Goal: Book appointment/travel/reservation

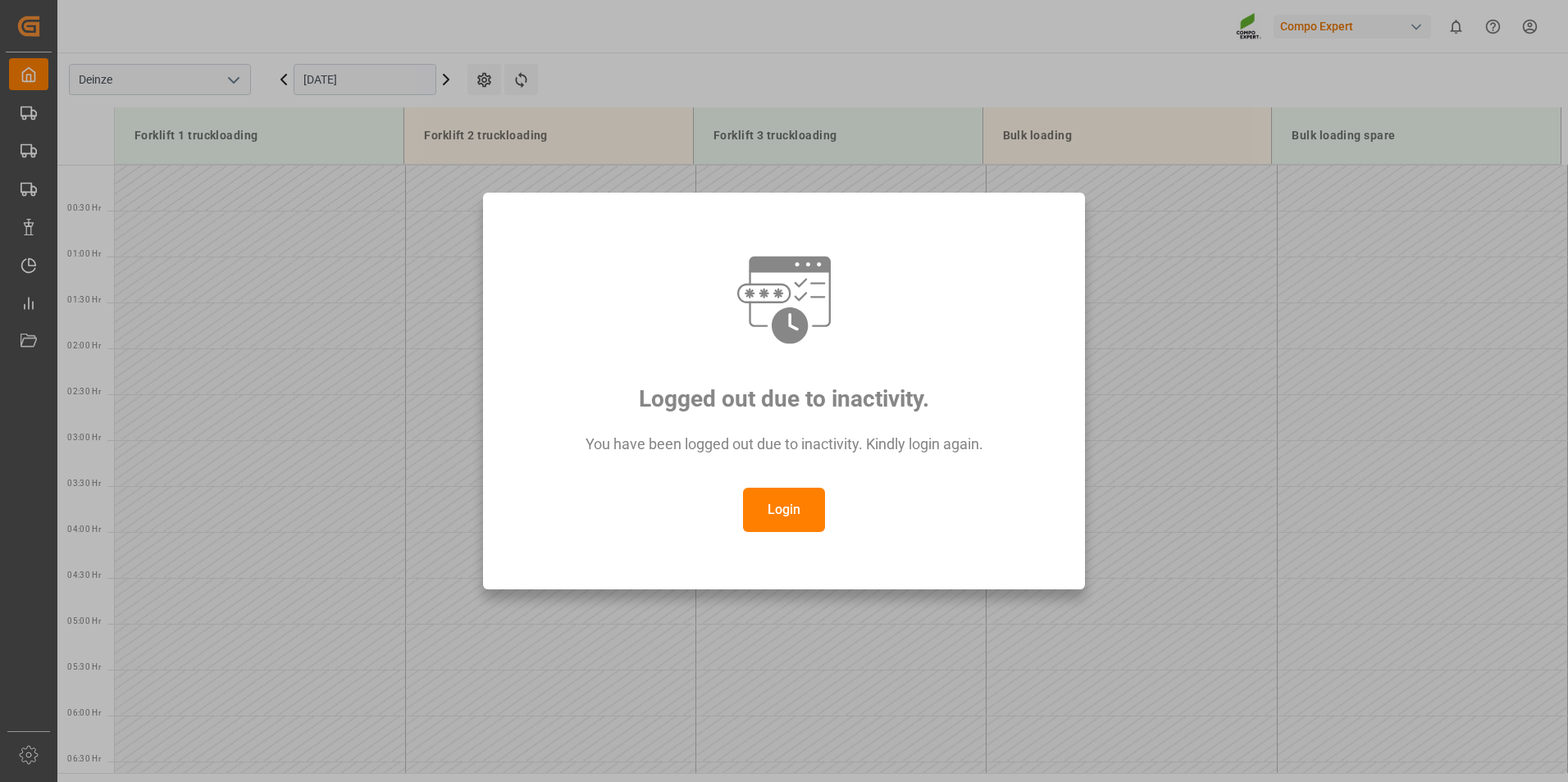
scroll to position [1091, 0]
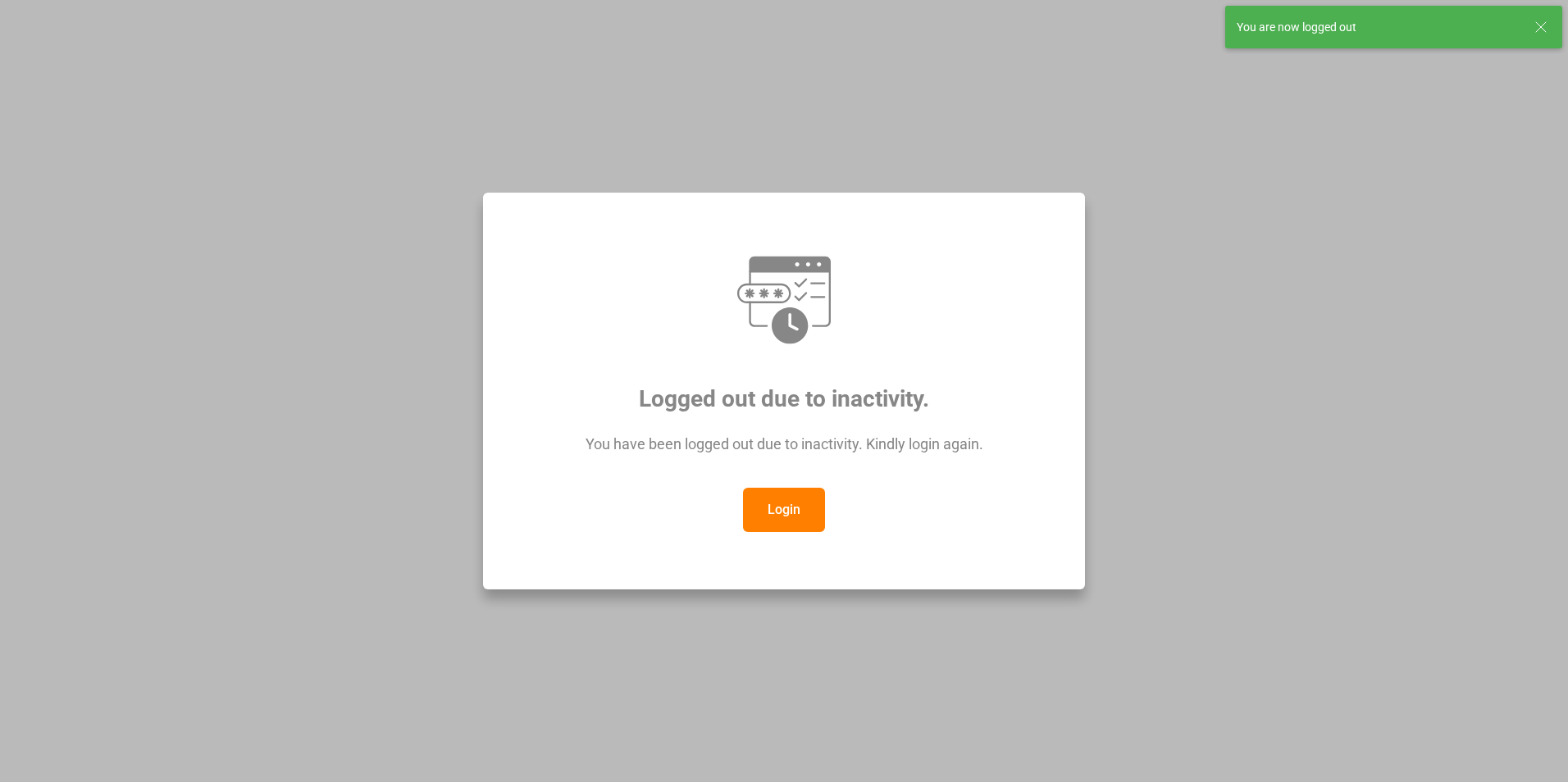
click at [779, 519] on button "Login" at bounding box center [783, 510] width 82 height 44
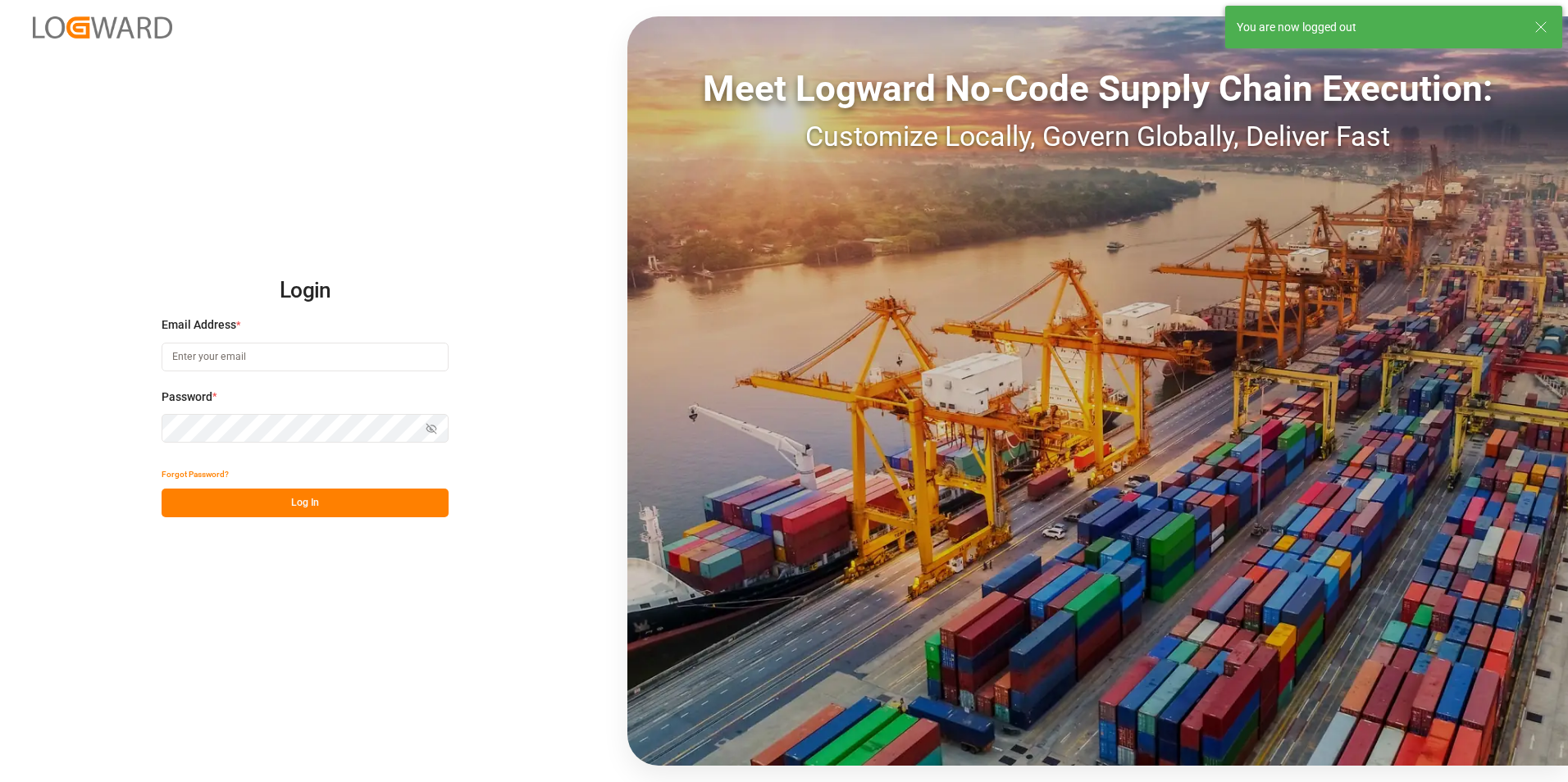
type input "[EMAIL_ADDRESS][DOMAIN_NAME]"
click at [304, 506] on button "Log In" at bounding box center [305, 503] width 287 height 29
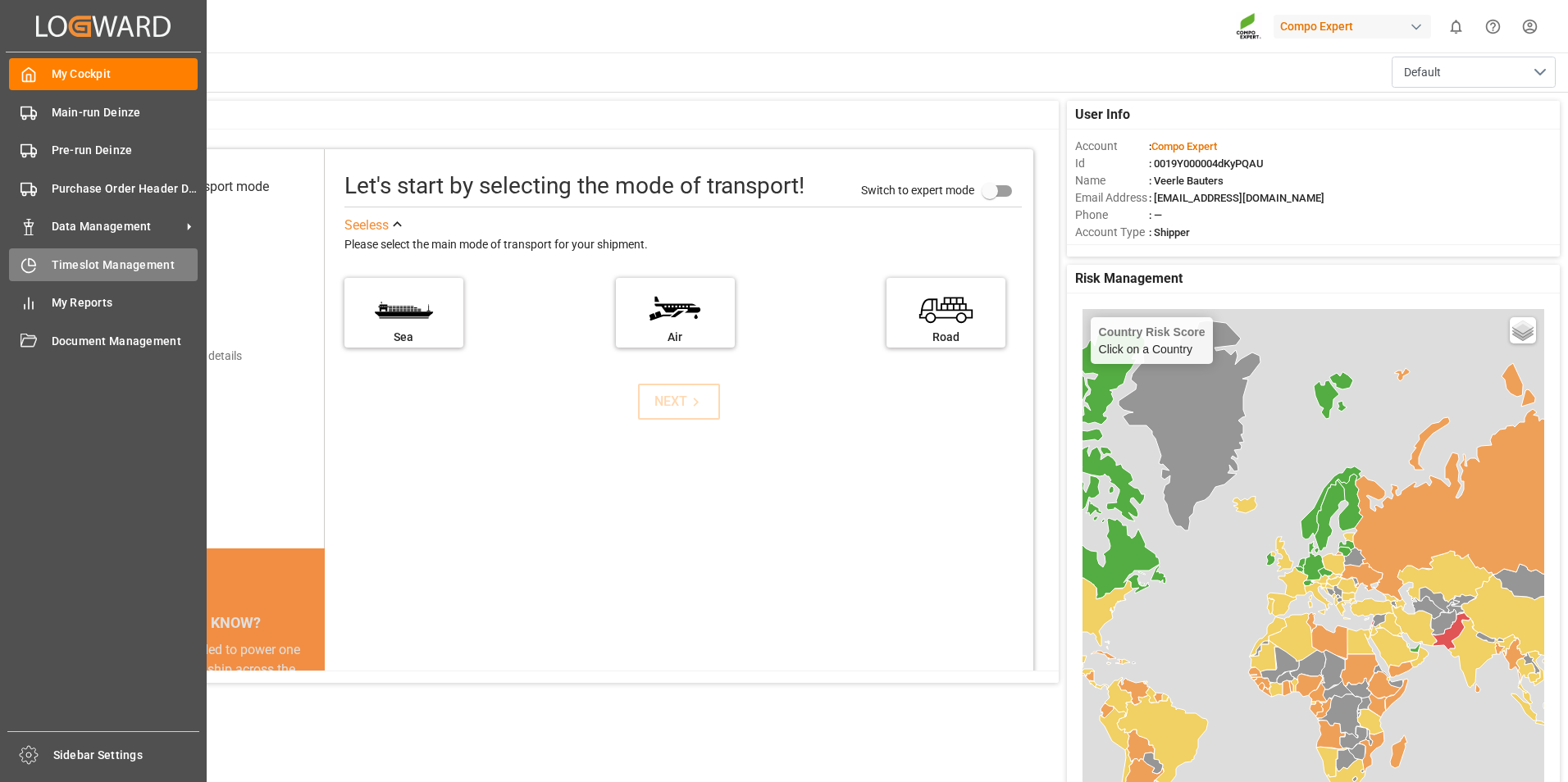
click at [27, 268] on icon at bounding box center [29, 265] width 16 height 16
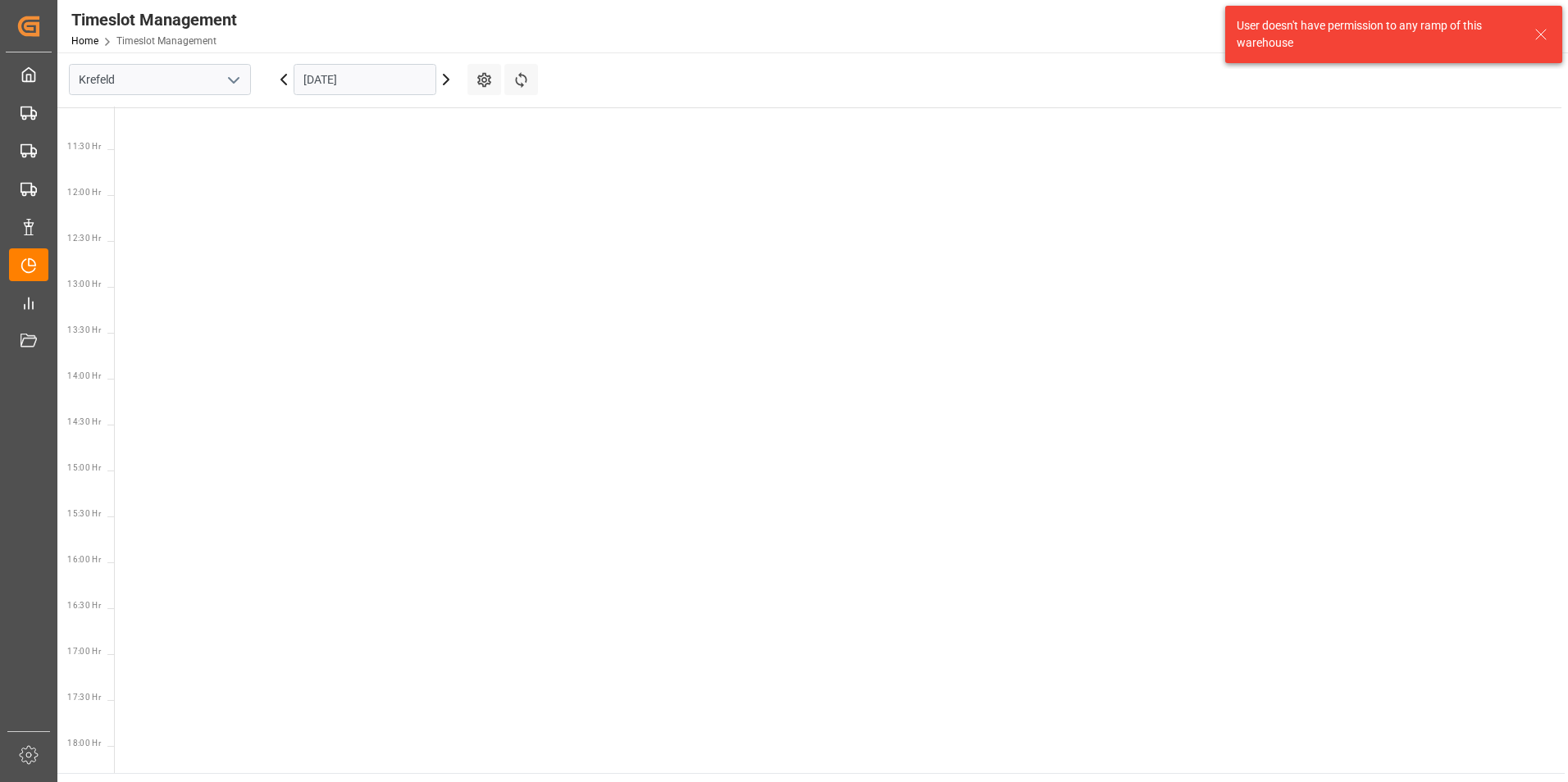
scroll to position [1034, 0]
click at [239, 77] on icon "open menu" at bounding box center [234, 80] width 20 height 20
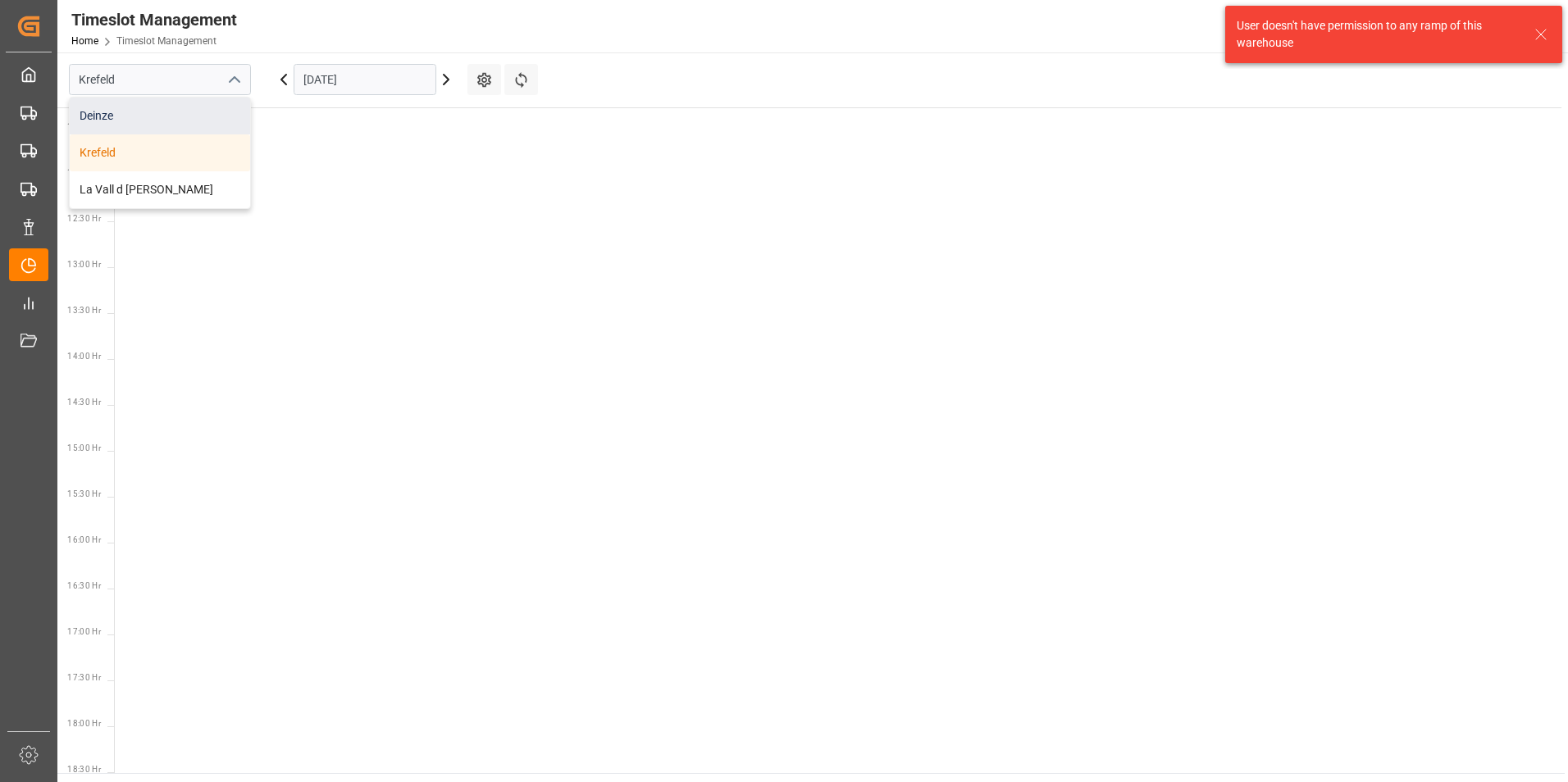
click at [114, 118] on div "Deinze" at bounding box center [160, 116] width 181 height 37
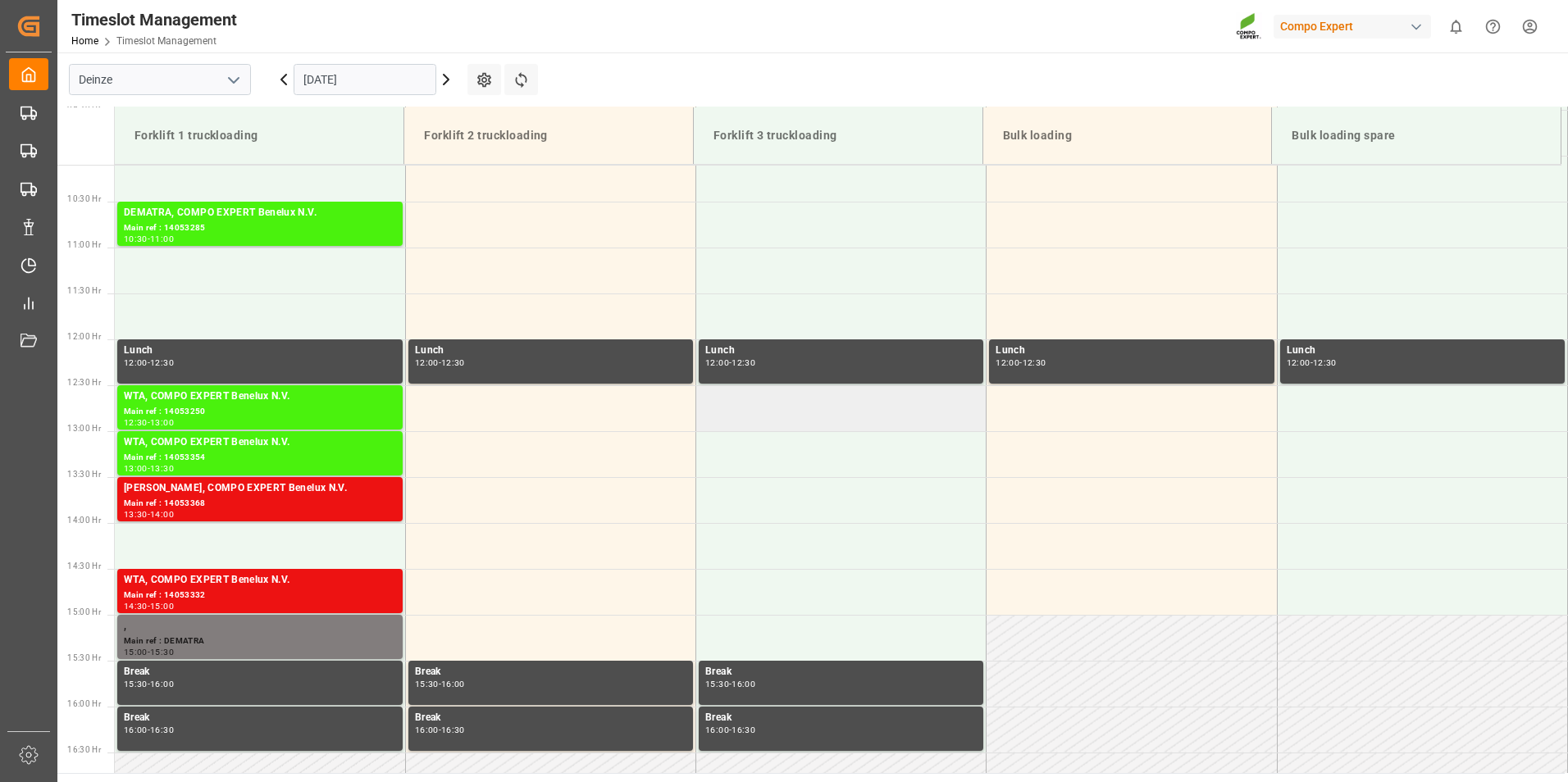
scroll to position [1091, 0]
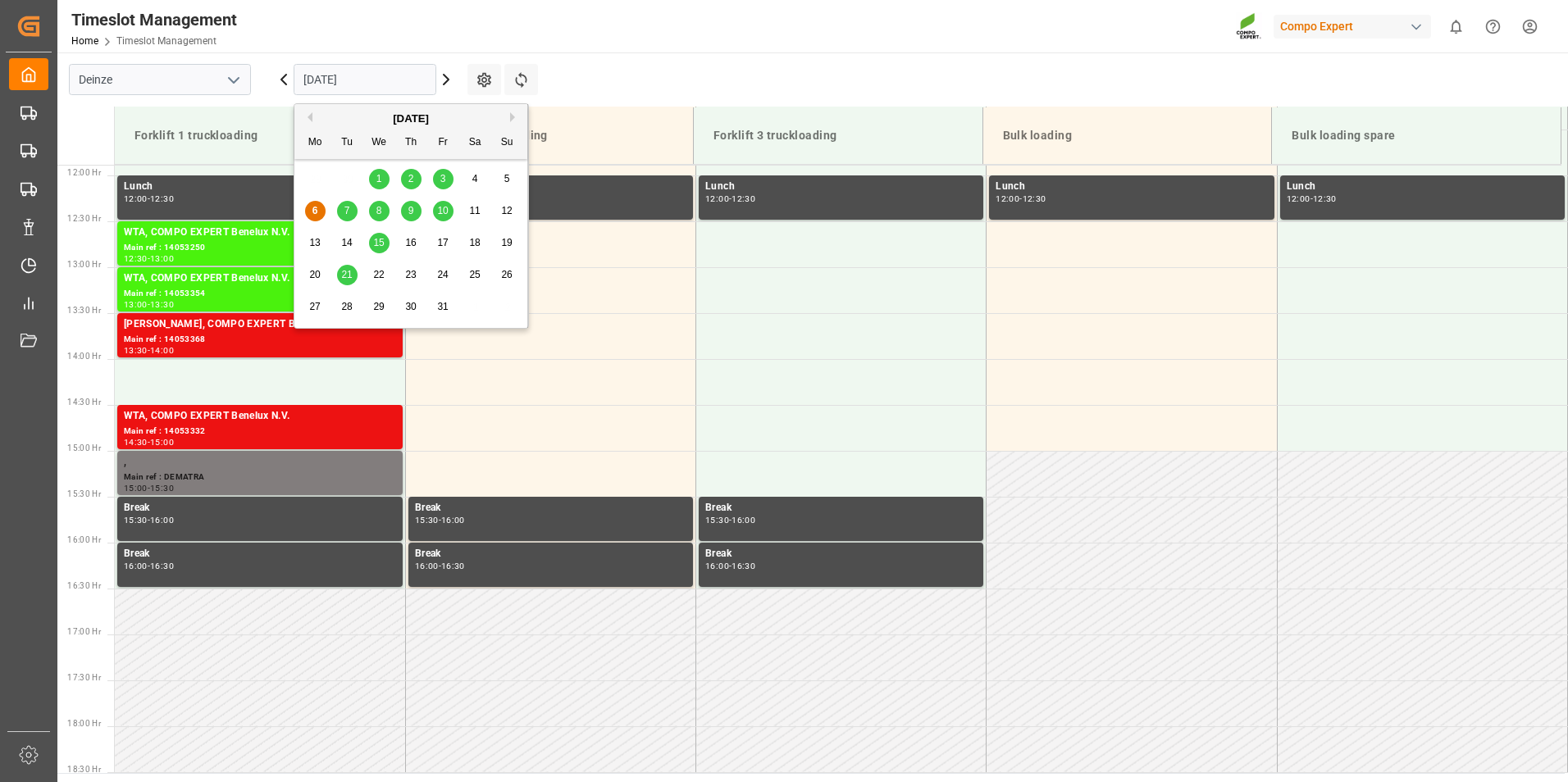
click at [381, 77] on input "[DATE]" at bounding box center [365, 79] width 143 height 31
click at [378, 211] on span "8" at bounding box center [379, 210] width 5 height 12
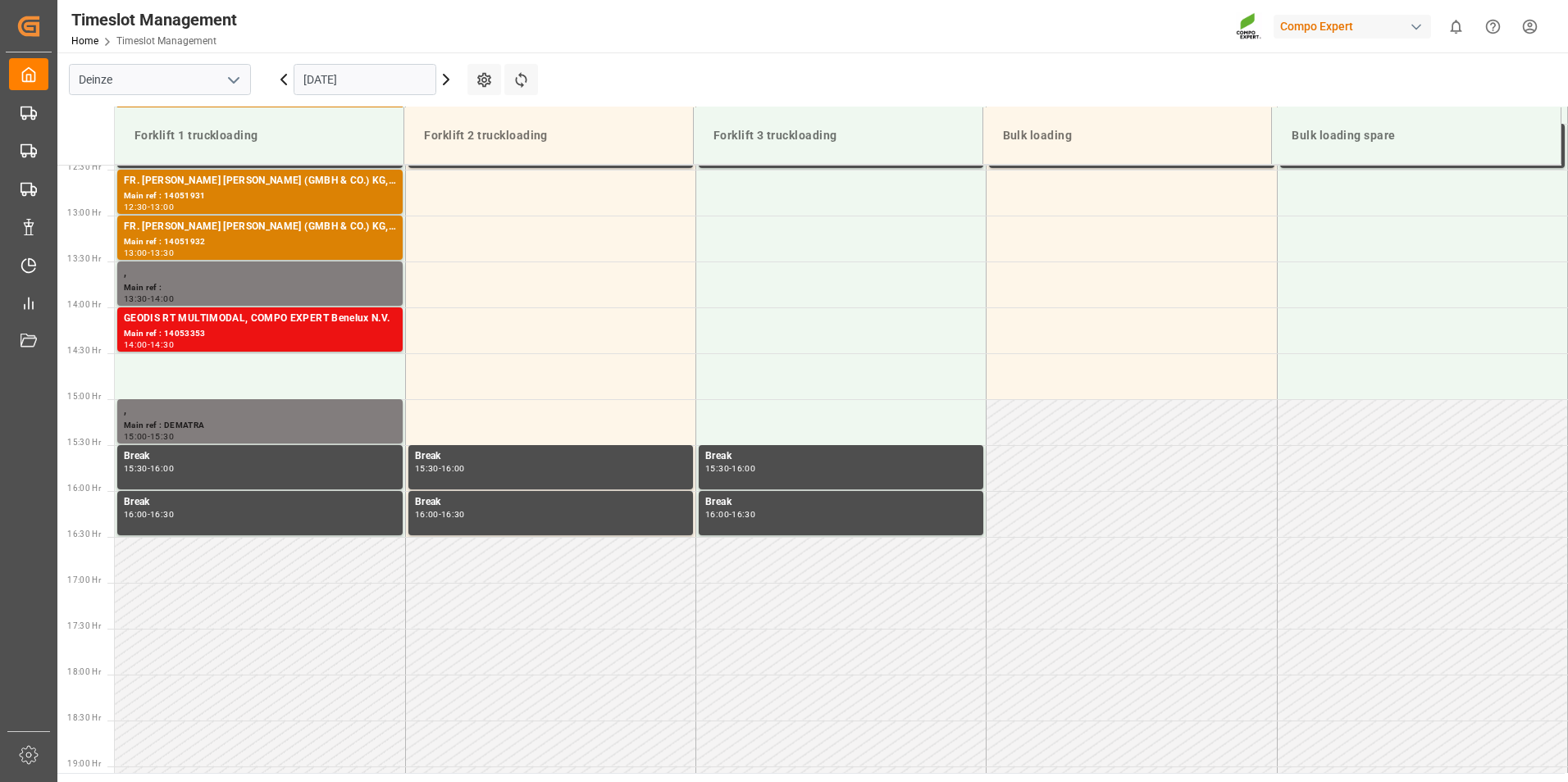
scroll to position [1183, 0]
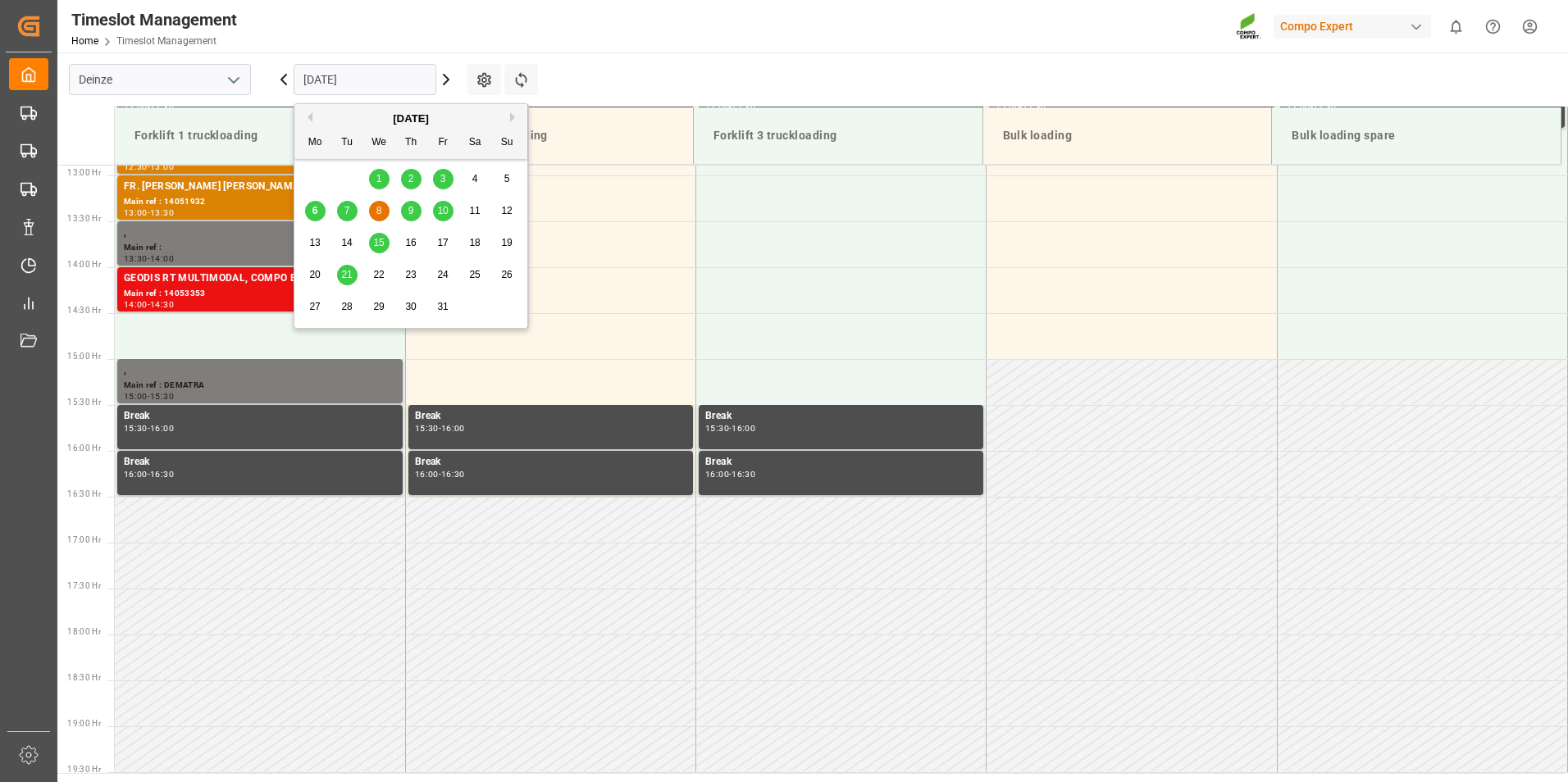
click at [387, 80] on input "[DATE]" at bounding box center [365, 79] width 143 height 31
click at [406, 208] on div "9" at bounding box center [411, 211] width 21 height 20
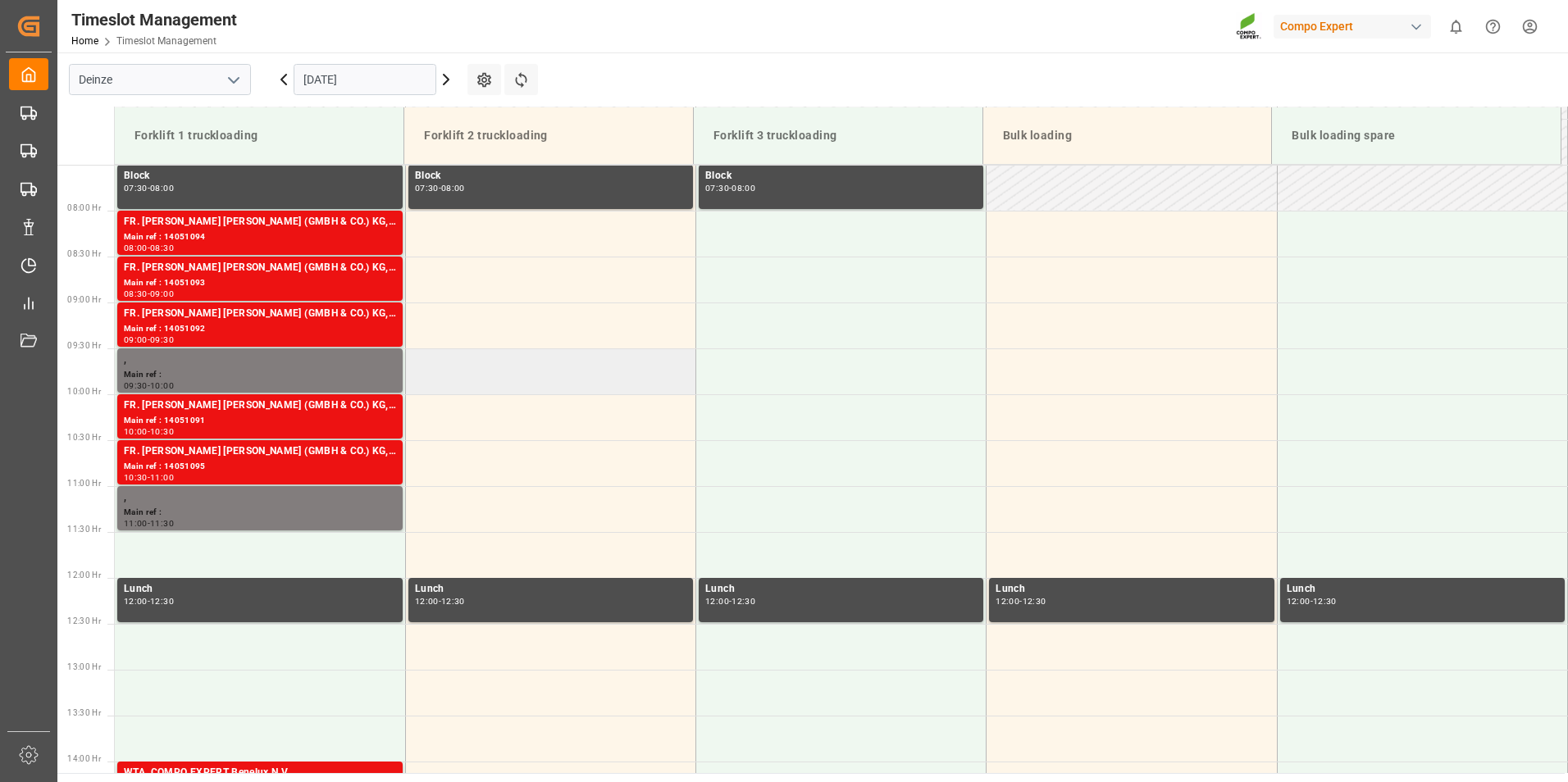
scroll to position [609, 0]
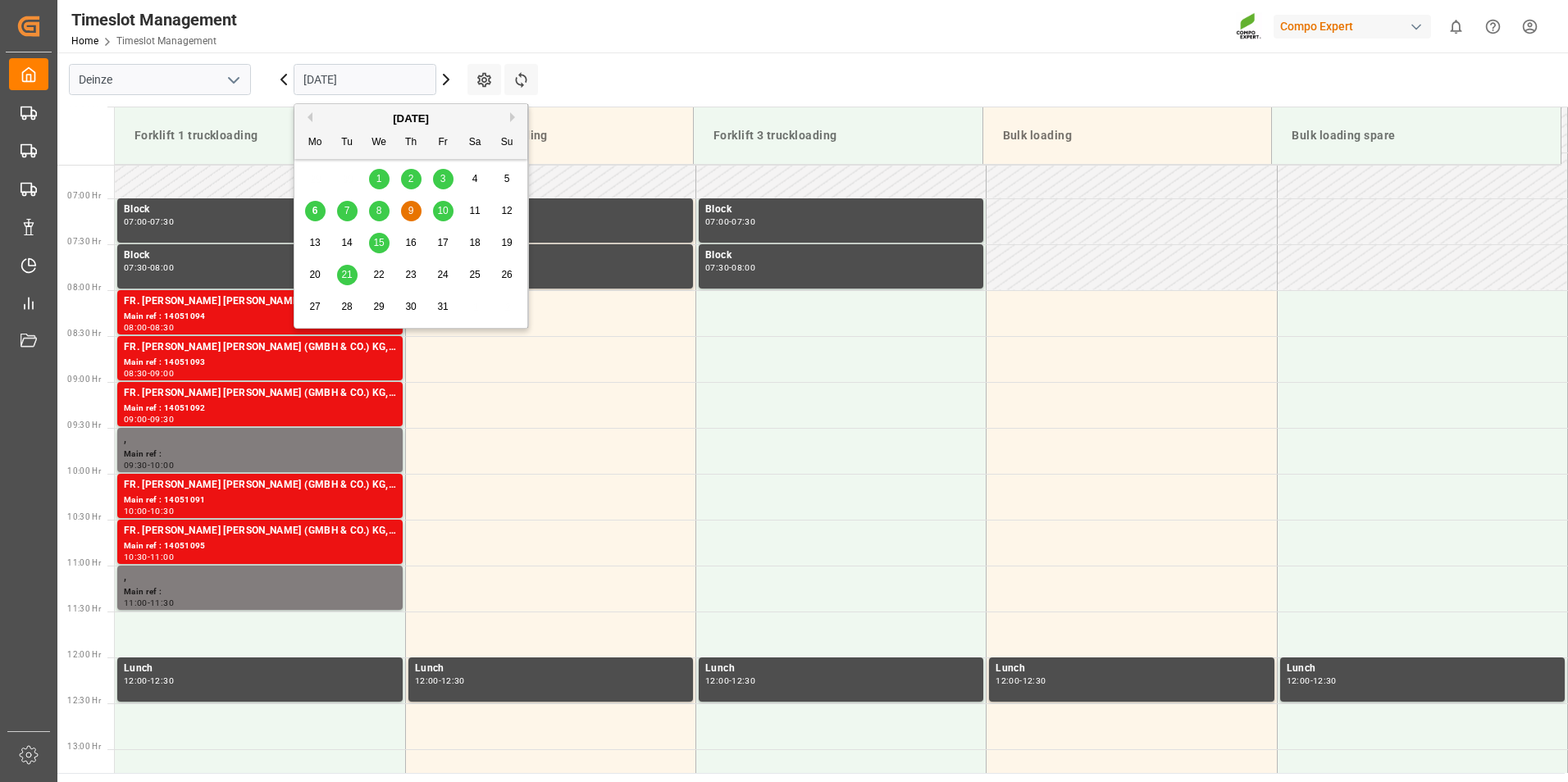
click at [404, 79] on input "[DATE]" at bounding box center [365, 79] width 143 height 31
click at [440, 212] on span "10" at bounding box center [442, 210] width 11 height 12
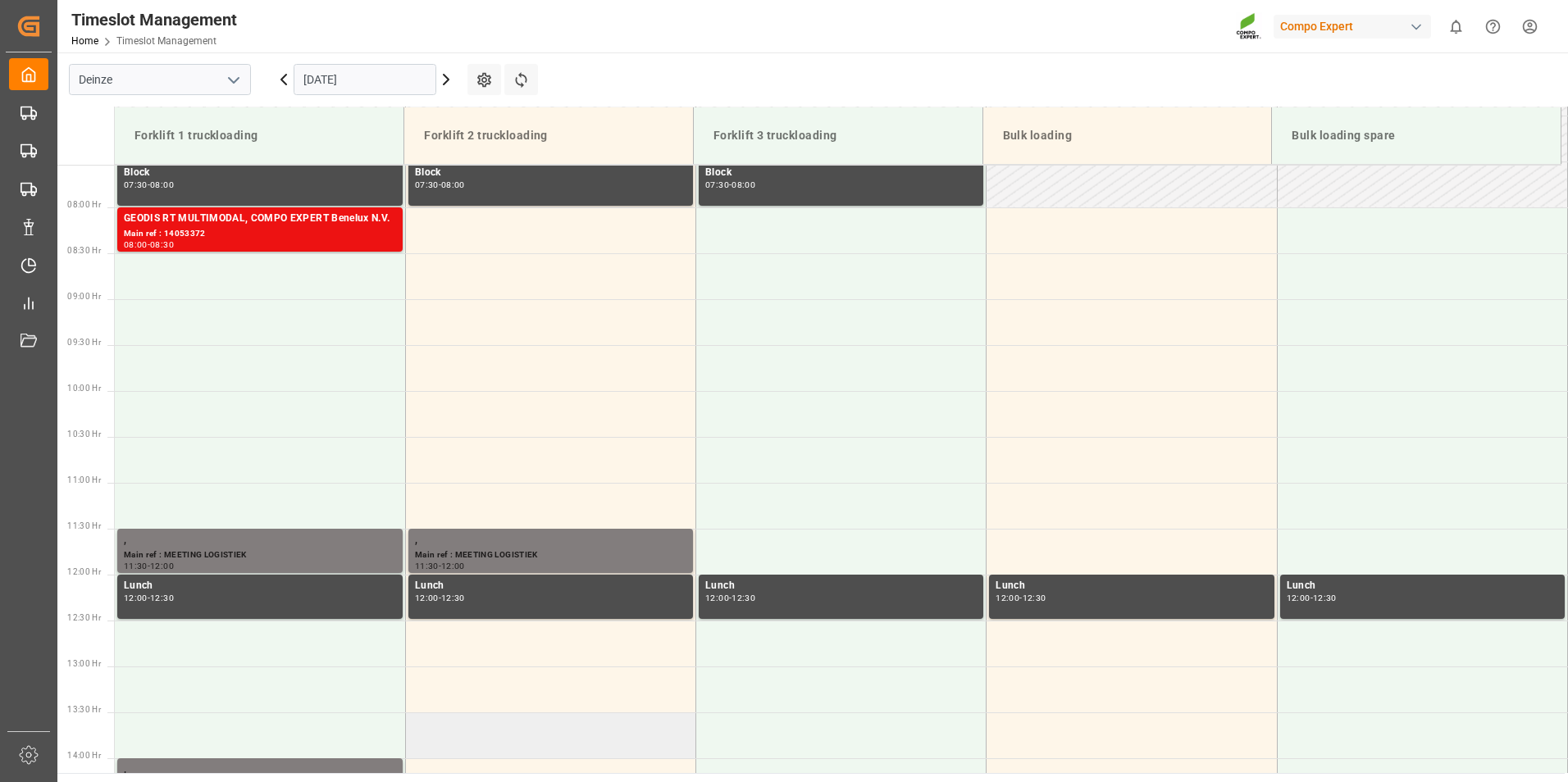
scroll to position [691, 0]
click at [406, 86] on input "[DATE]" at bounding box center [365, 79] width 143 height 31
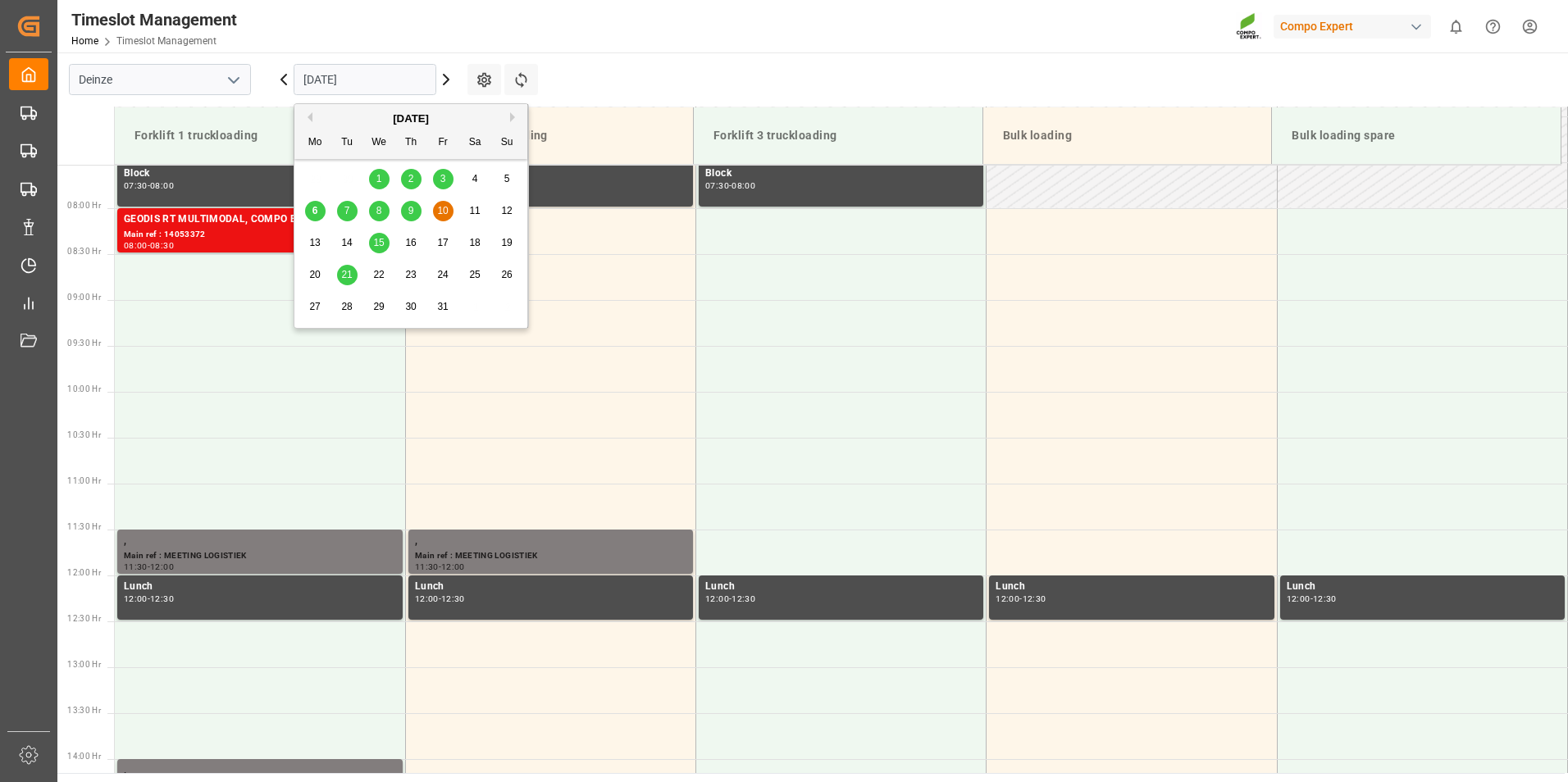
click at [316, 216] on span "6" at bounding box center [315, 210] width 5 height 12
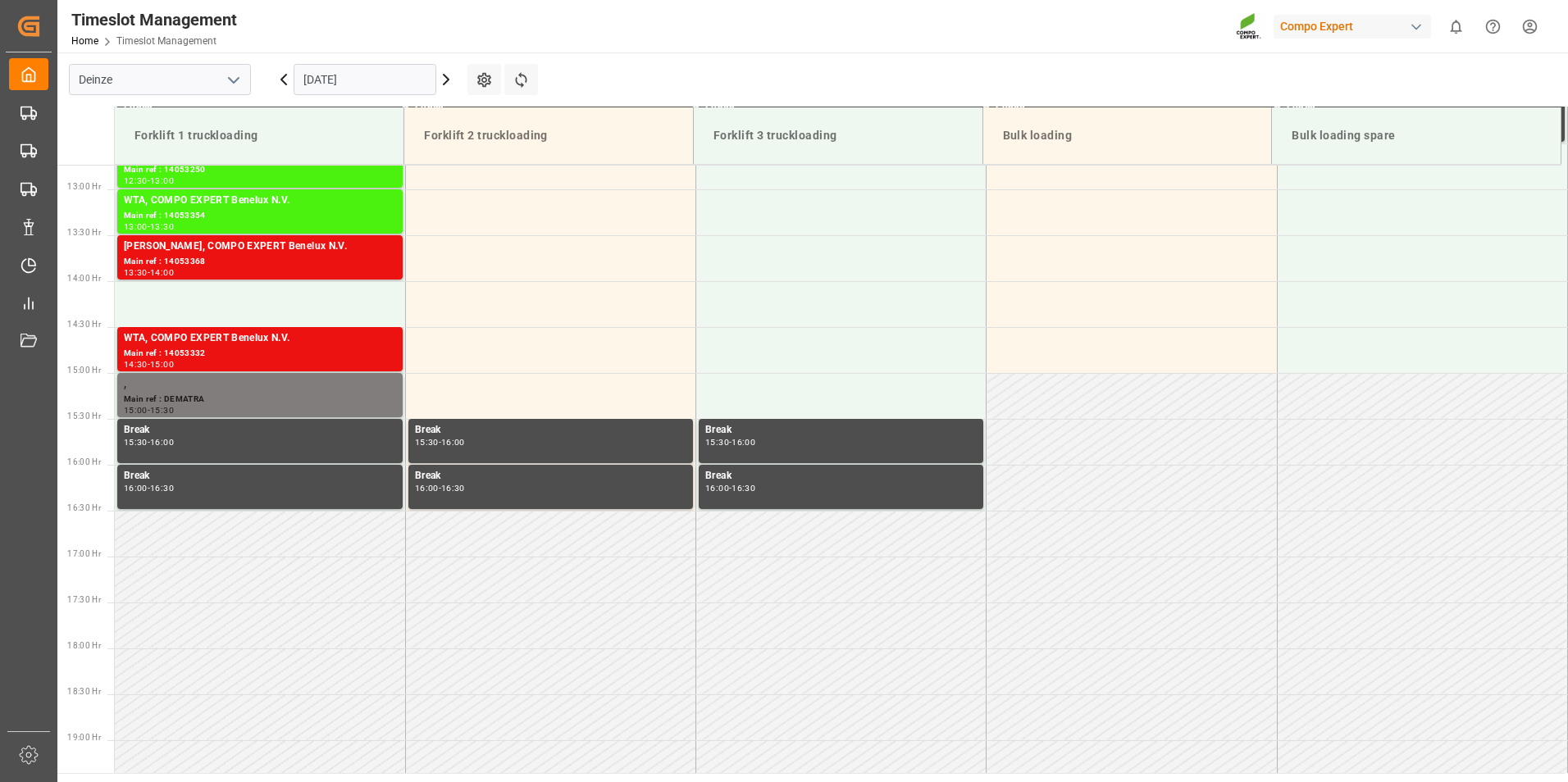
scroll to position [1183, 0]
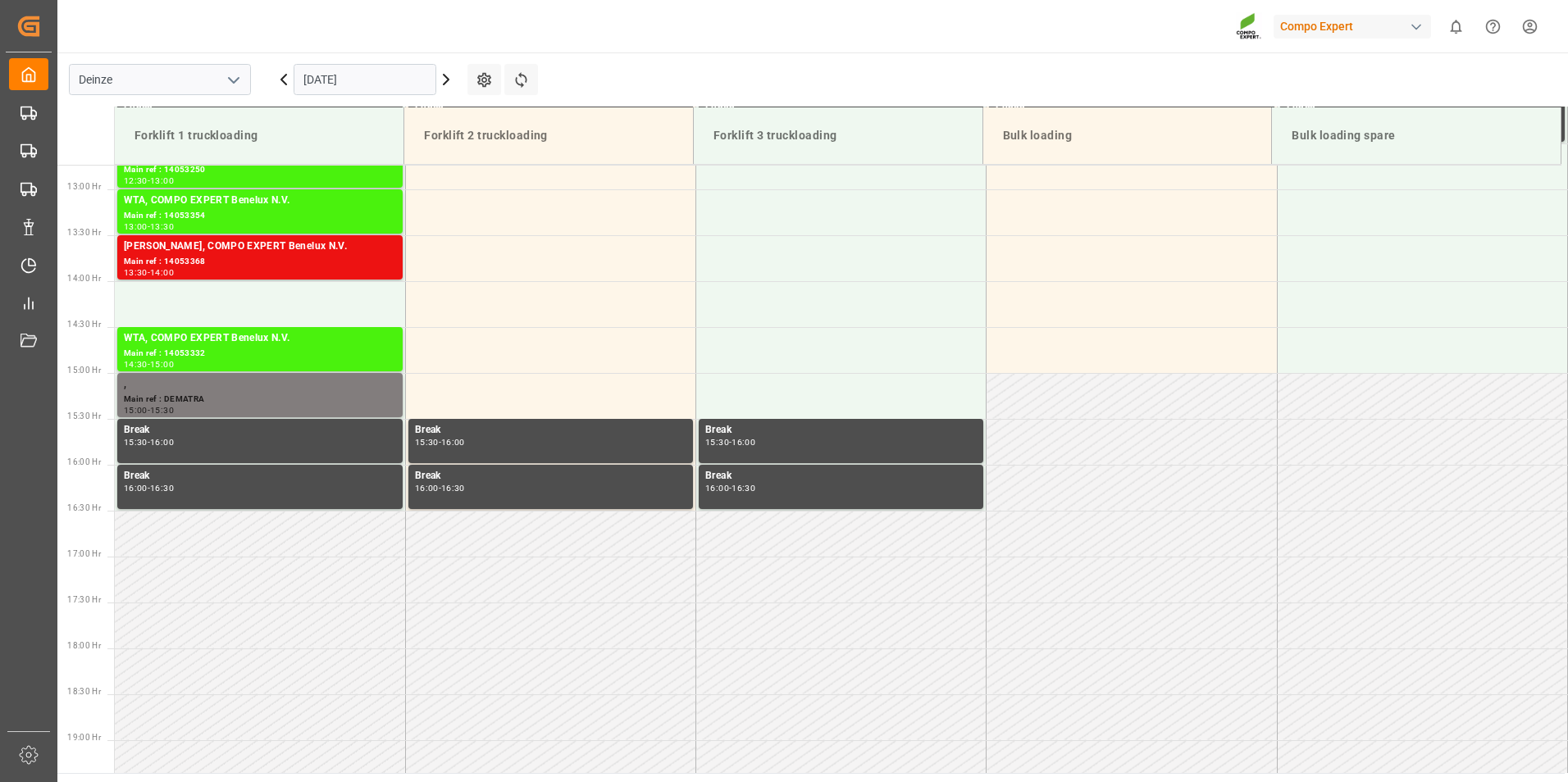
scroll to position [1183, 0]
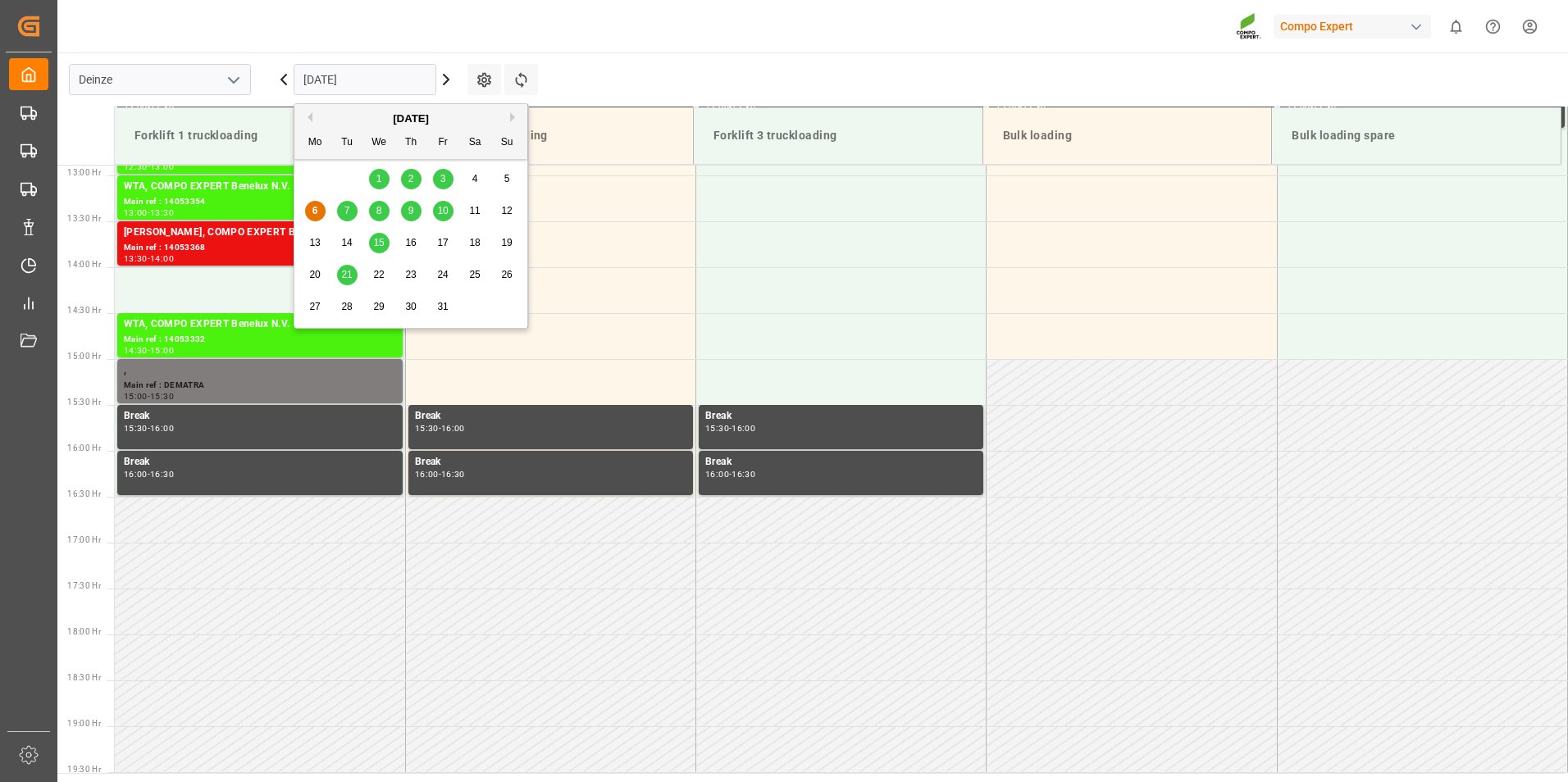
click at [405, 84] on input "[DATE]" at bounding box center [365, 79] width 143 height 31
click at [342, 216] on div "7" at bounding box center [347, 211] width 21 height 20
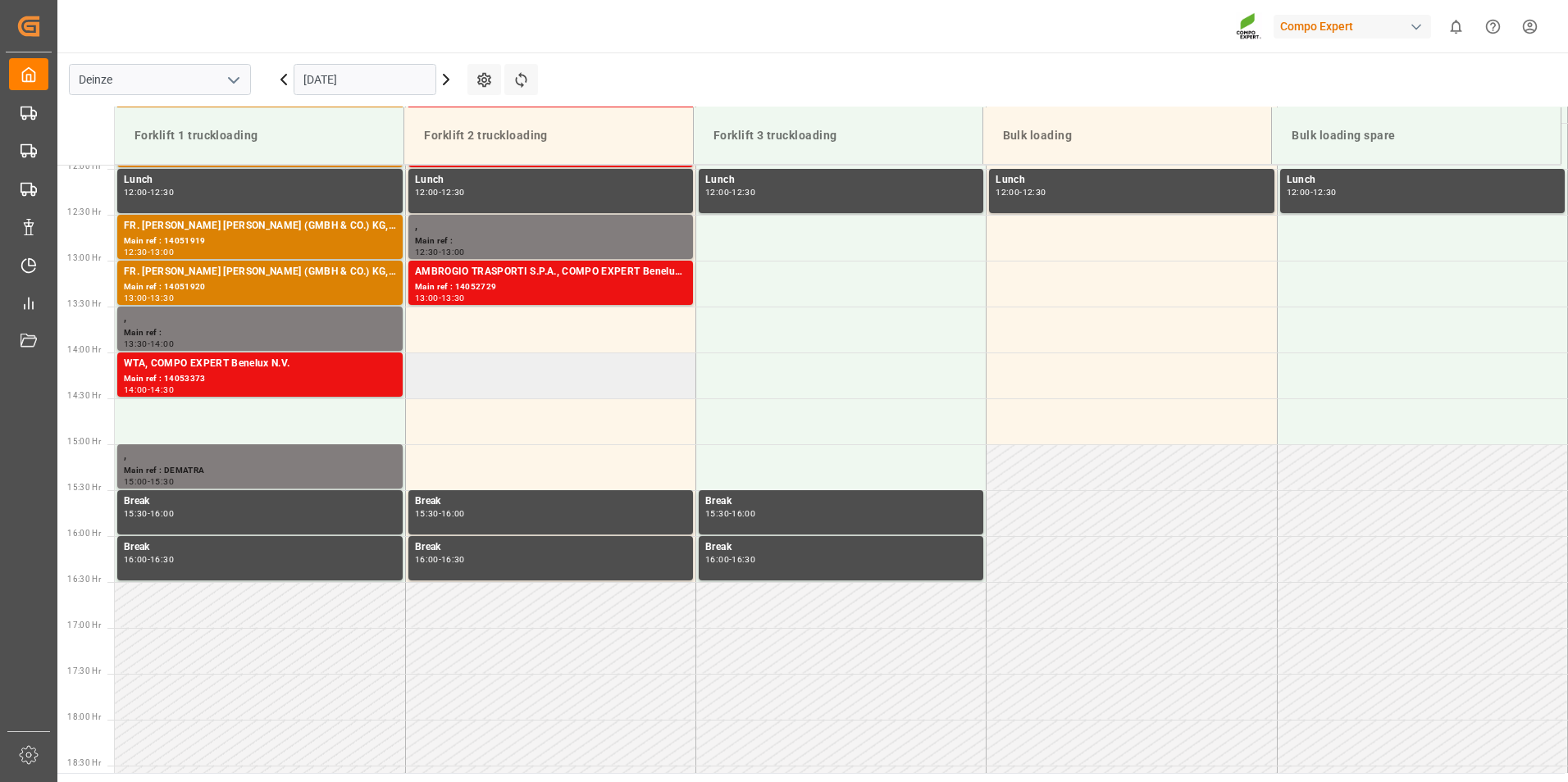
scroll to position [1019, 0]
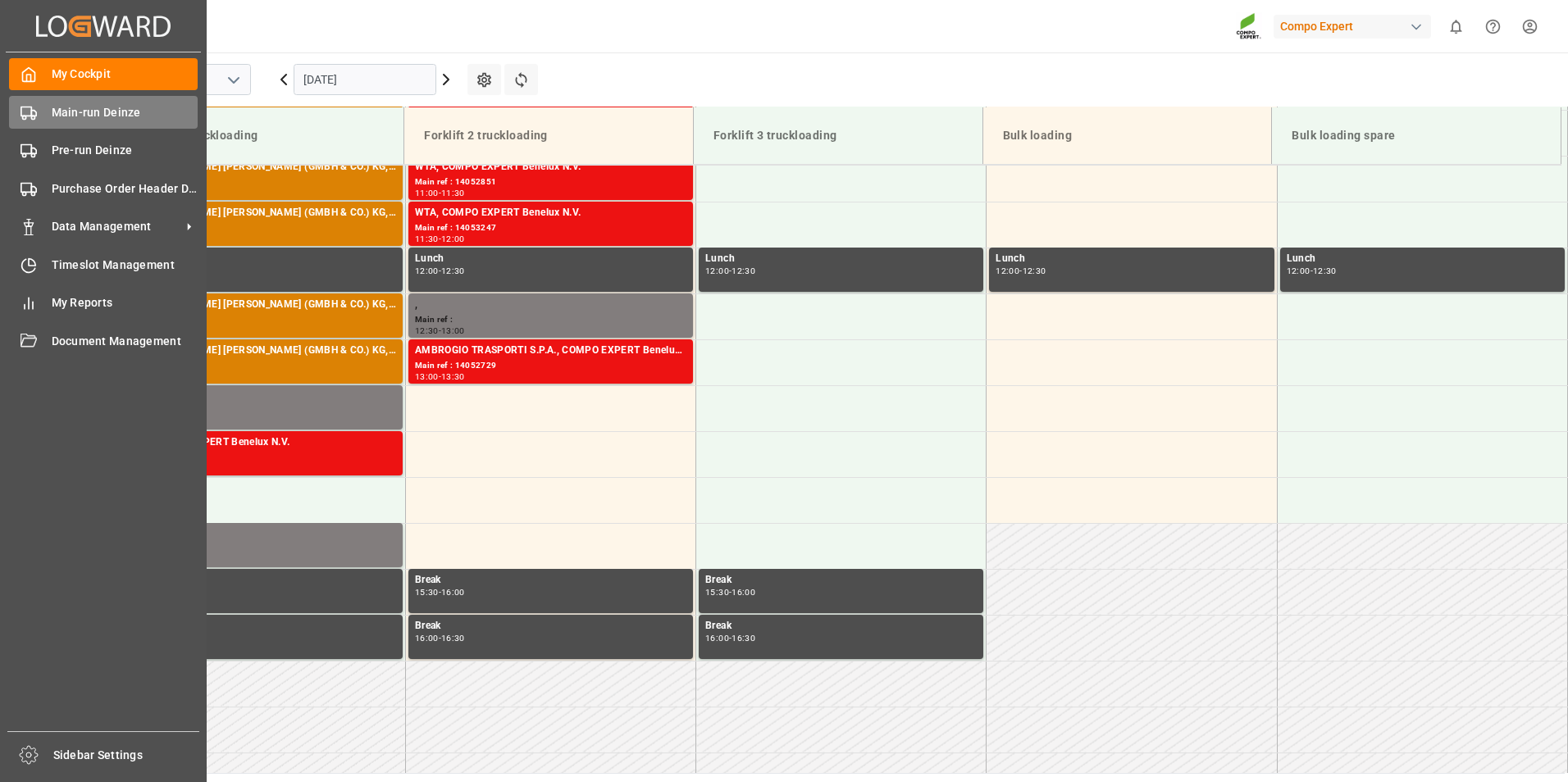
click at [28, 114] on icon at bounding box center [29, 113] width 16 height 16
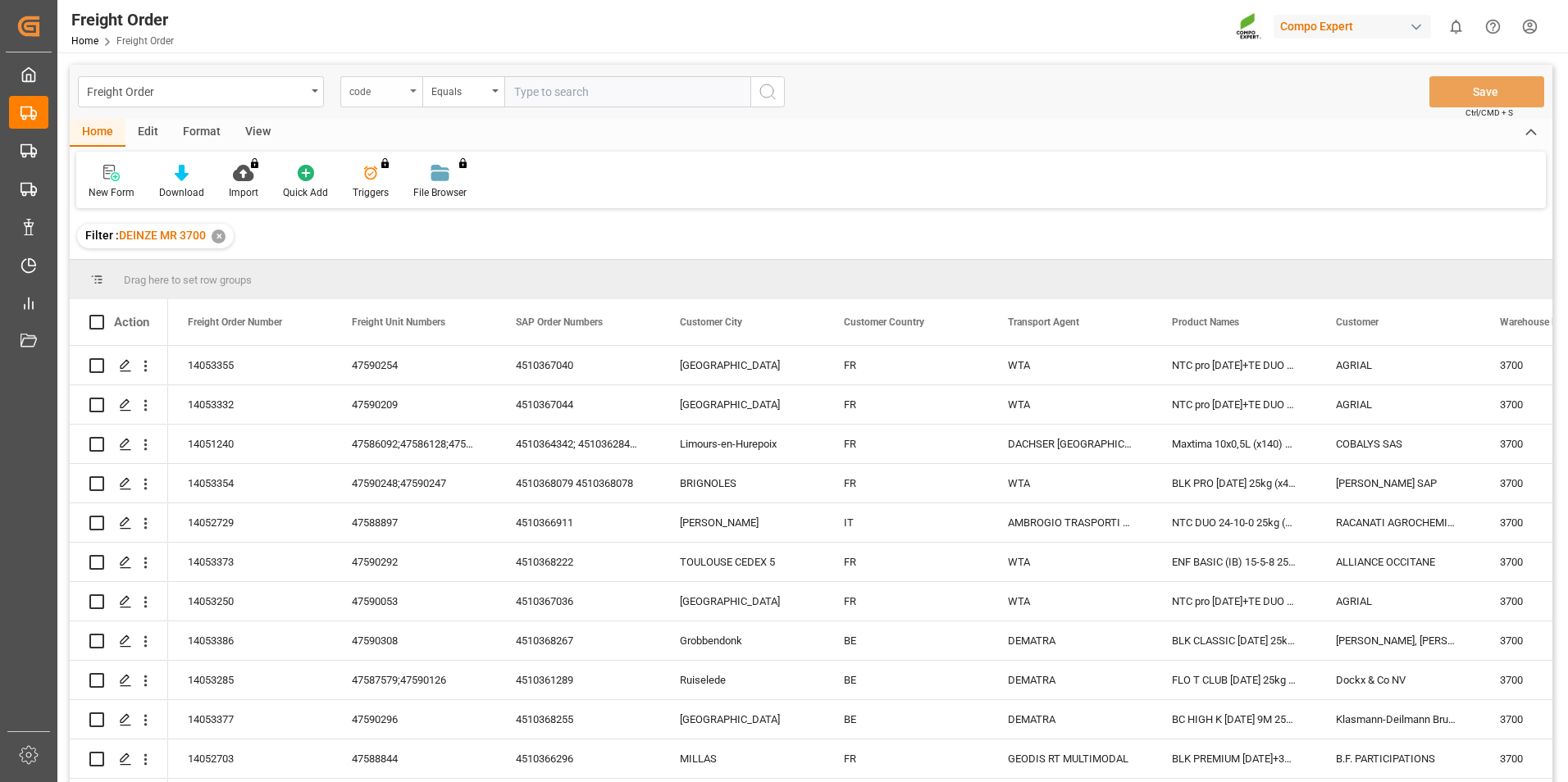
click at [414, 87] on div "code" at bounding box center [380, 92] width 82 height 31
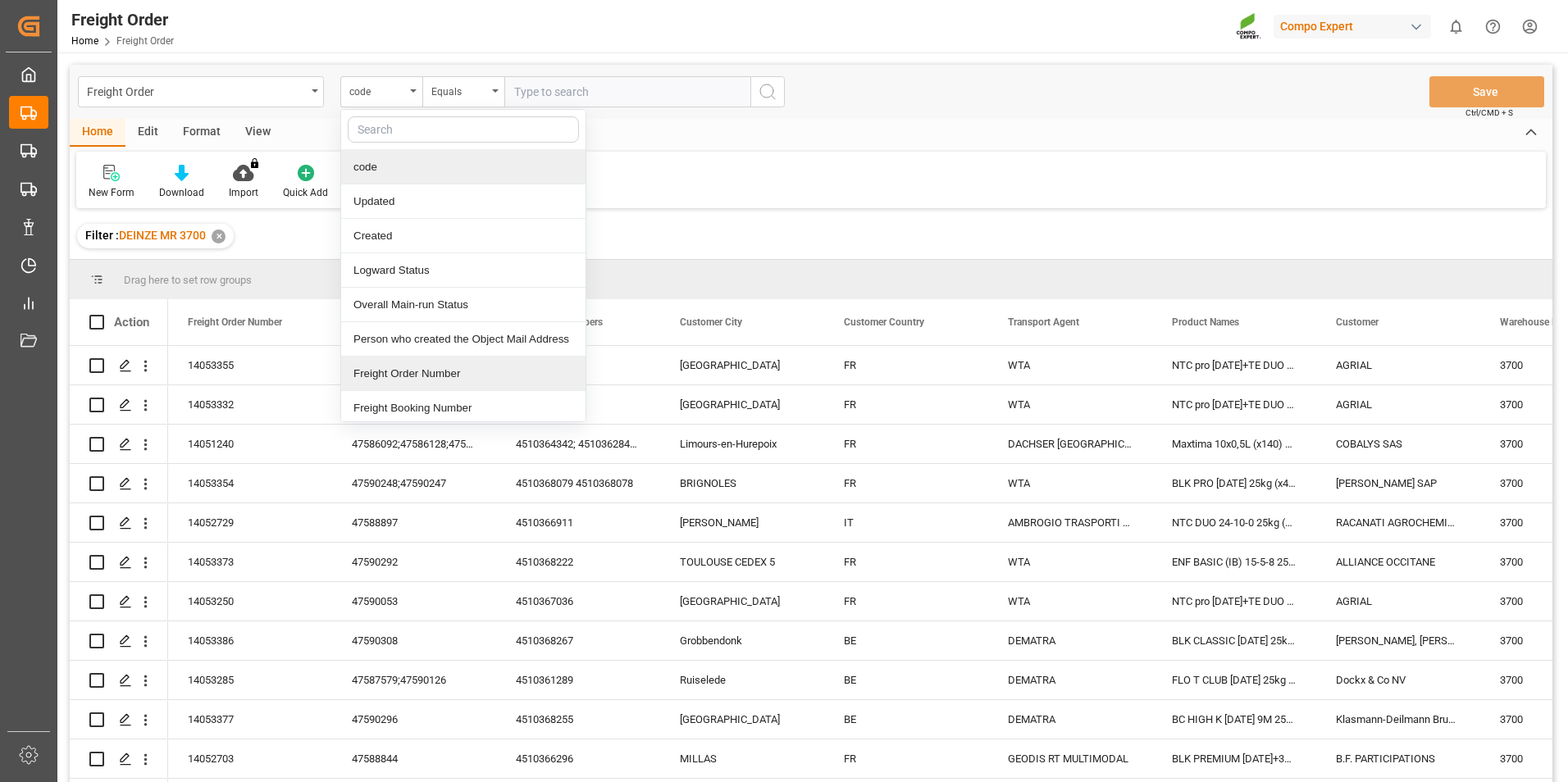
click at [403, 378] on div "Freight Order Number" at bounding box center [463, 374] width 245 height 34
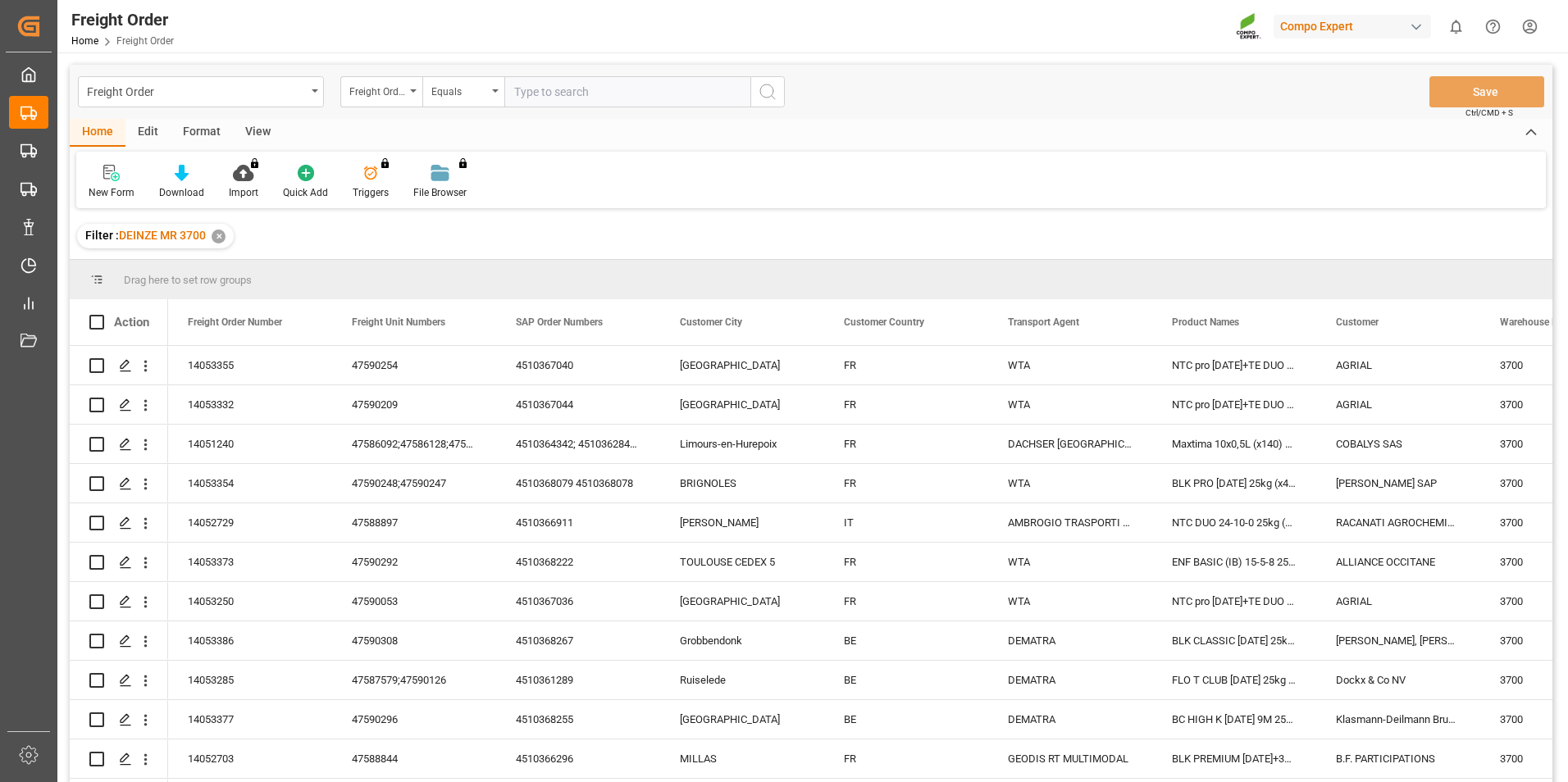
click at [526, 95] on input "text" at bounding box center [628, 92] width 246 height 31
type input "14053368"
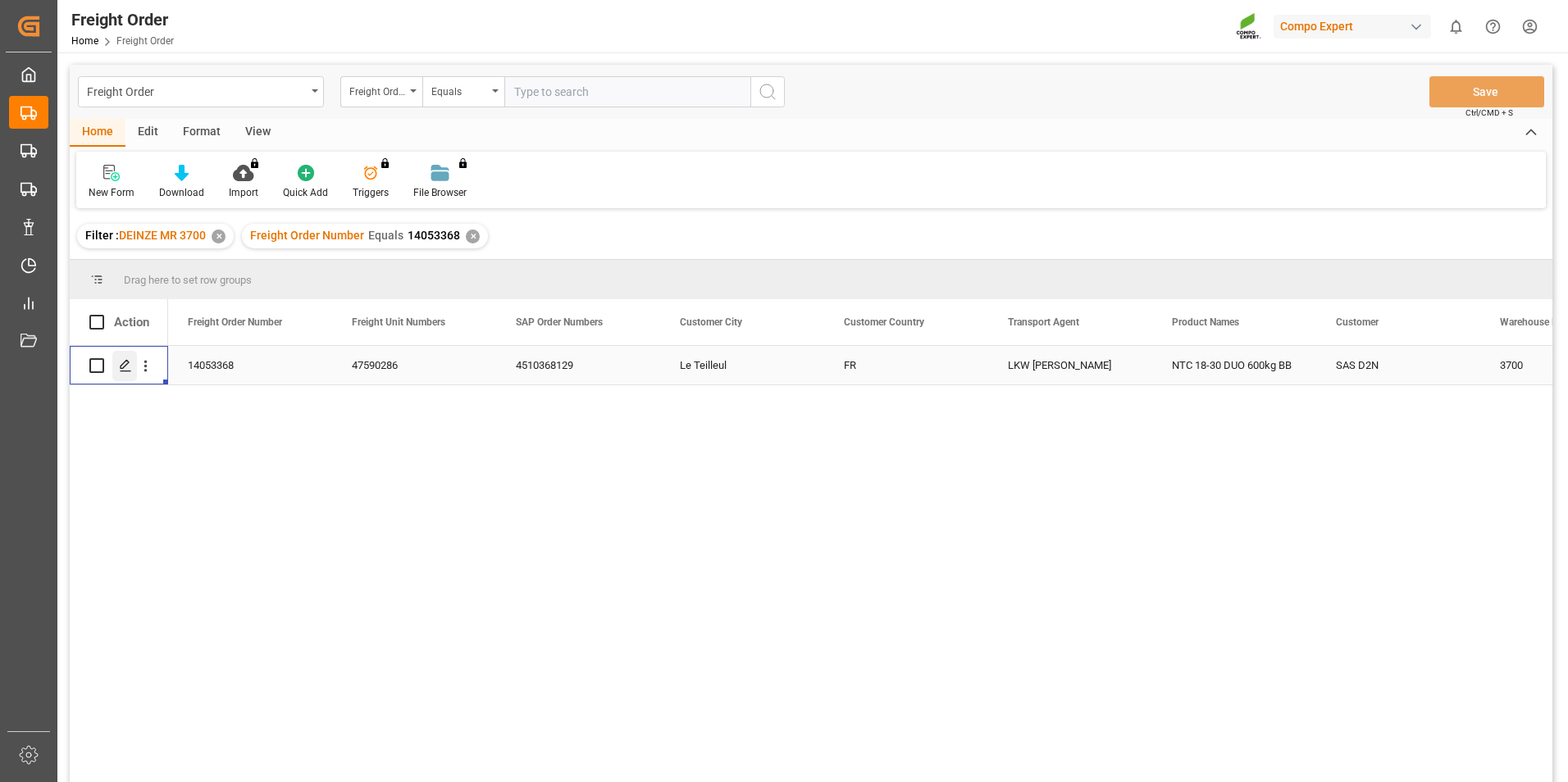
click at [126, 361] on polygon "Press SPACE to select this row." at bounding box center [124, 364] width 8 height 8
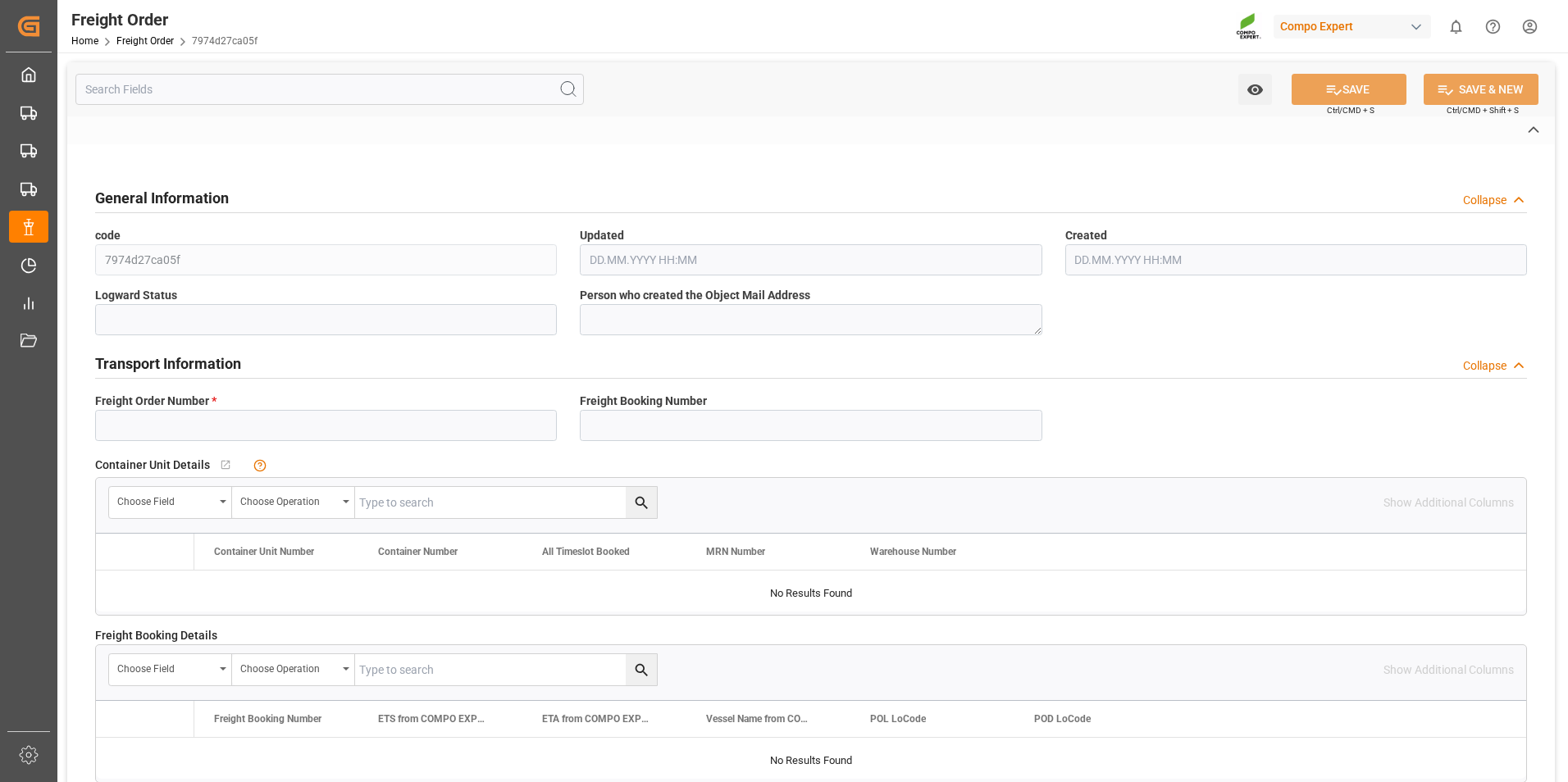
type input "14053368"
type textarea "30"
type textarea "3200"
type textarea "CB30"
type textarea "CAMION 1 Octobre"
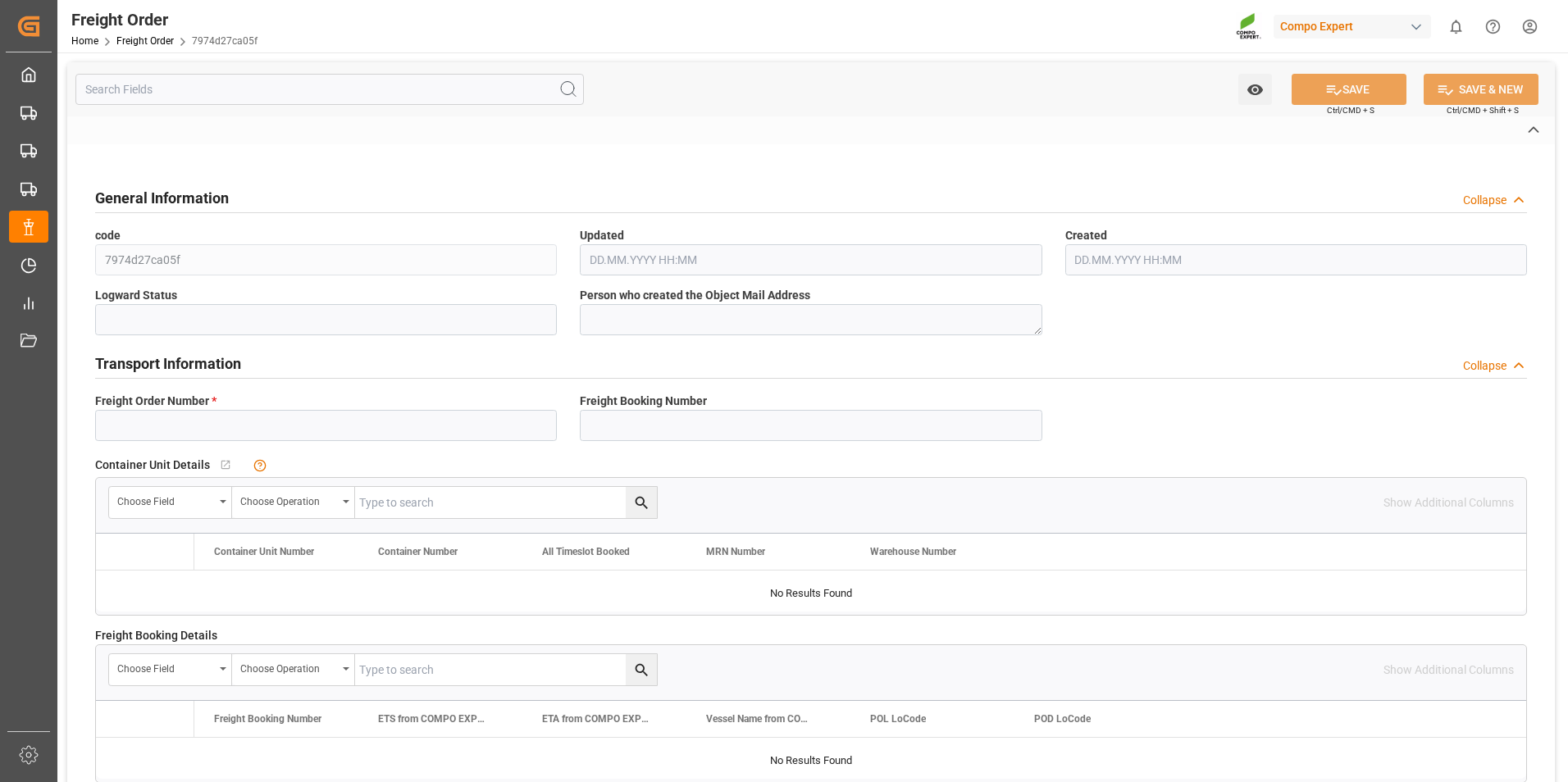
type input "4510368129"
type textarea "47590286"
type textarea "CF03"
type textarea "Z3"
type input "4"
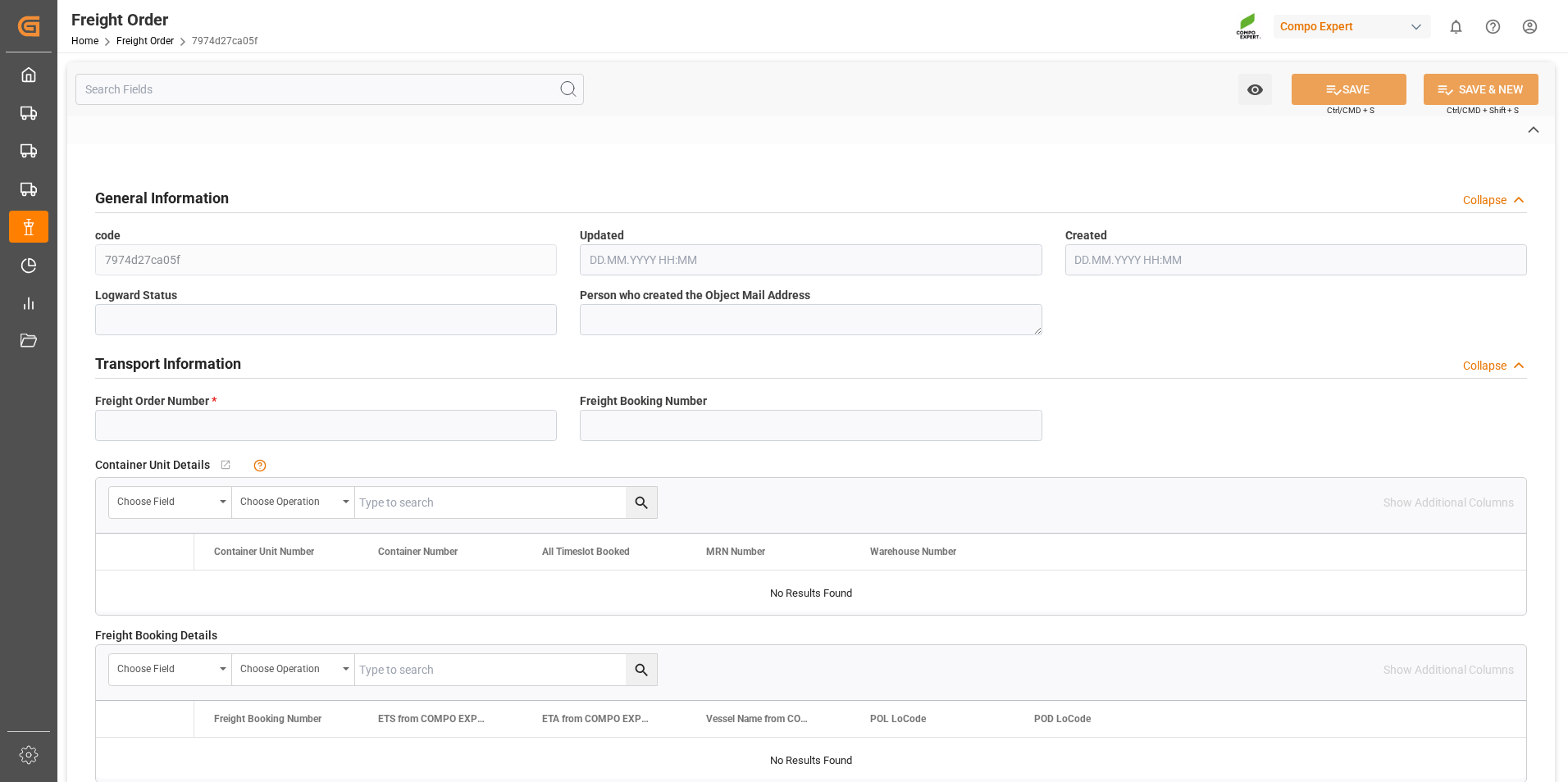
type textarea "DE"
type textarea "CPT"
type textarea "COMPO EXPERT Benelux NV"
type textarea "NTC 18-30 DUO 600kg BB"
type textarea "4342002001"
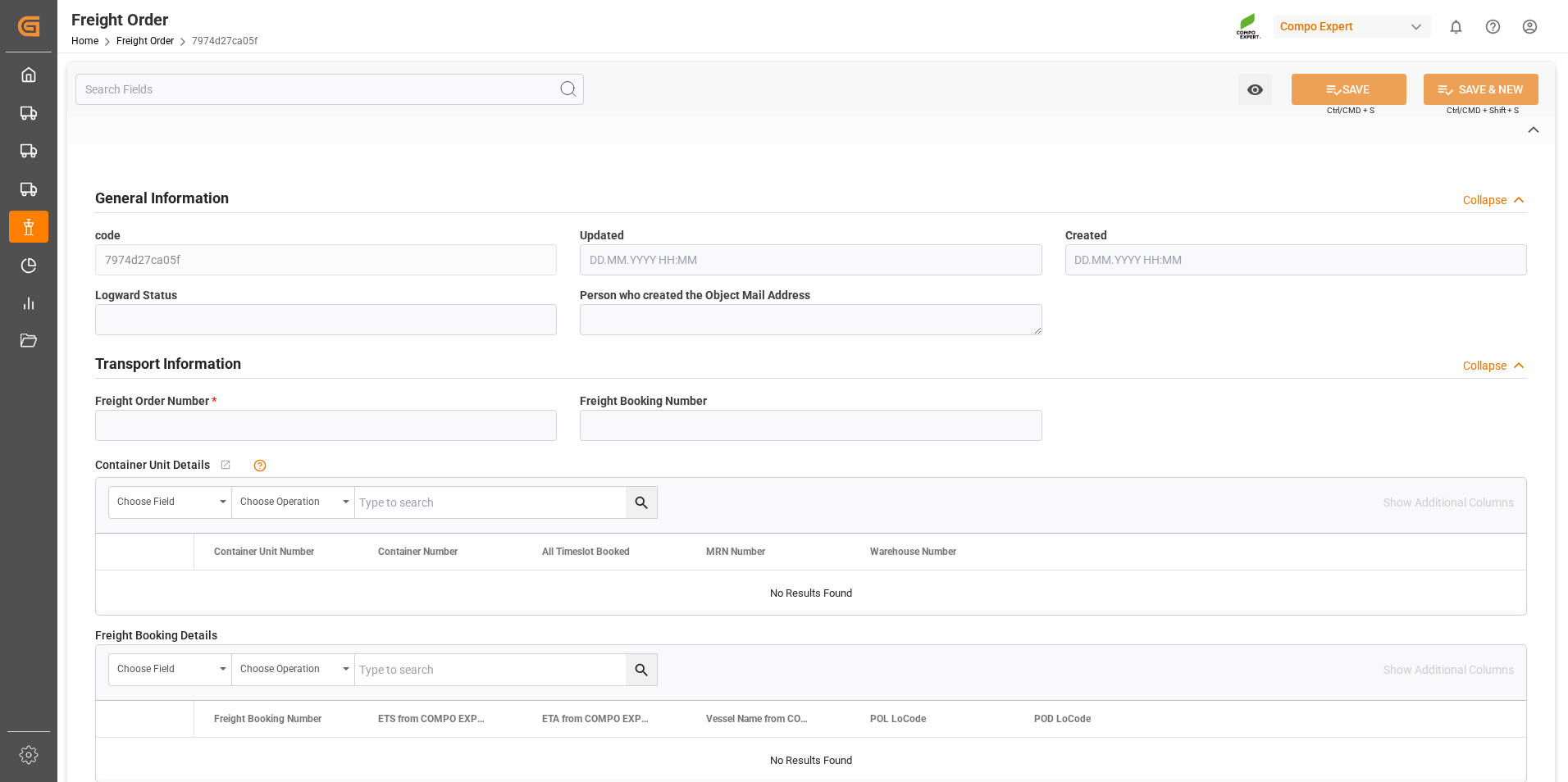
type input "3700"
type input "Logistics Service Provider"
type input "Yes"
type input "42"
type input "25410"
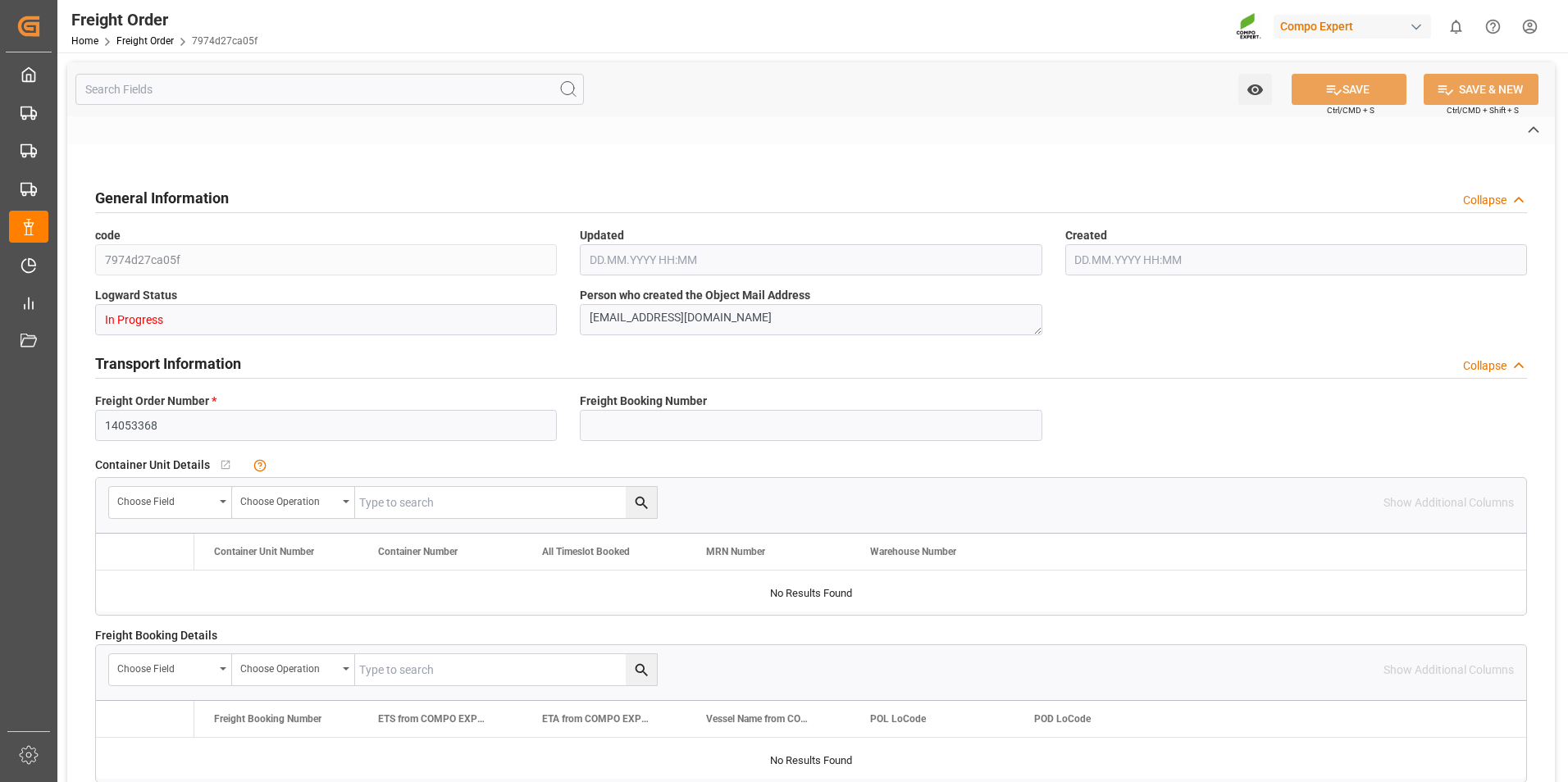
type input "0"
type input "25410"
type input "10.10.2025 00:00"
type input "06.10.2025 08:02"
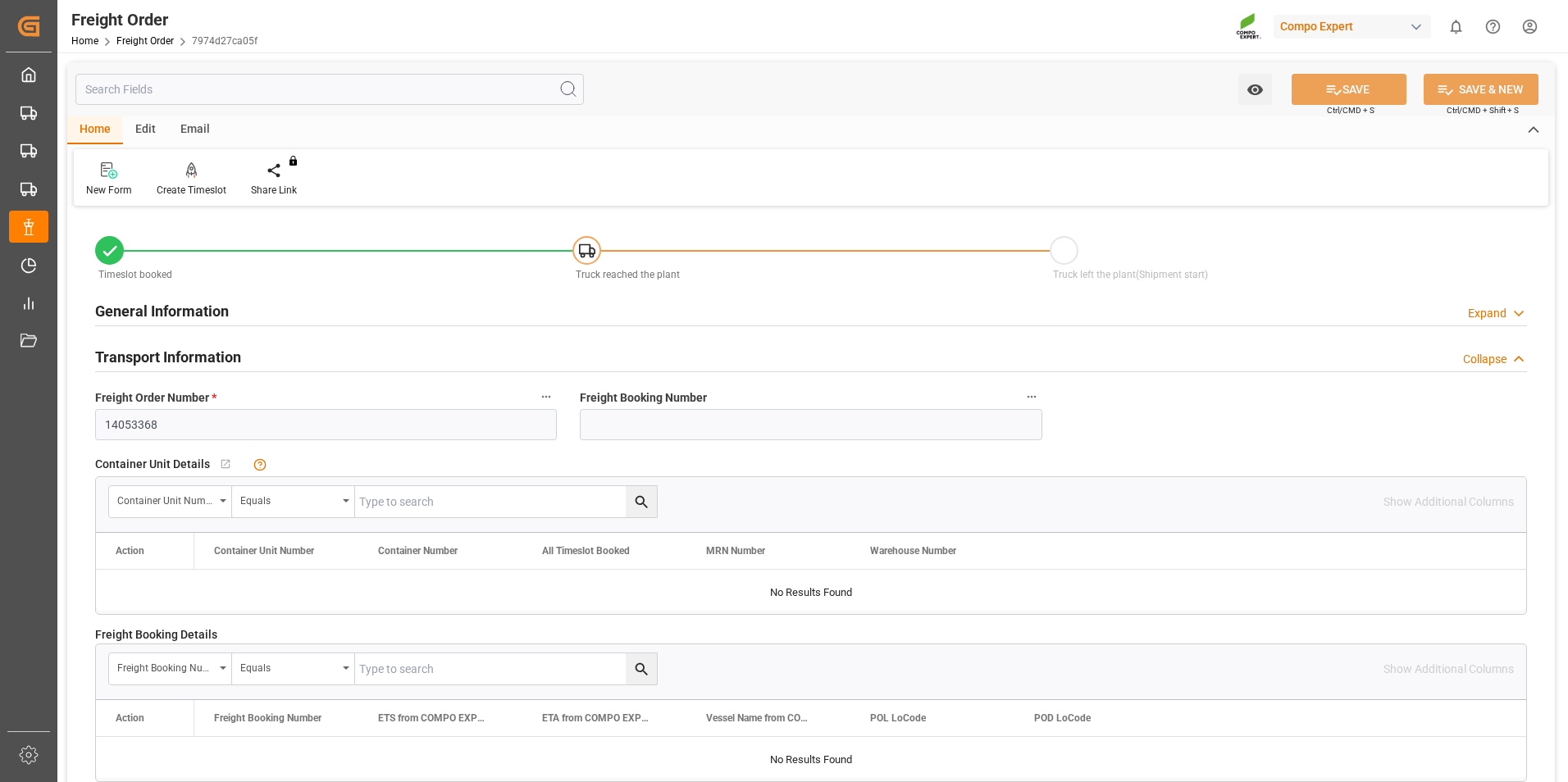
click at [189, 156] on div "New Form Create Timeslot Share Link You don't have permission for this feature.…" at bounding box center [811, 177] width 1474 height 57
click at [192, 174] on icon at bounding box center [192, 170] width 12 height 14
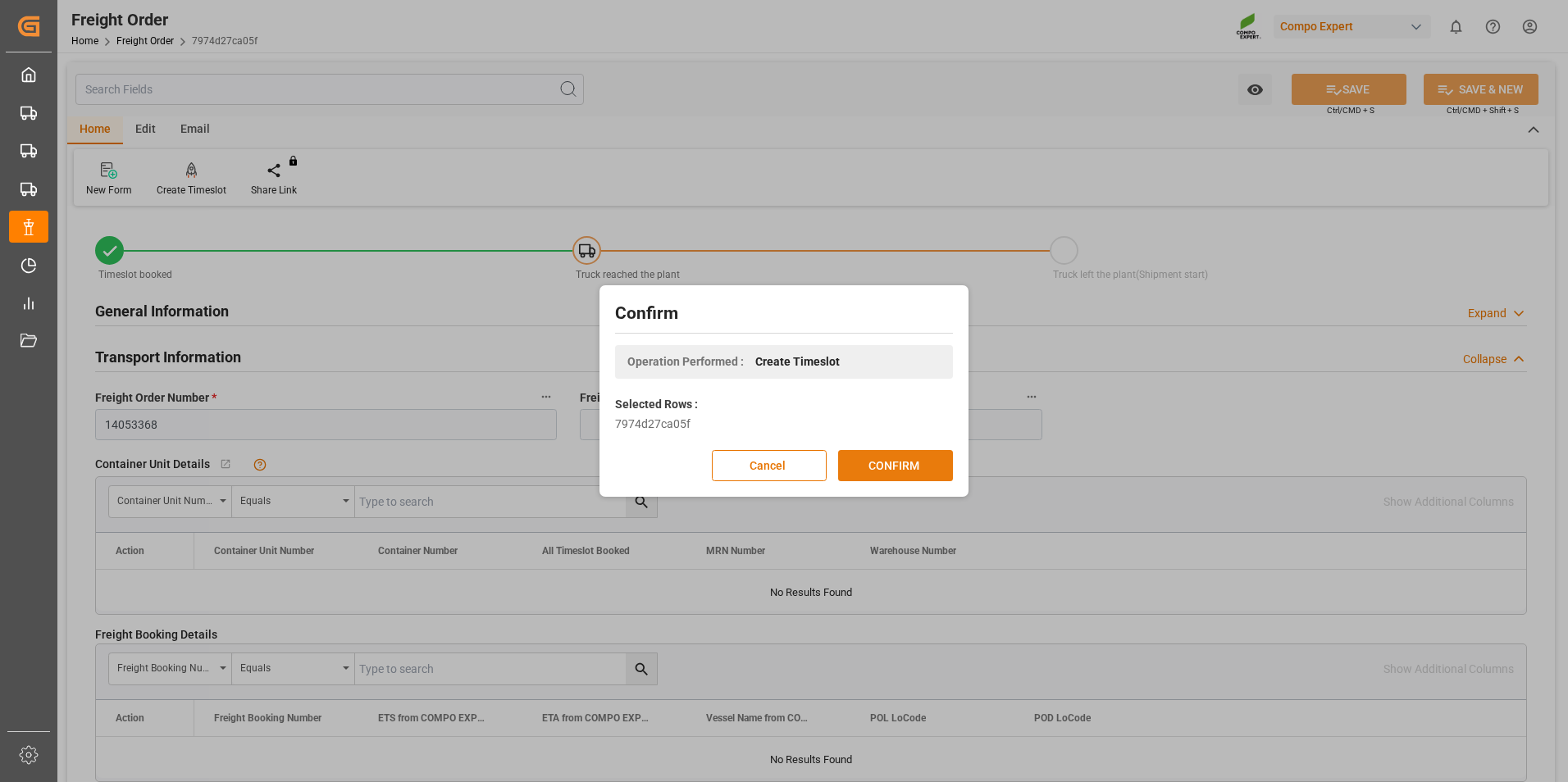
click at [893, 458] on button "CONFIRM" at bounding box center [895, 466] width 115 height 31
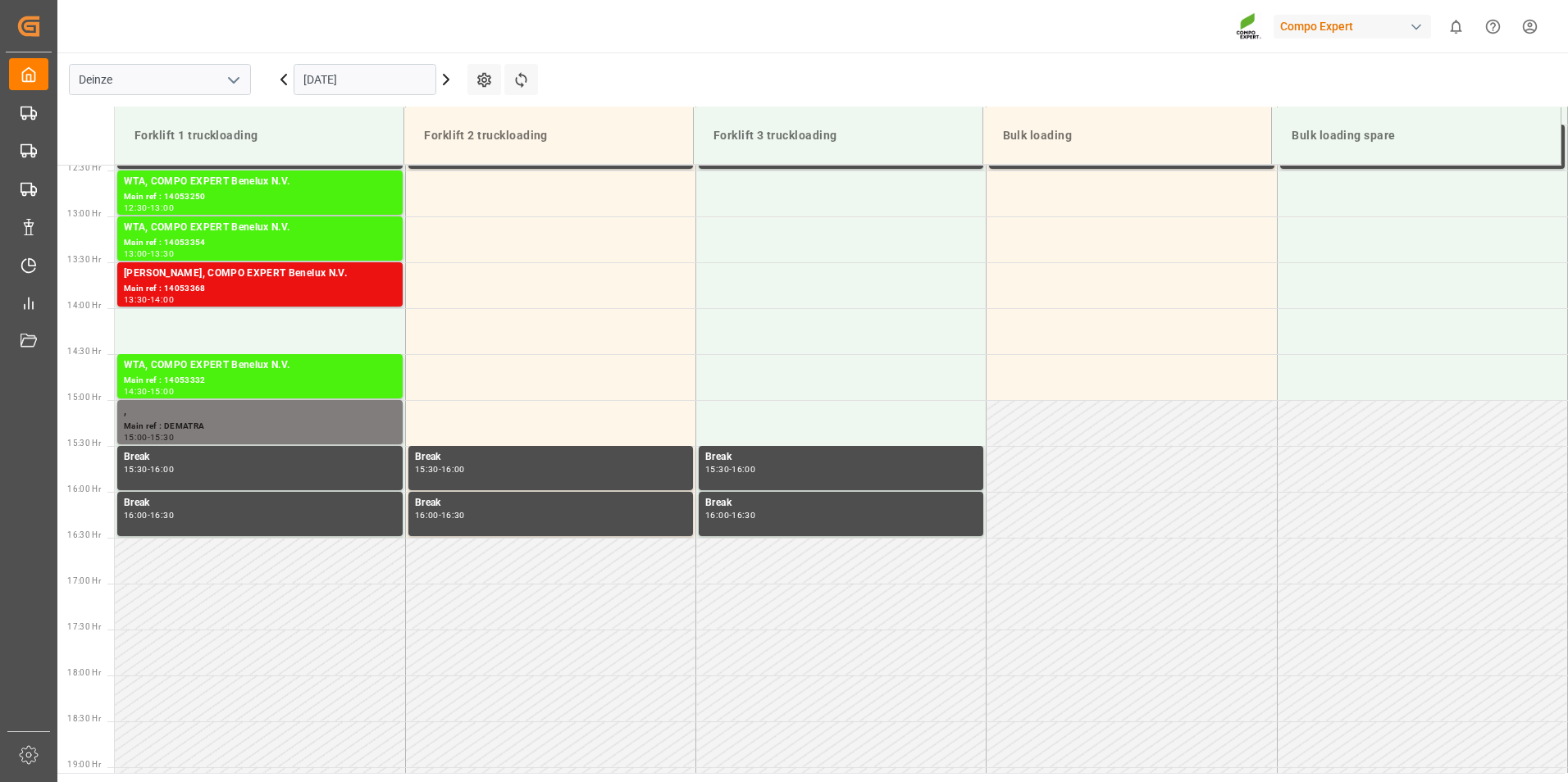
scroll to position [1183, 0]
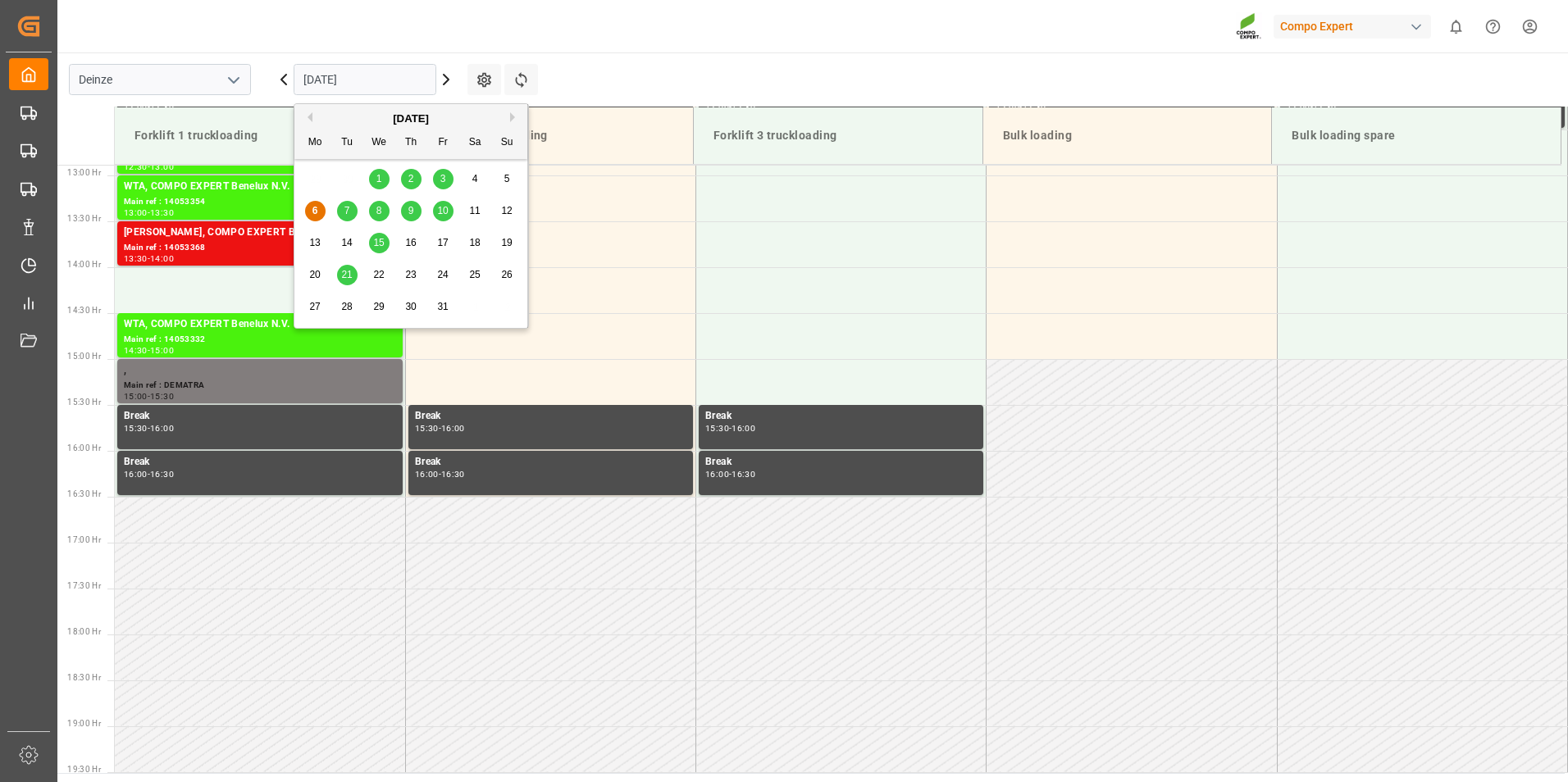
click at [396, 81] on input "[DATE]" at bounding box center [365, 79] width 143 height 31
click at [347, 209] on span "7" at bounding box center [347, 210] width 5 height 12
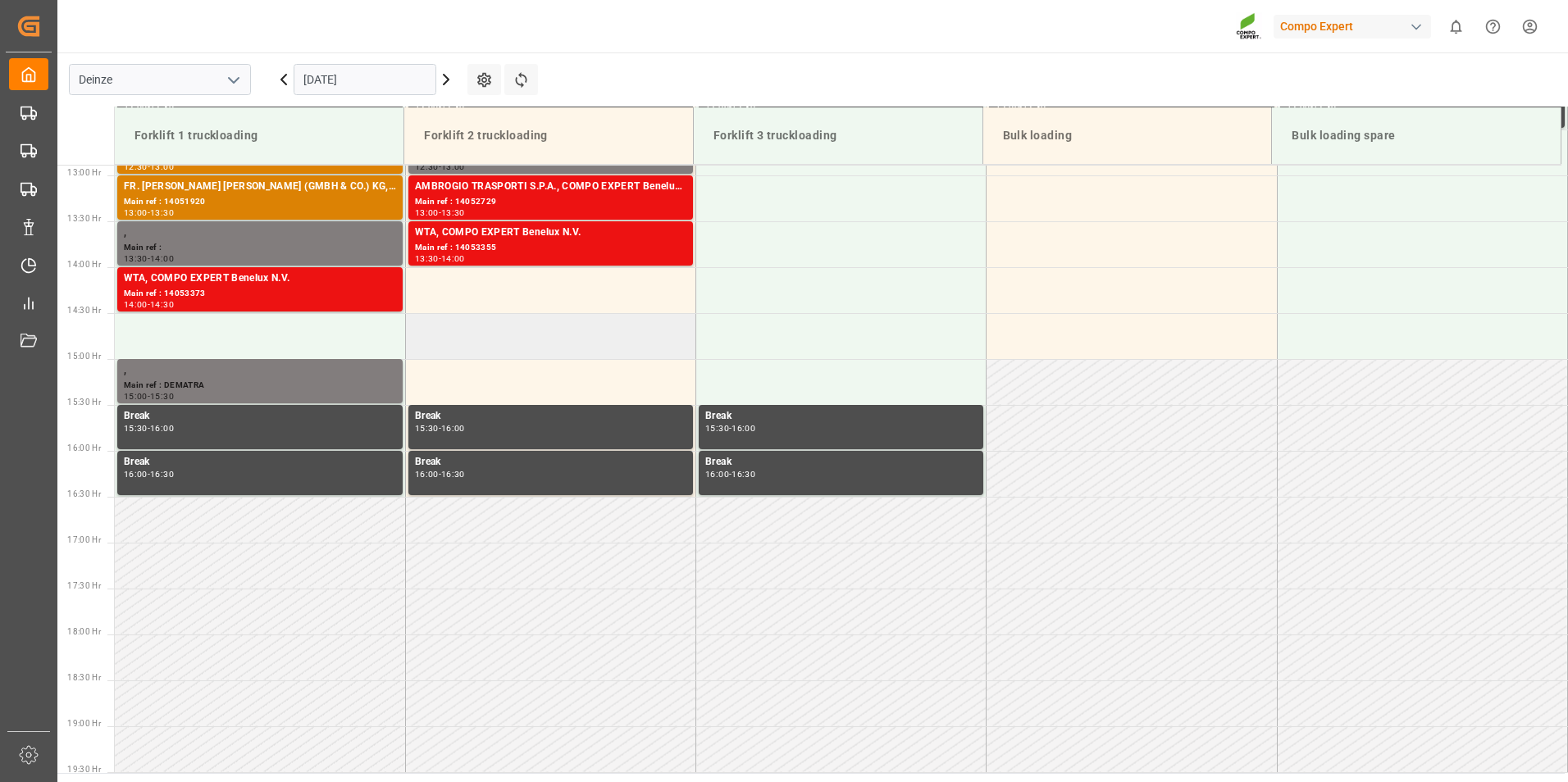
scroll to position [1101, 0]
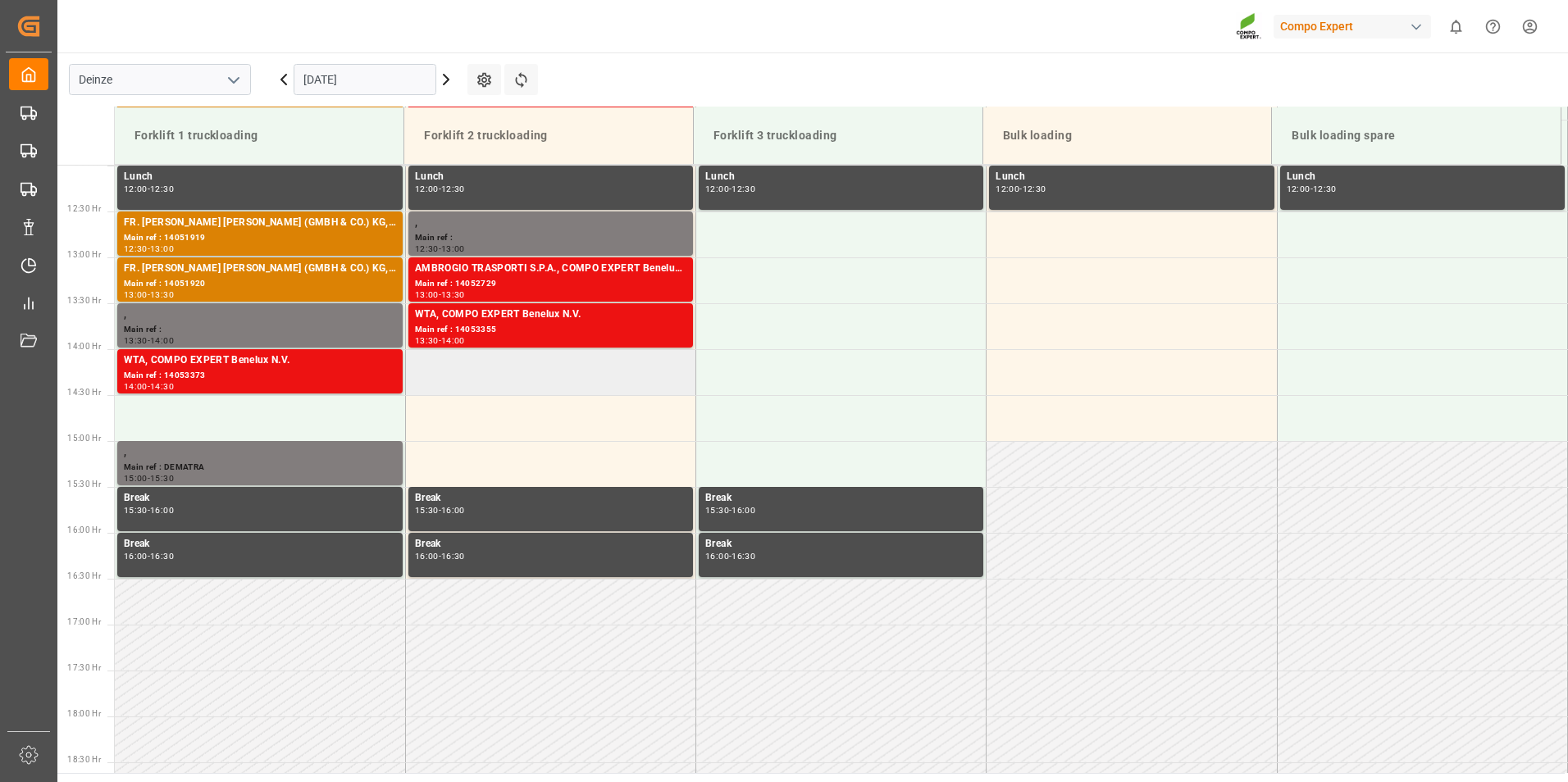
click at [439, 376] on td at bounding box center [550, 372] width 290 height 46
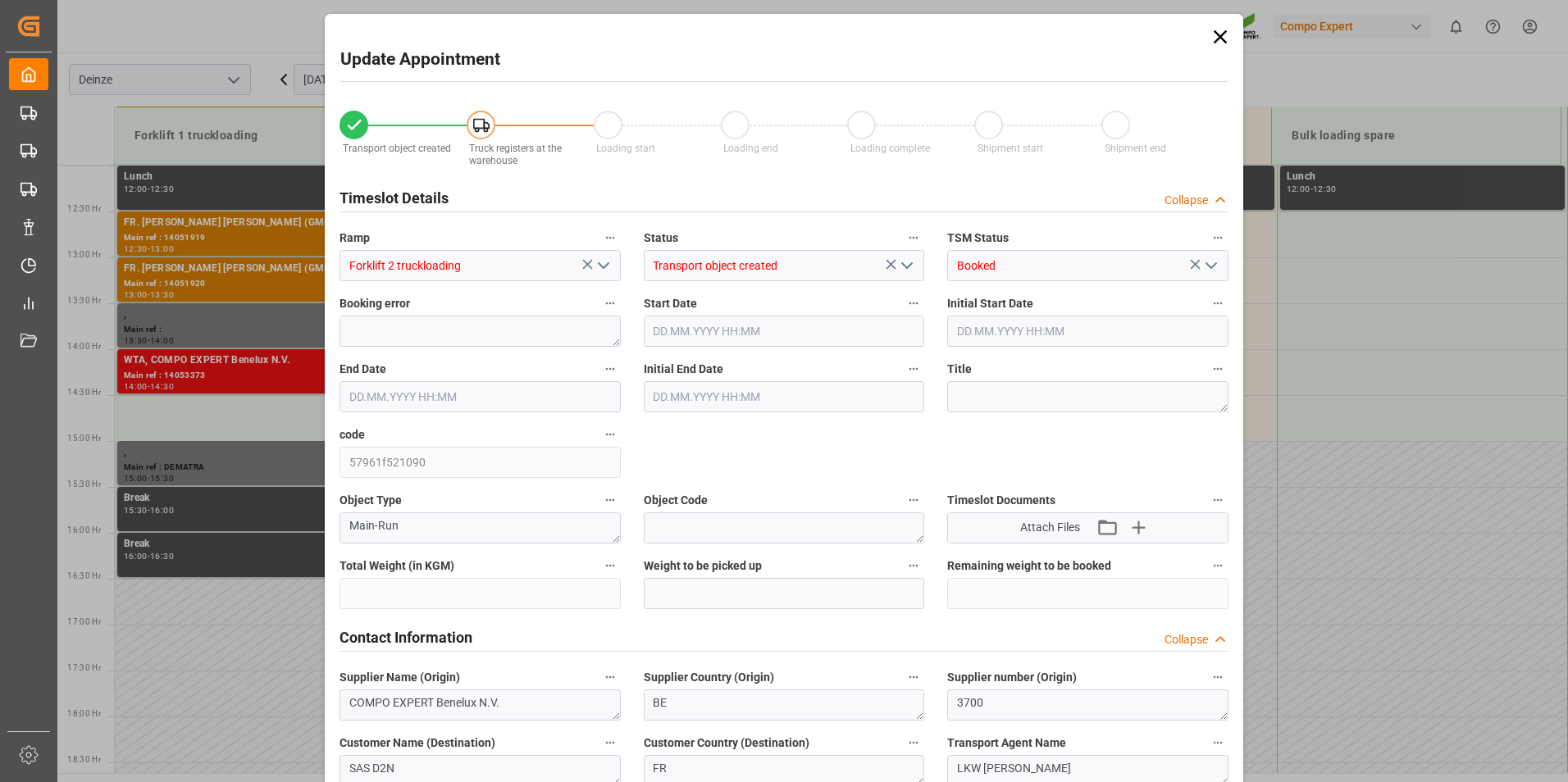
type input "25410"
type input "-25410"
type input "42"
type input "07.10.2025 14:00"
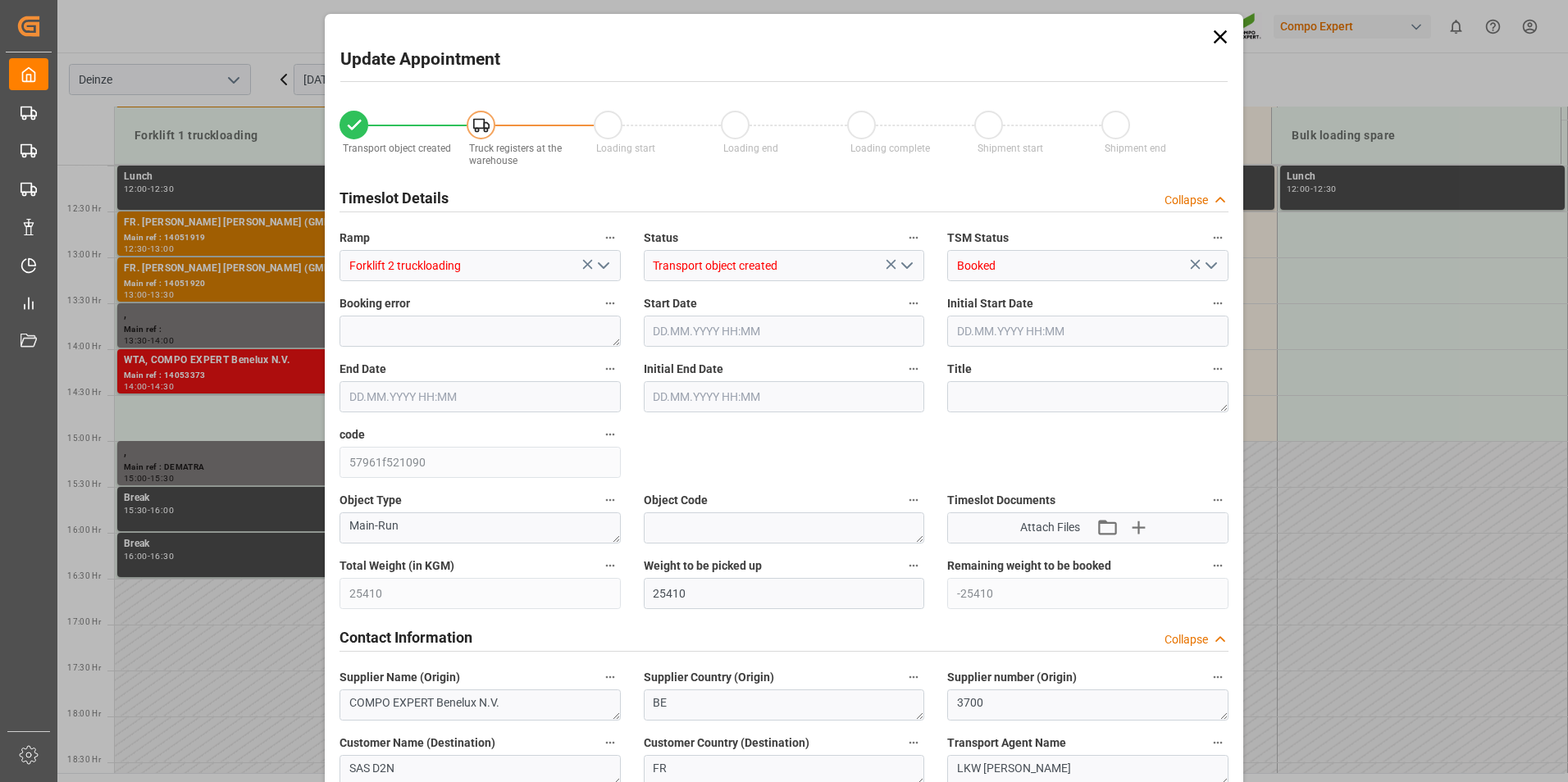
type input "07.10.2025 14:30"
type input "06.10.2025 08:02"
type input "06.10.2025 12:18"
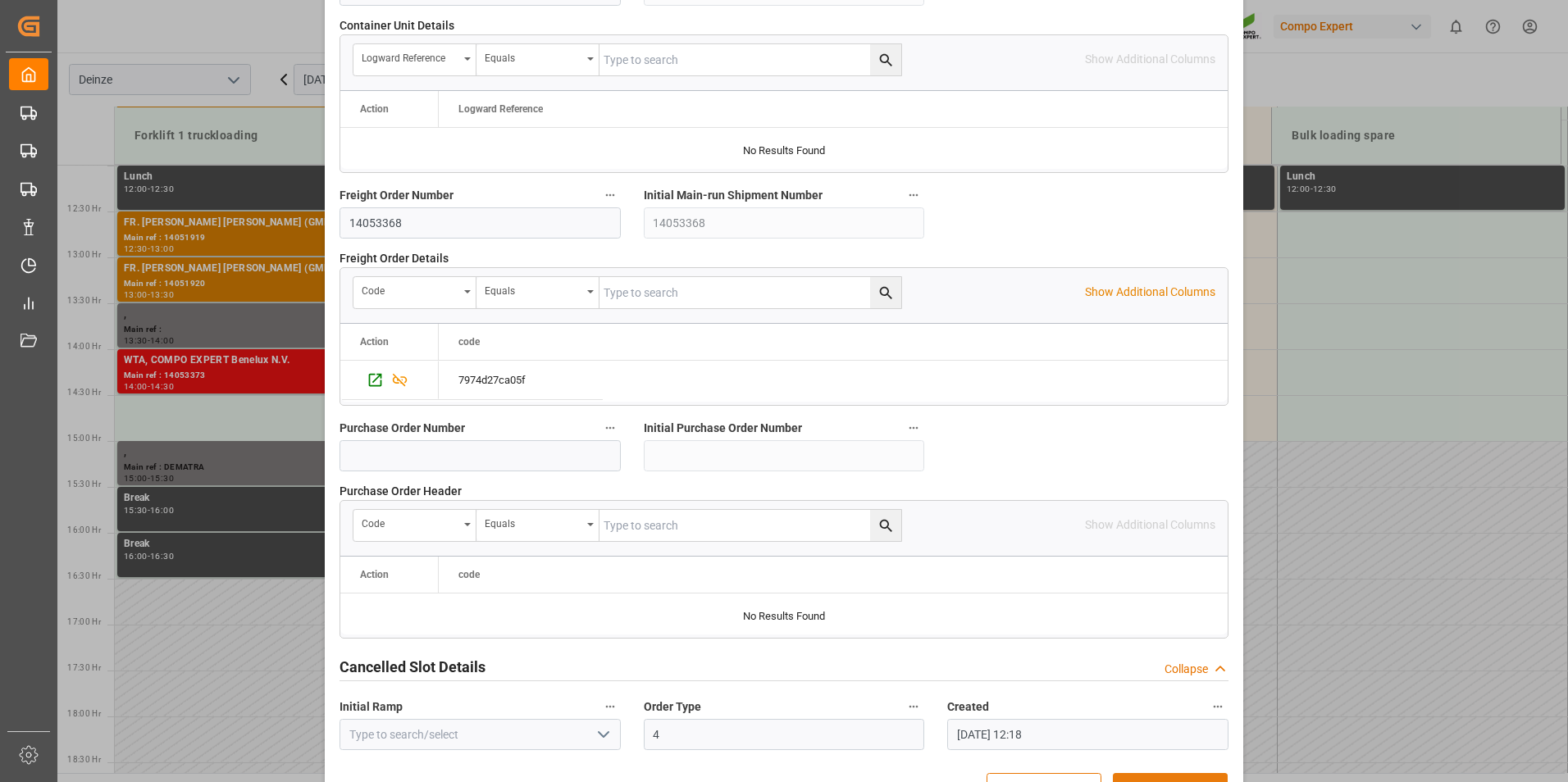
scroll to position [1493, 0]
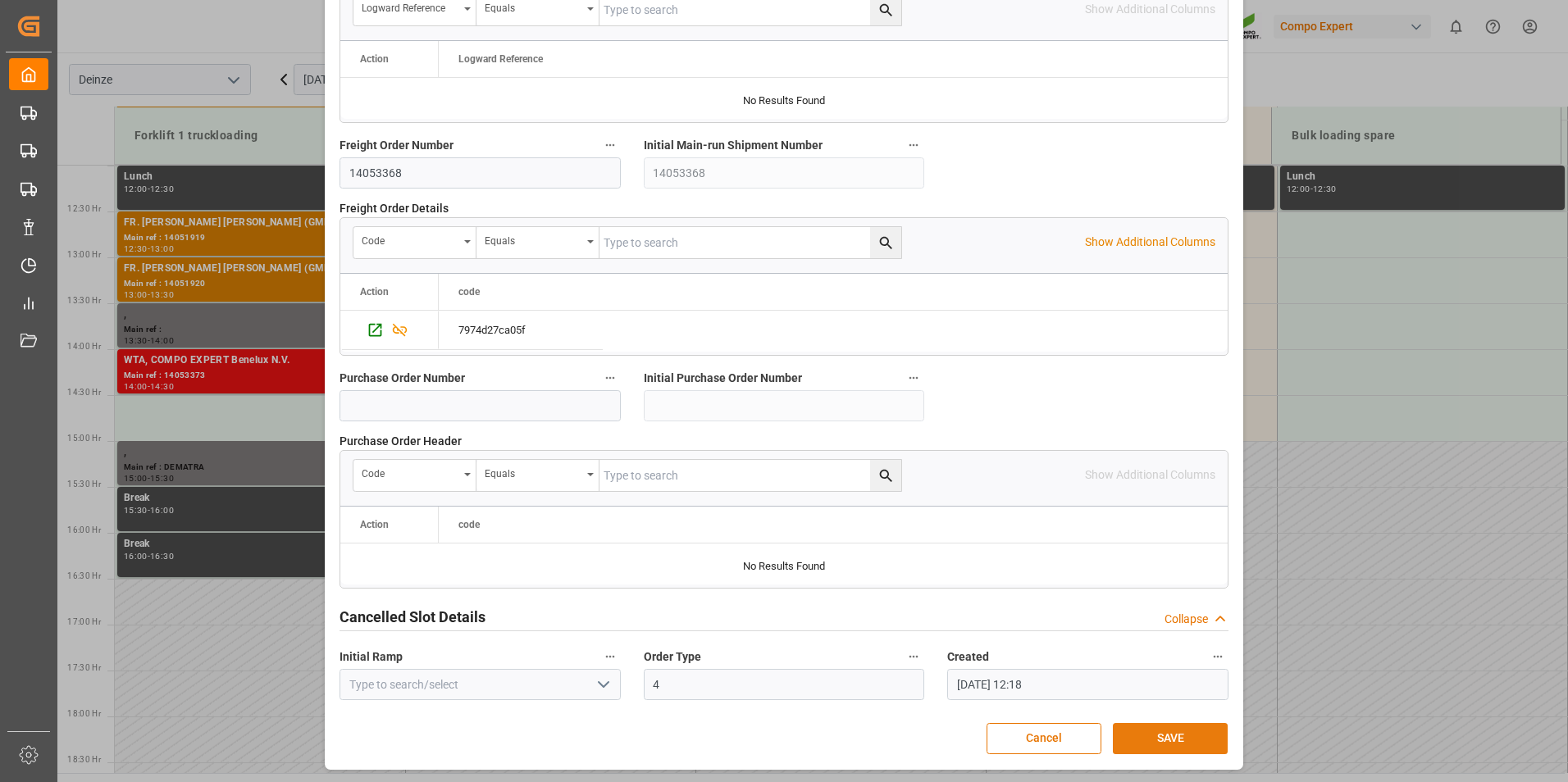
click at [1154, 742] on button "SAVE" at bounding box center [1171, 738] width 115 height 31
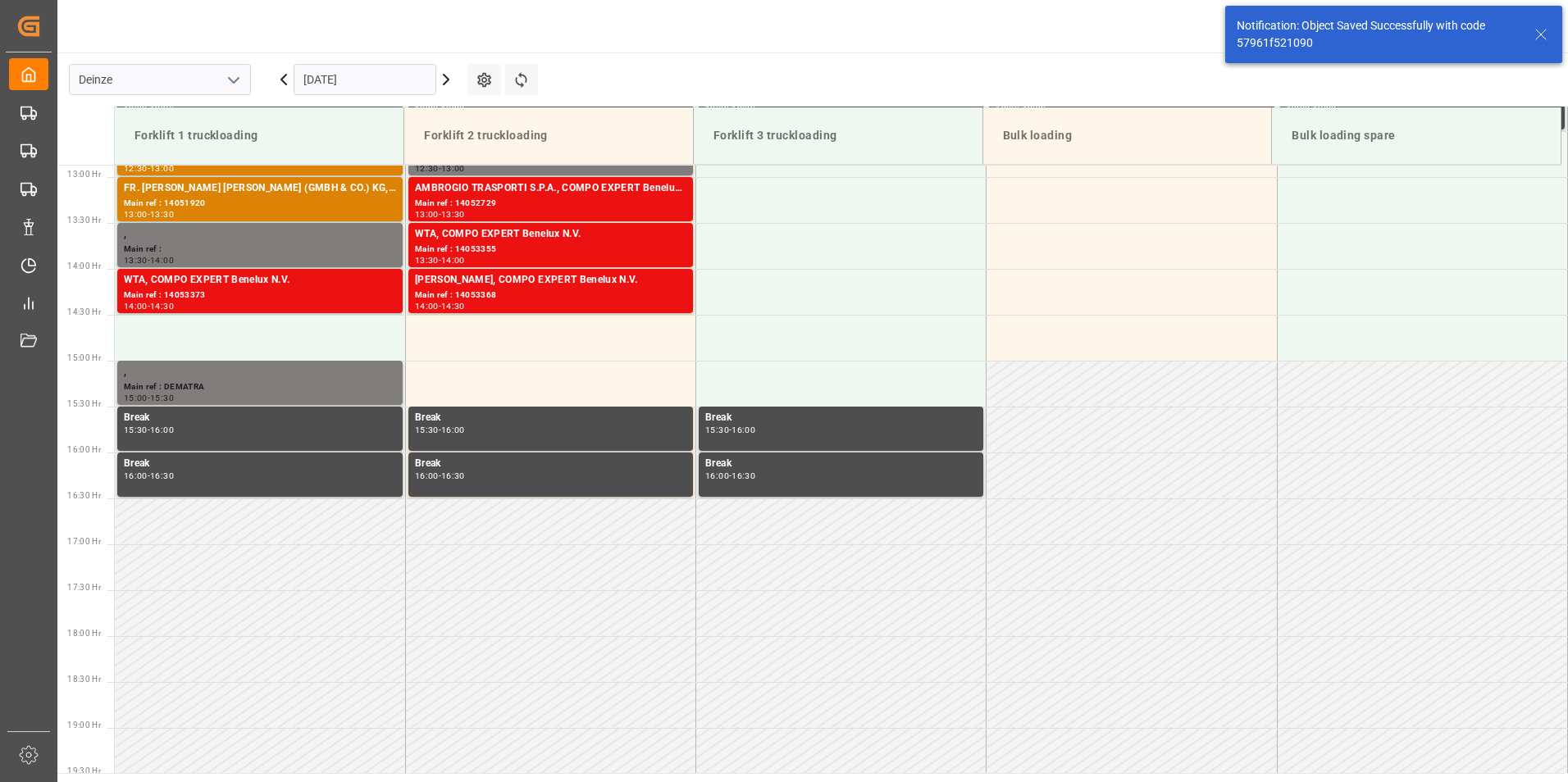
scroll to position [1183, 0]
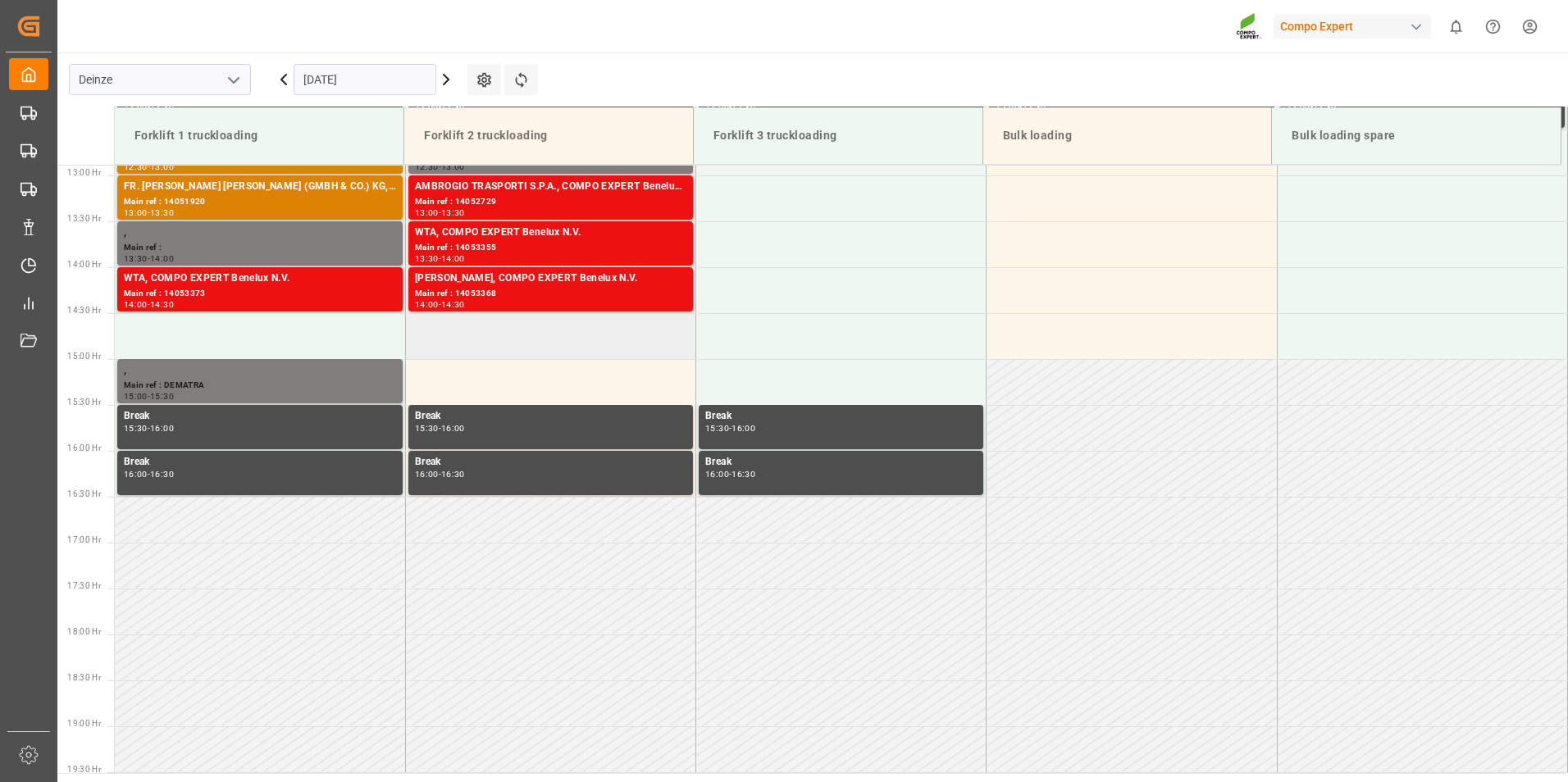
click at [464, 343] on td at bounding box center [550, 335] width 290 height 46
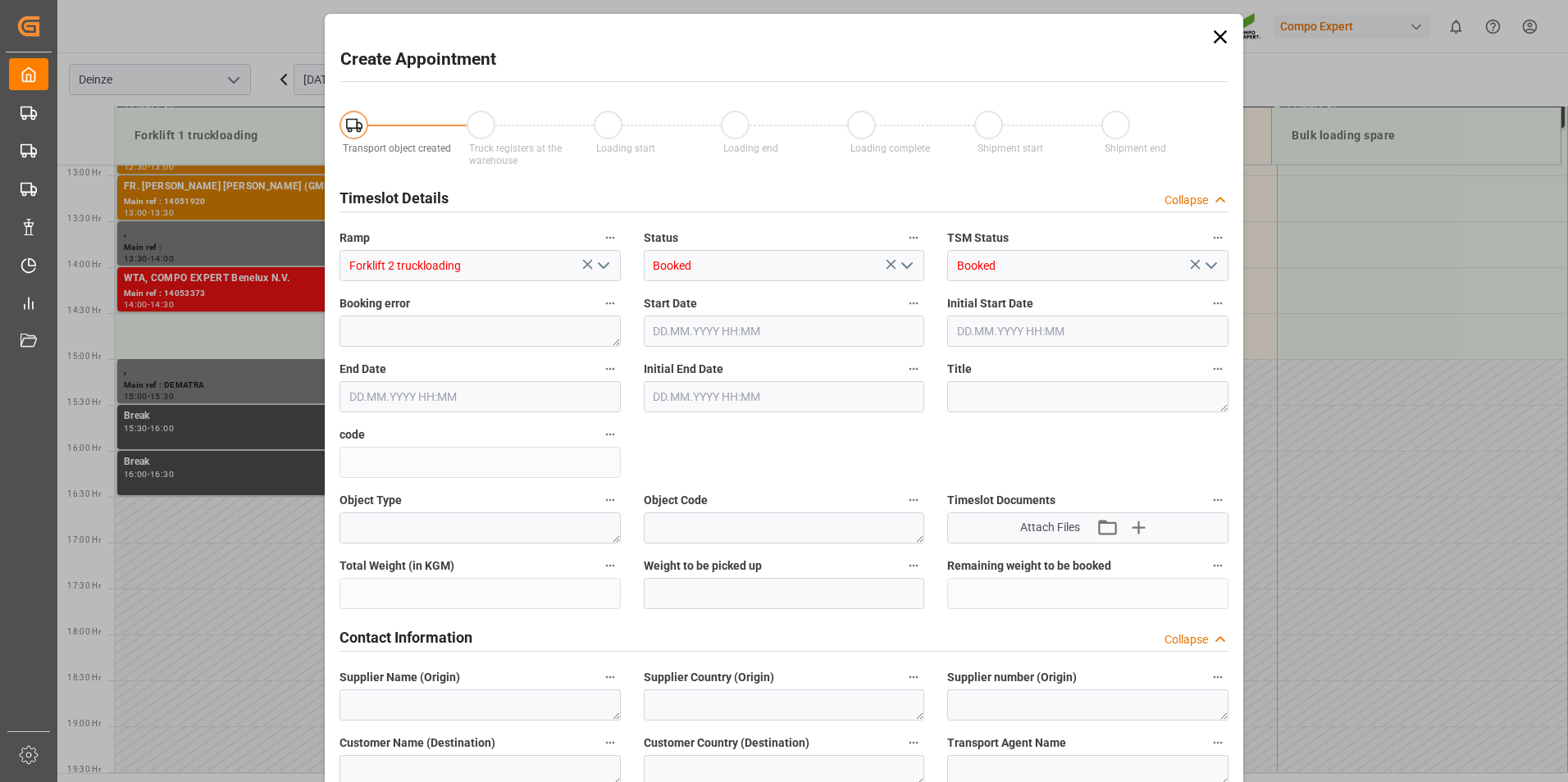
type input "07.10.2025 14:30"
type input "07.10.2025 15:00"
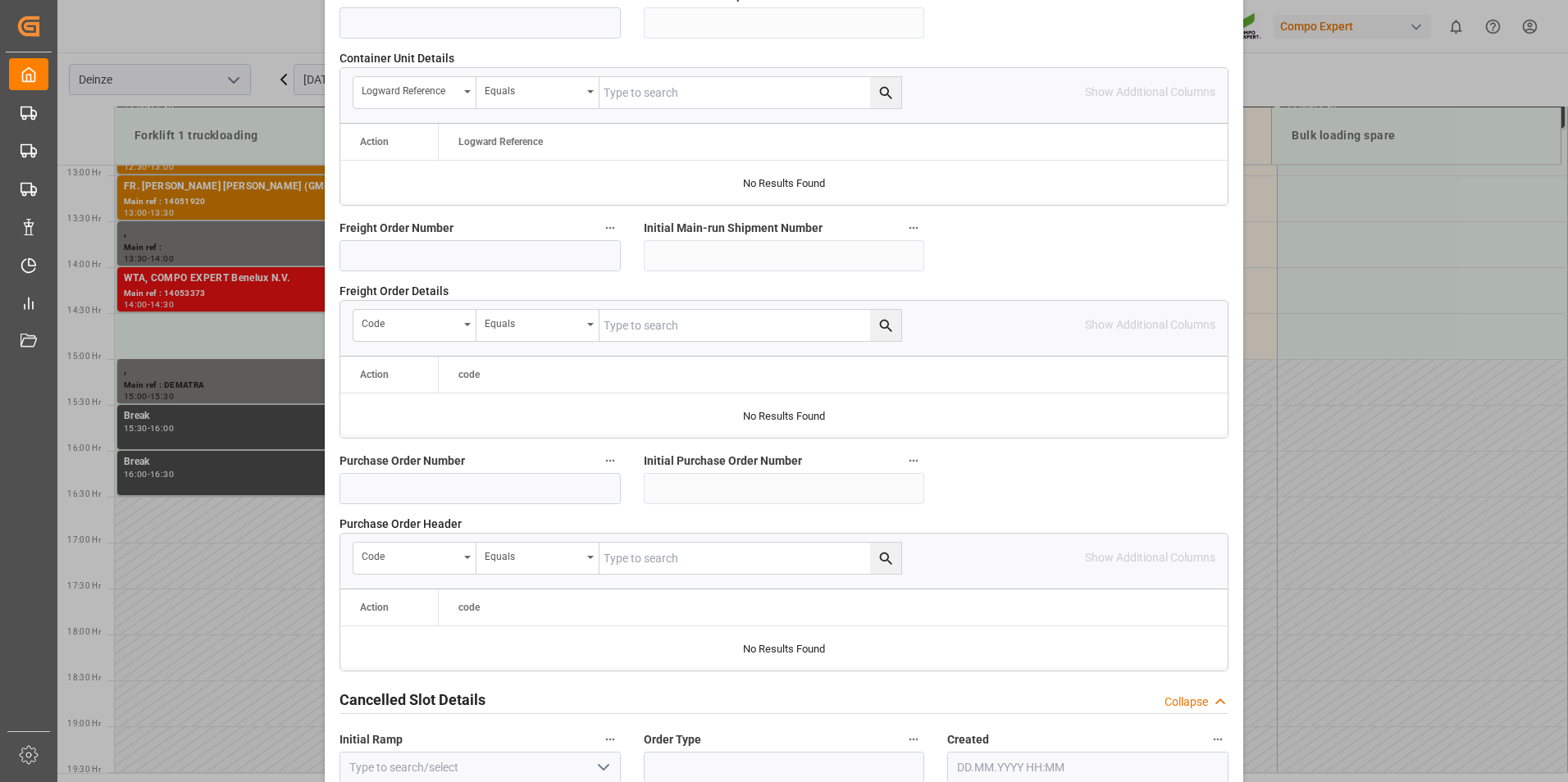
scroll to position [1493, 0]
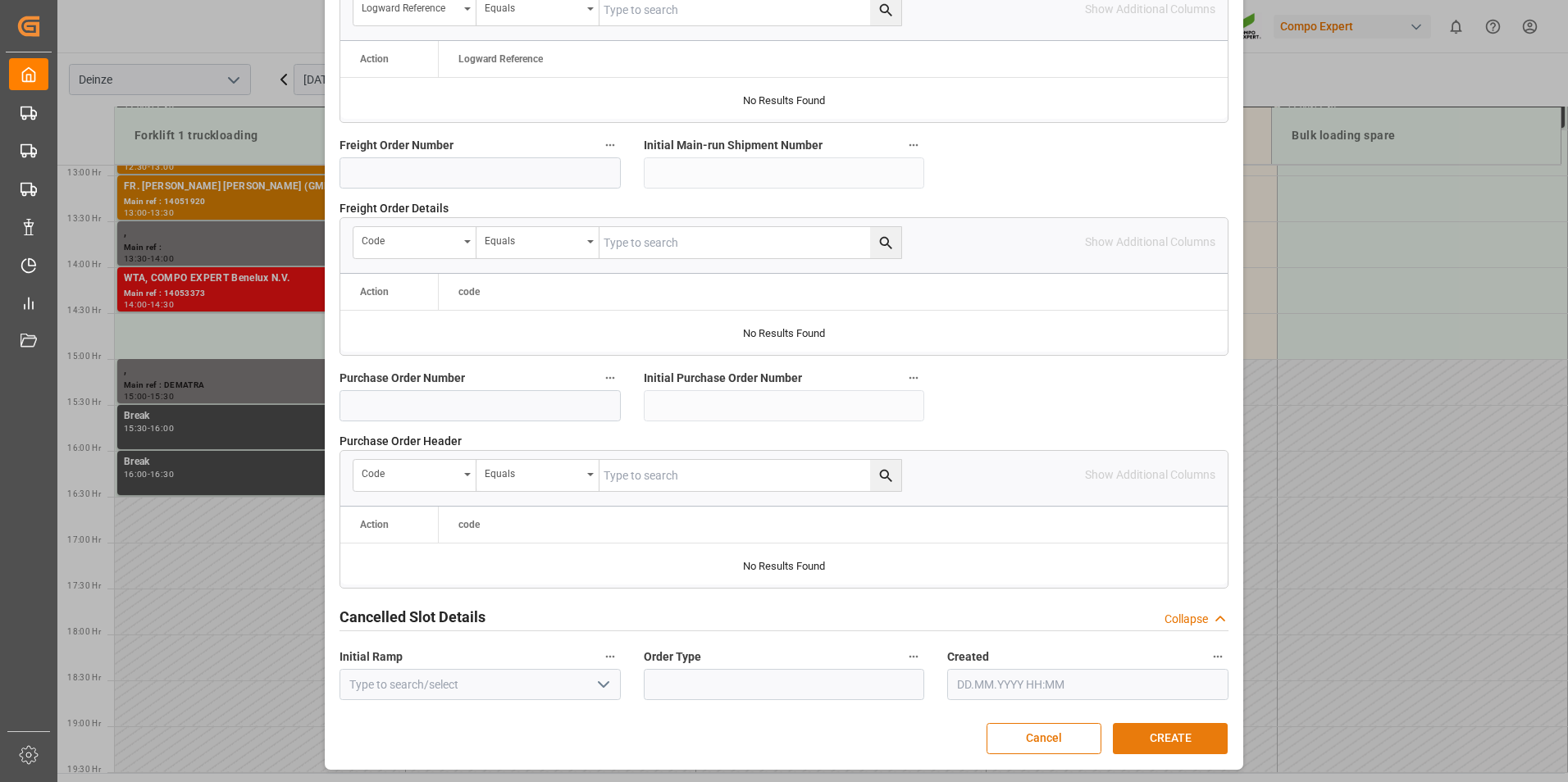
click at [1143, 734] on button "CREATE" at bounding box center [1171, 738] width 115 height 31
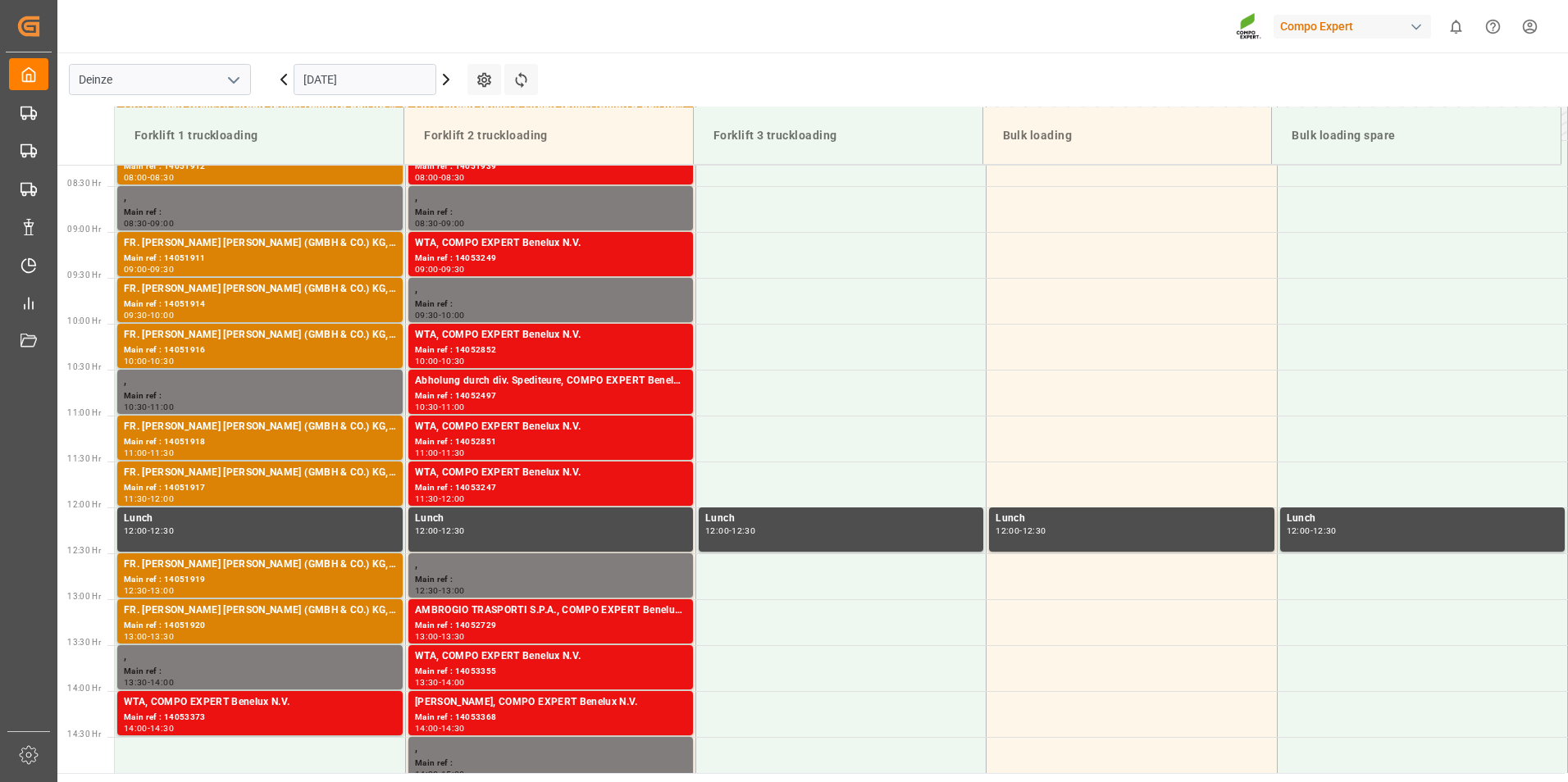
scroll to position [773, 0]
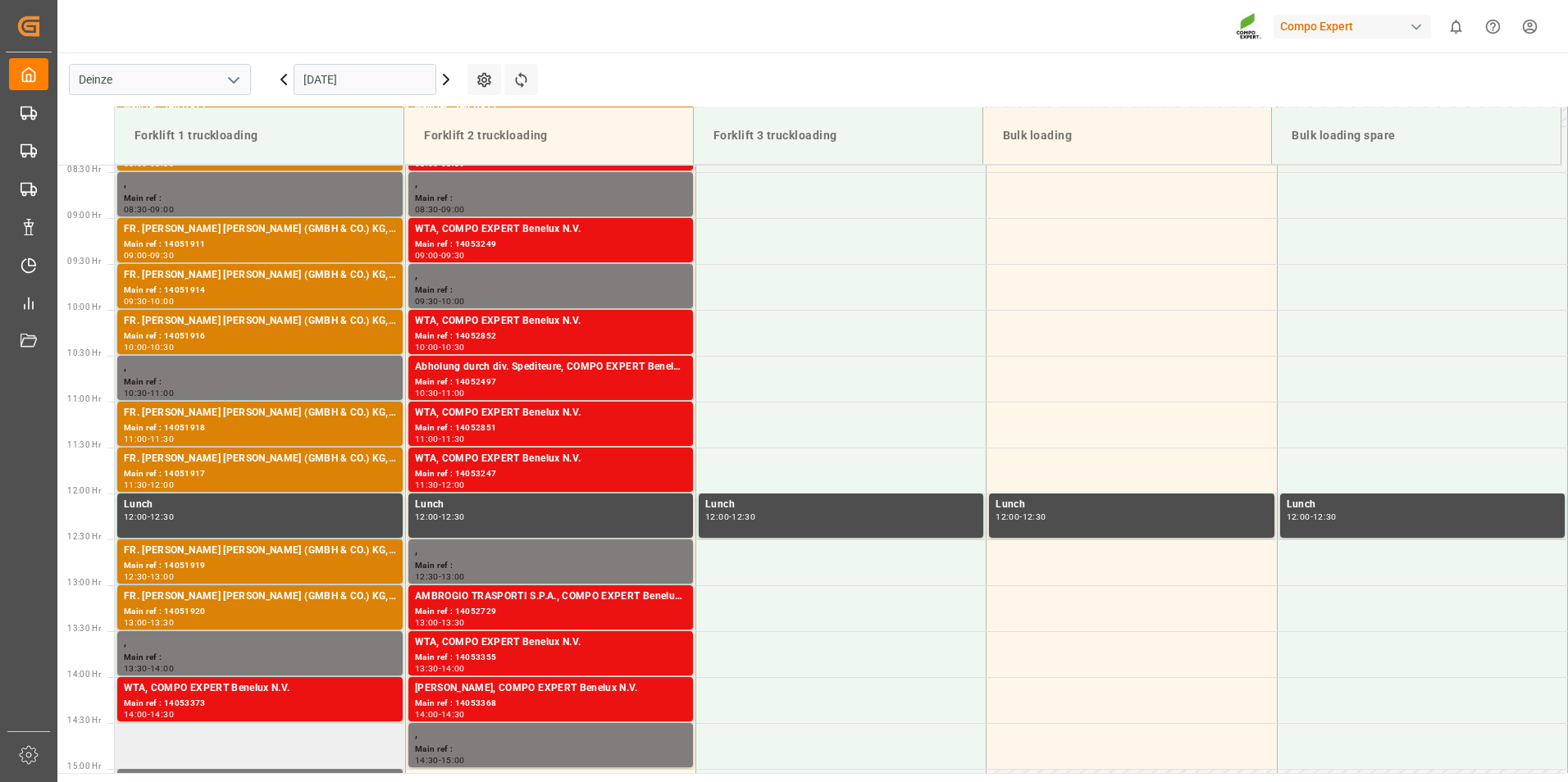
click at [159, 754] on td at bounding box center [260, 745] width 290 height 46
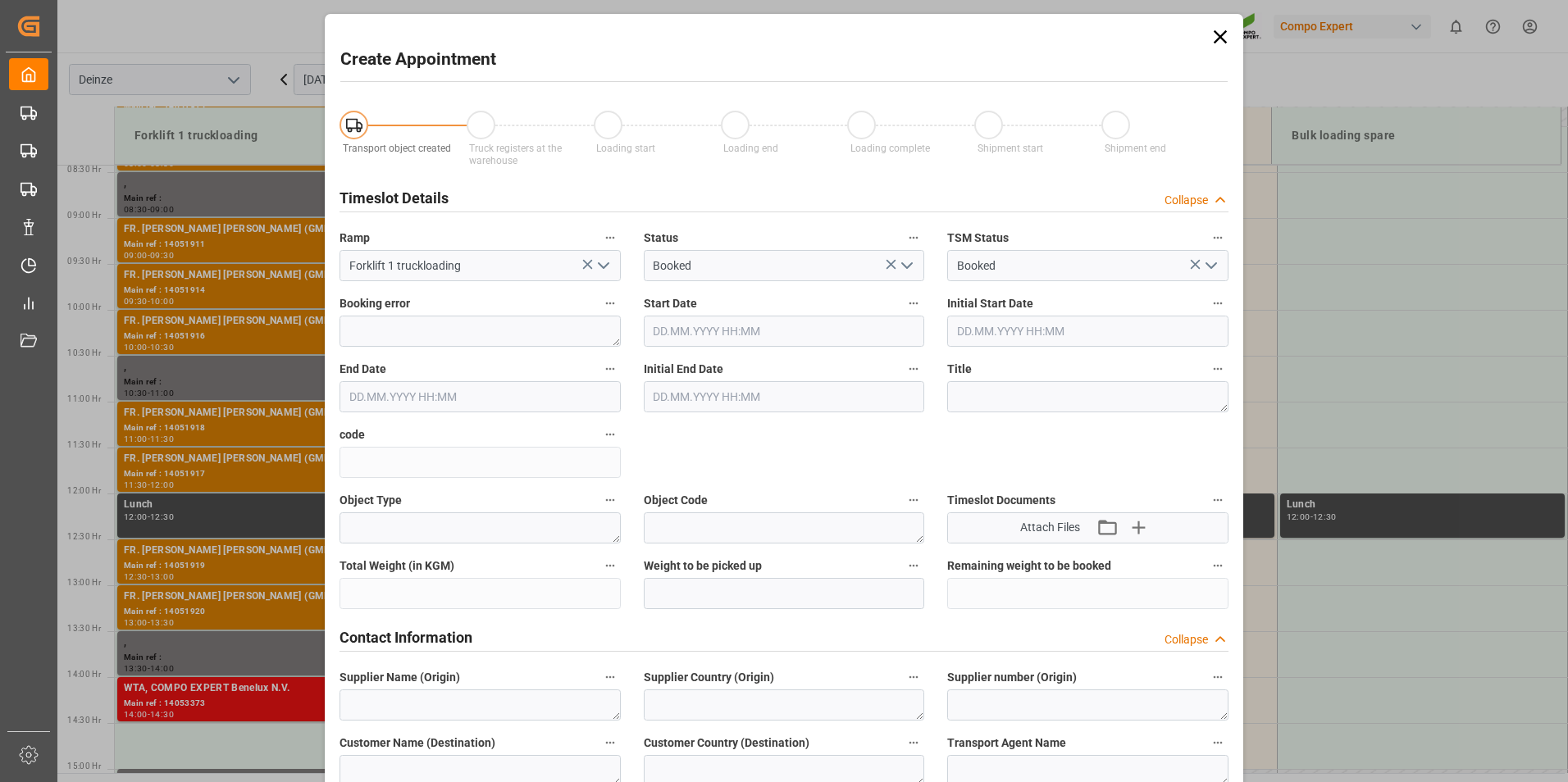
type input "07.10.2025 14:30"
type input "07.10.2025 15:00"
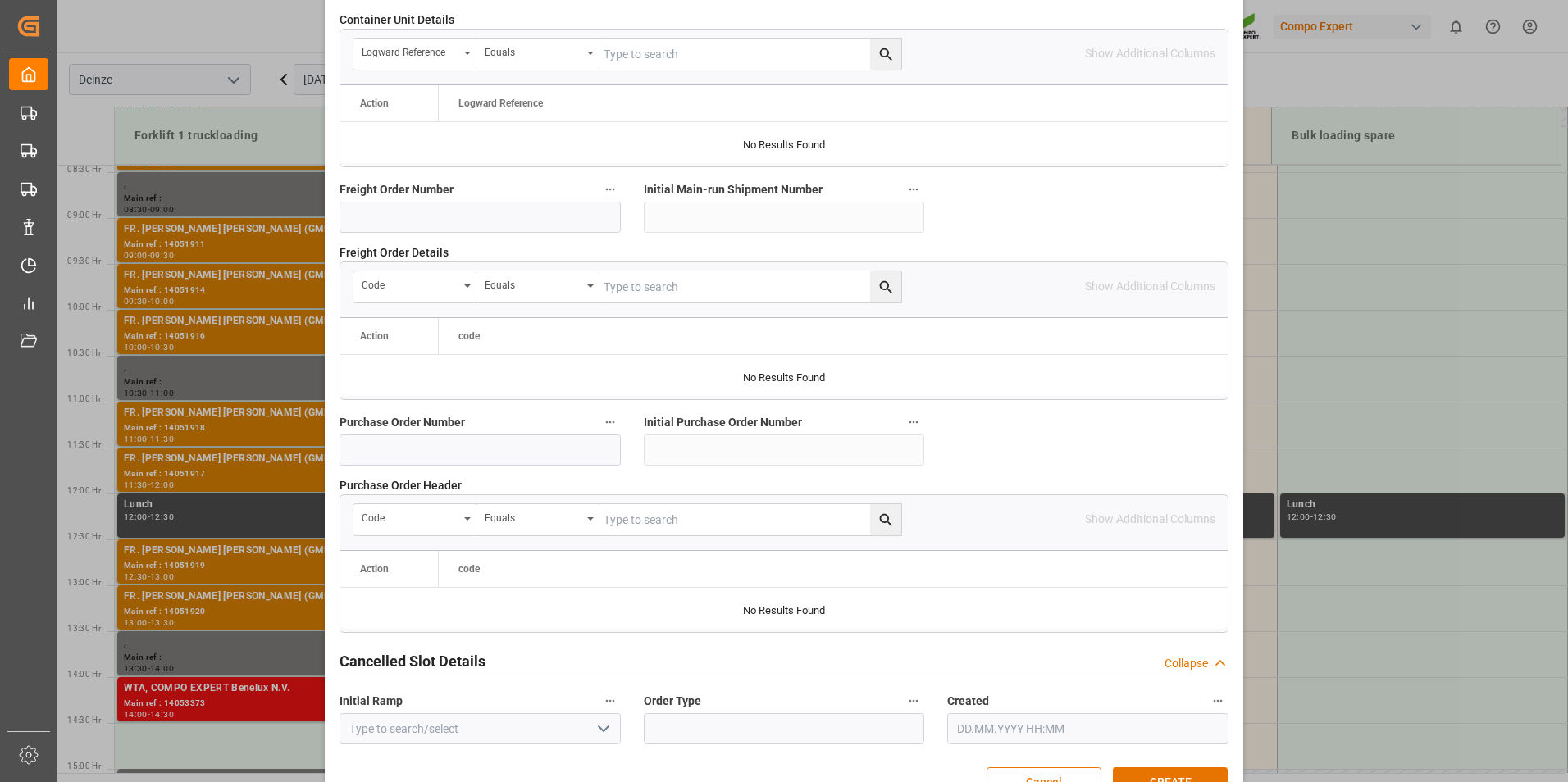
scroll to position [1493, 0]
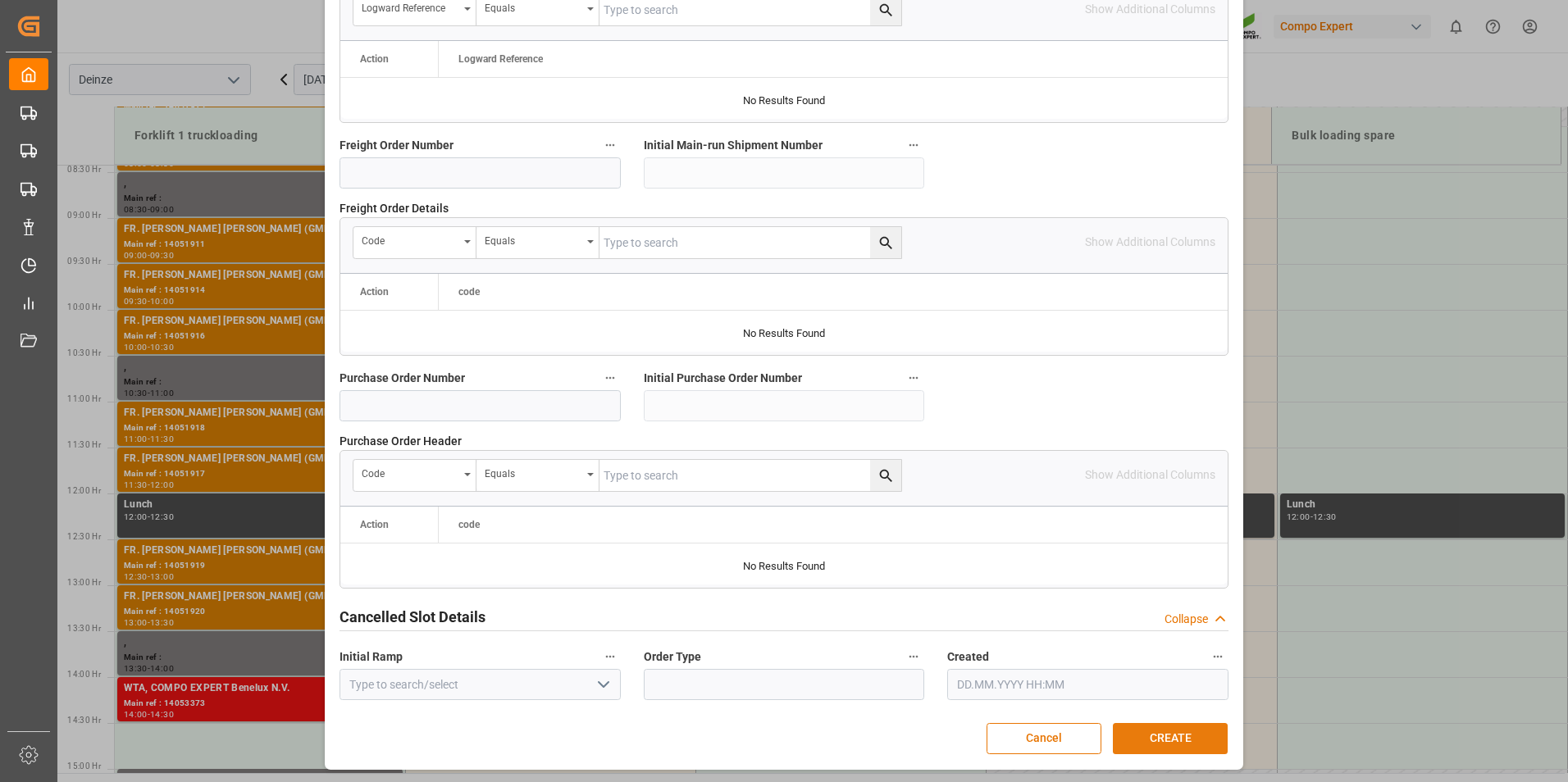
click at [1143, 731] on button "CREATE" at bounding box center [1171, 738] width 115 height 31
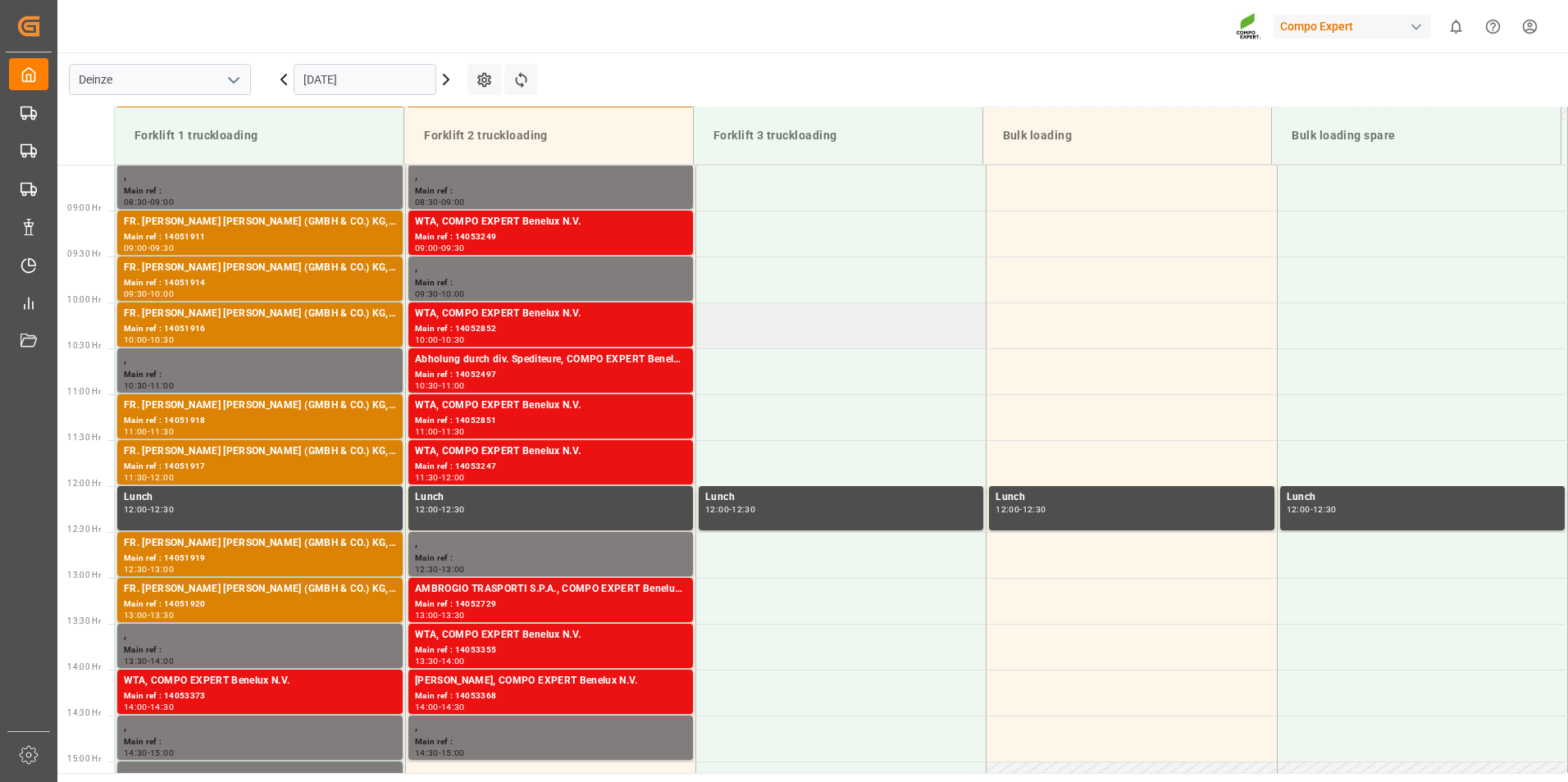
scroll to position [855, 0]
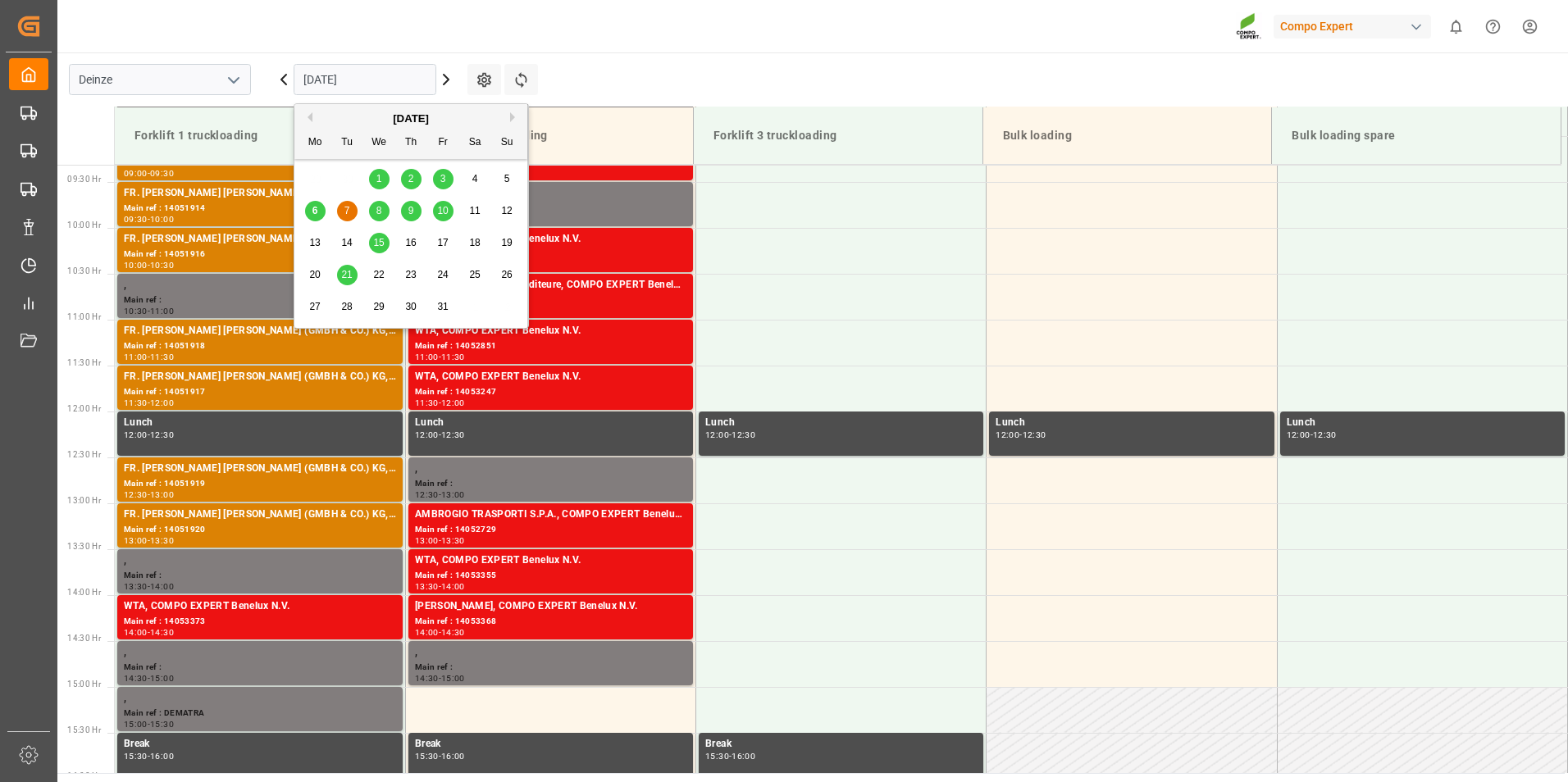
click at [383, 76] on input "[DATE]" at bounding box center [365, 79] width 143 height 31
click at [379, 212] on span "8" at bounding box center [379, 210] width 5 height 12
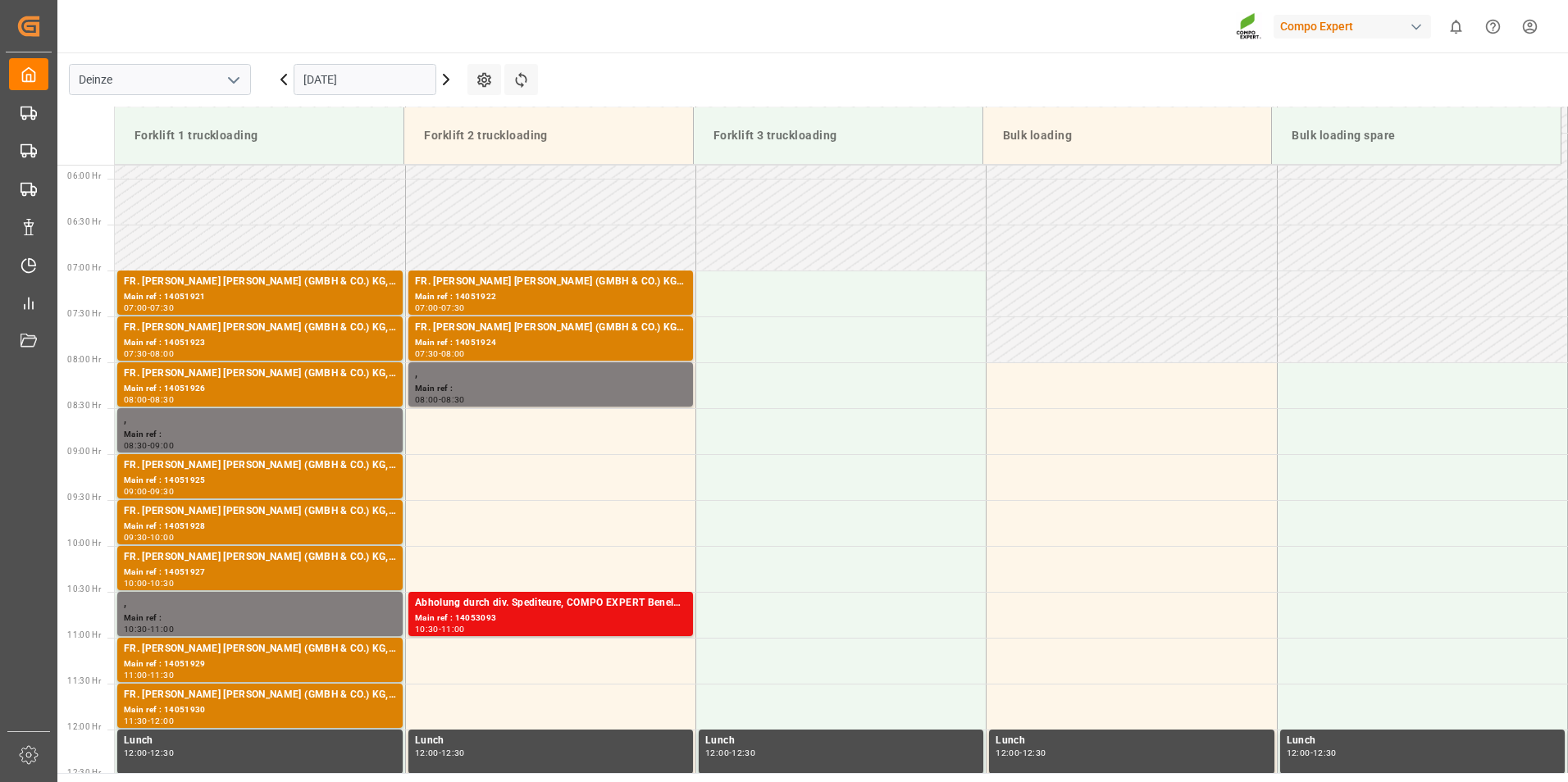
scroll to position [701, 0]
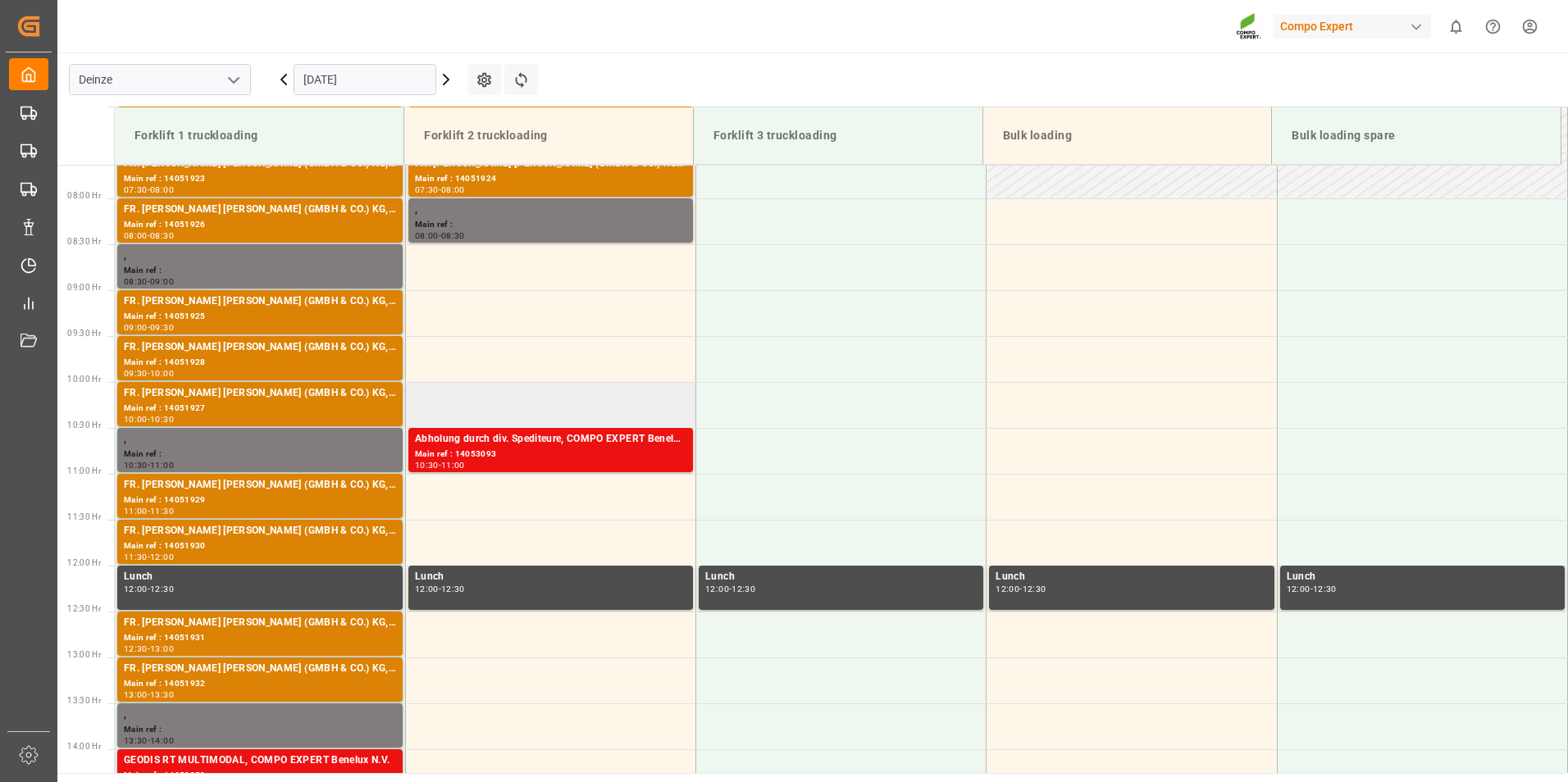
click at [436, 407] on td at bounding box center [550, 404] width 290 height 46
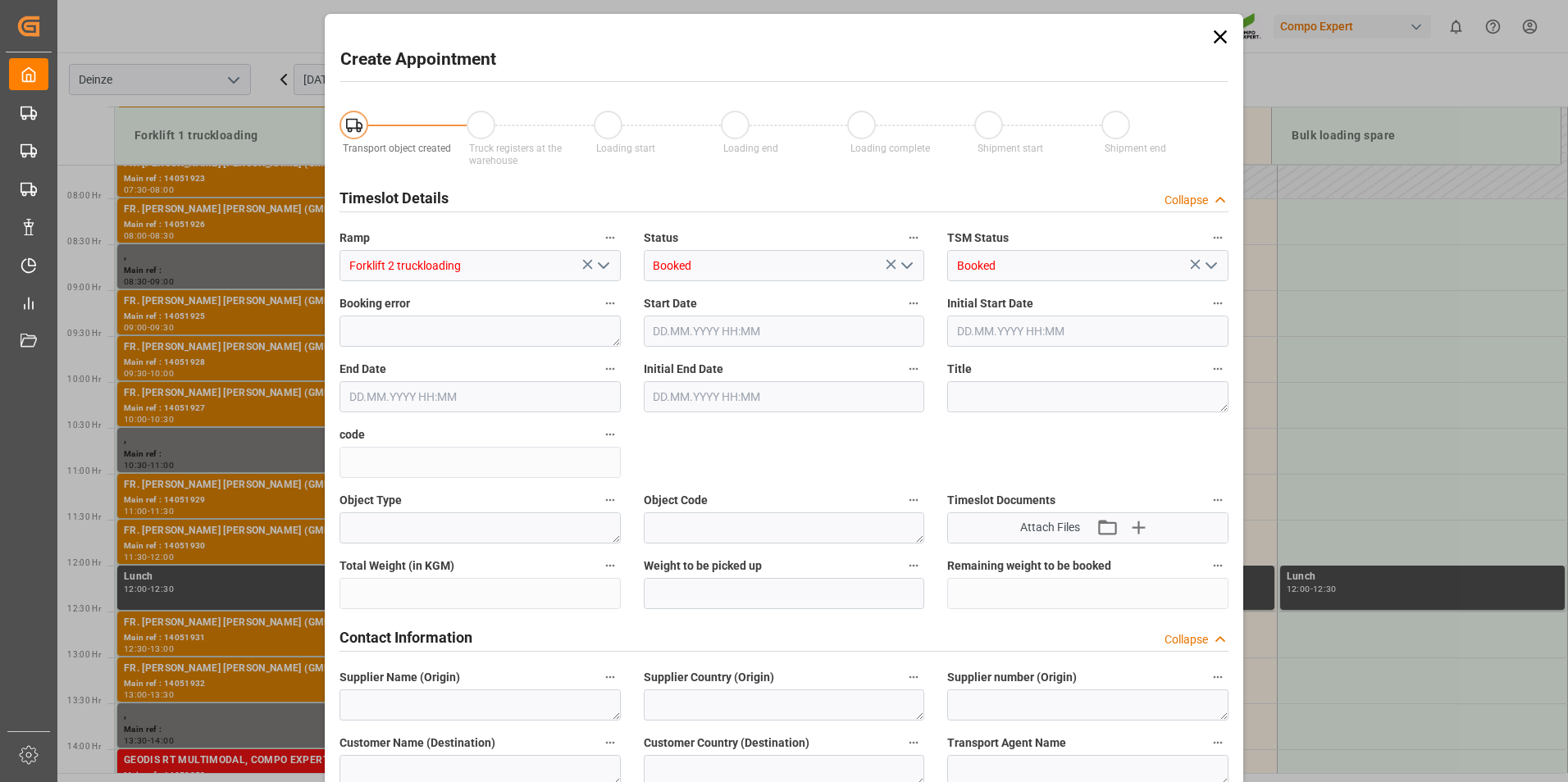
type input "08.10.2025 10:00"
type input "08.10.2025 10:30"
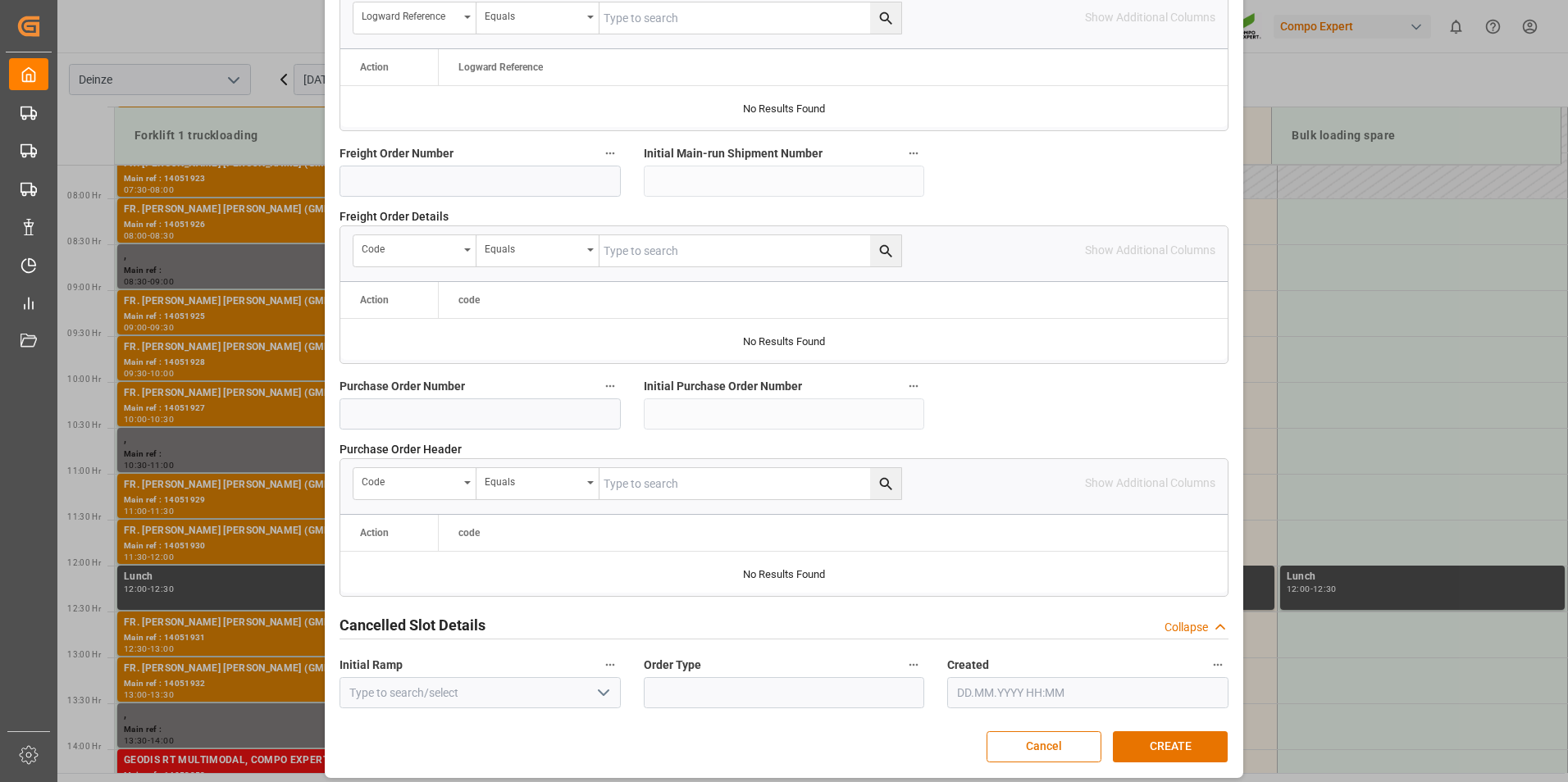
scroll to position [1493, 0]
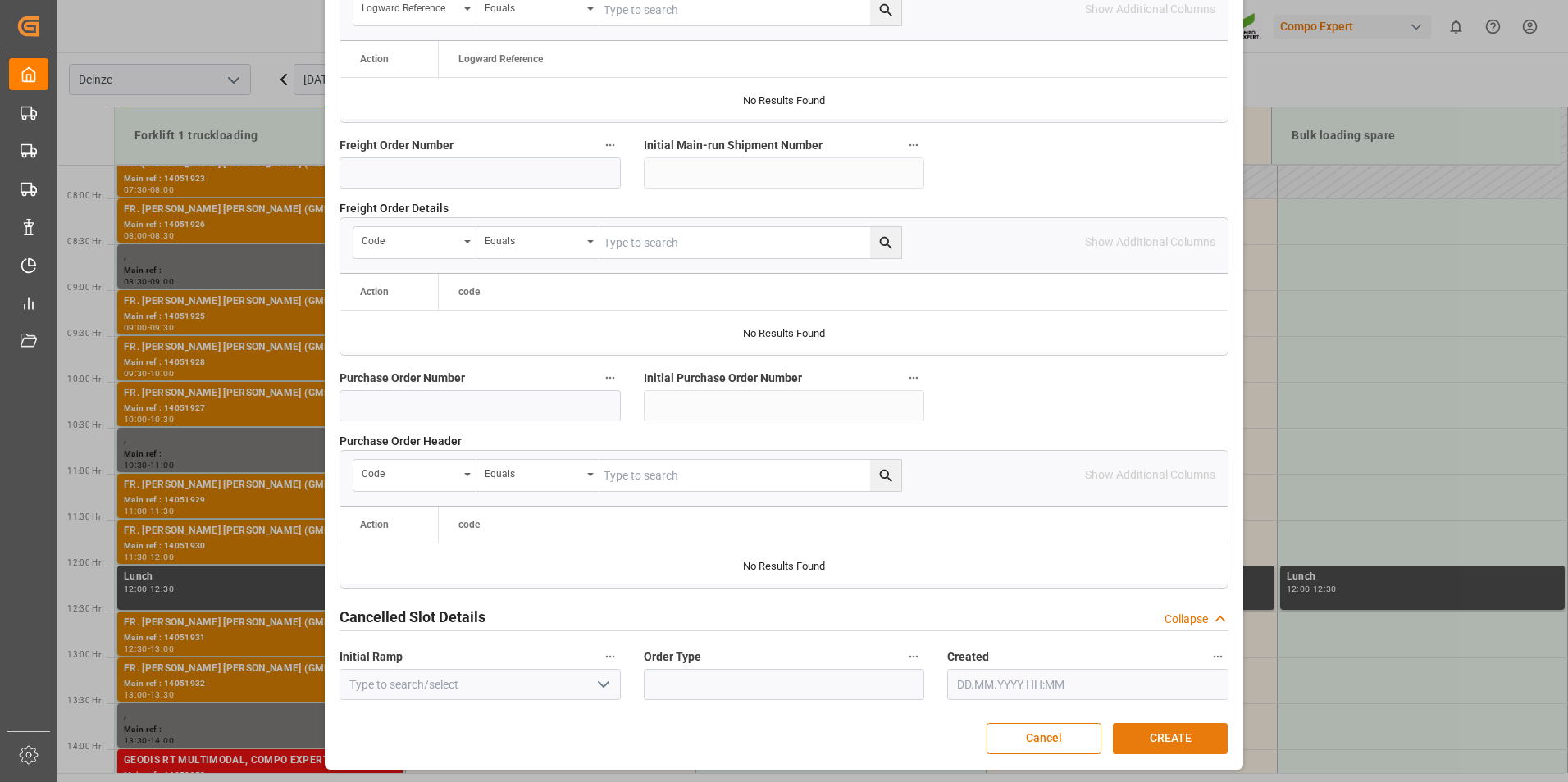
click at [1164, 740] on button "CREATE" at bounding box center [1171, 738] width 115 height 31
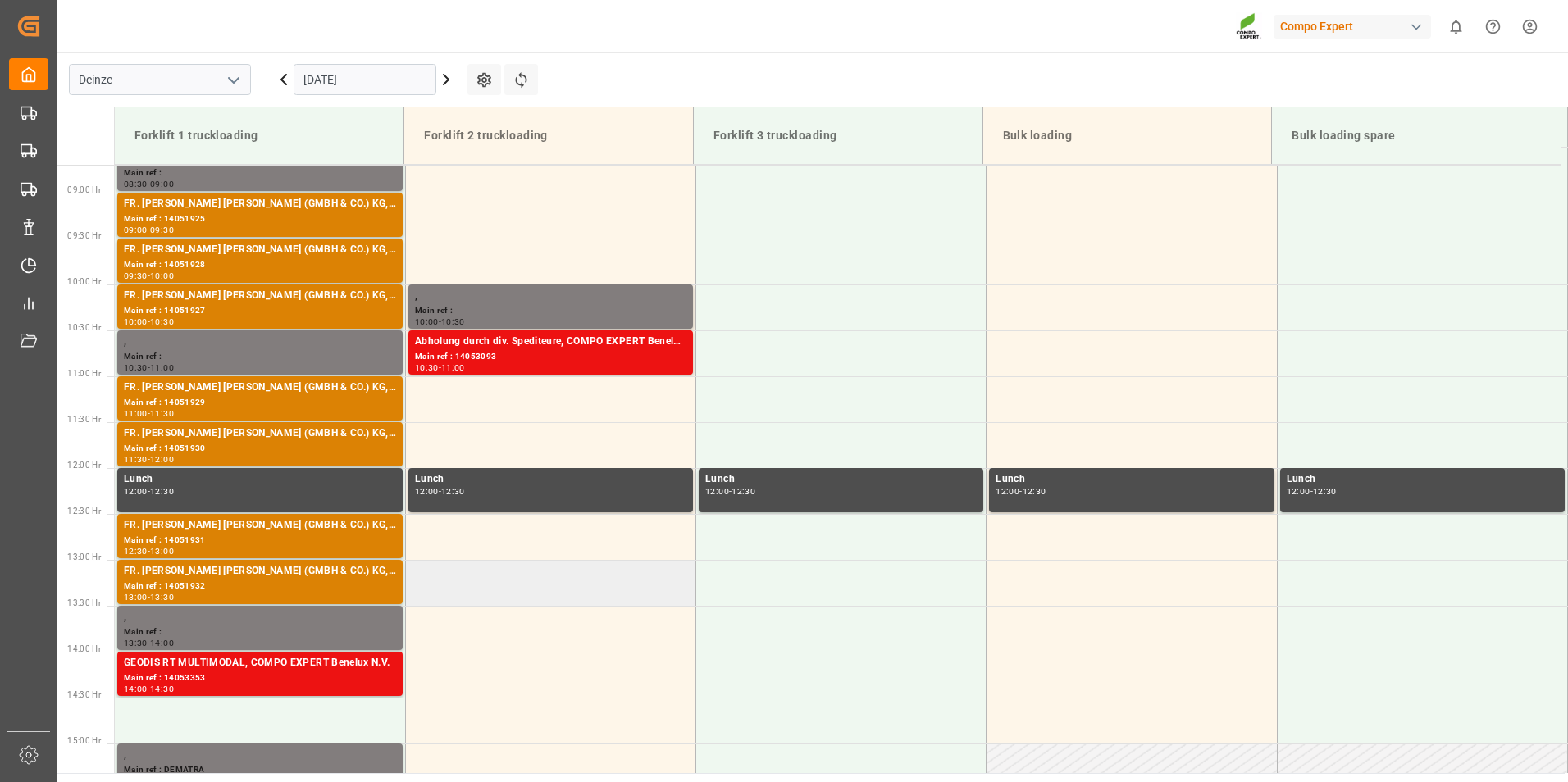
scroll to position [980, 0]
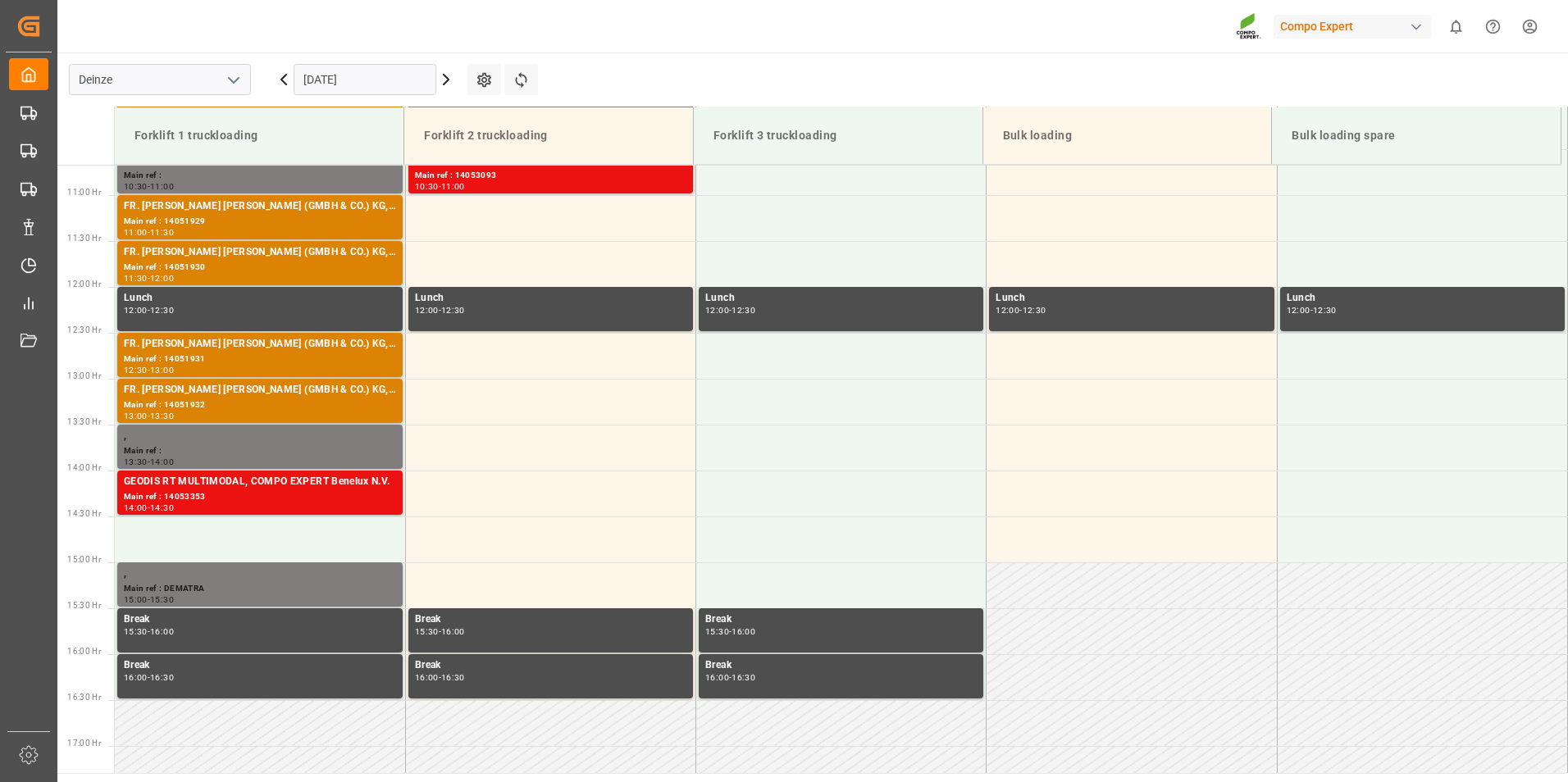
click at [372, 79] on input "[DATE]" at bounding box center [365, 79] width 143 height 31
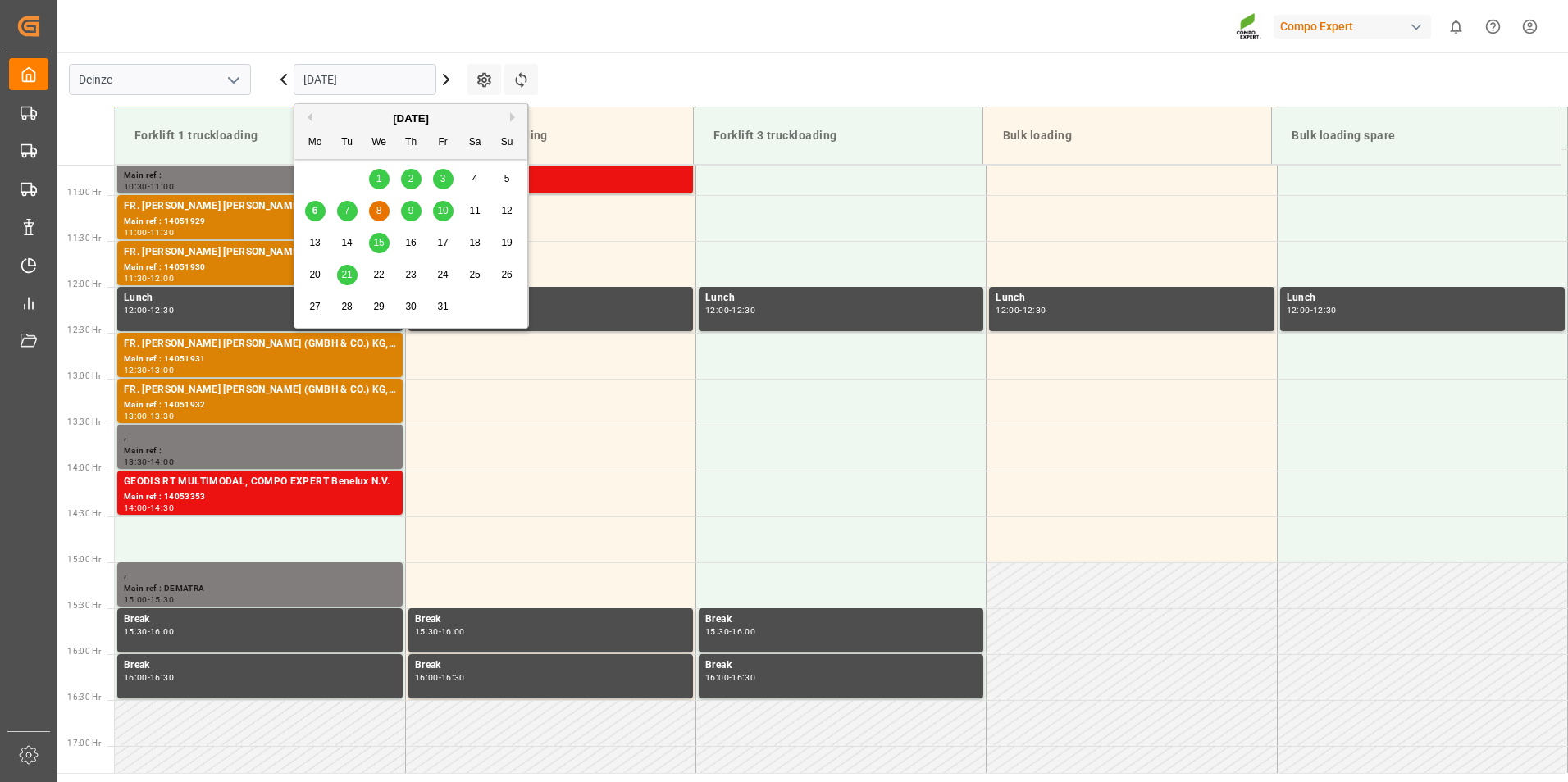
click at [343, 213] on div "7" at bounding box center [347, 211] width 21 height 20
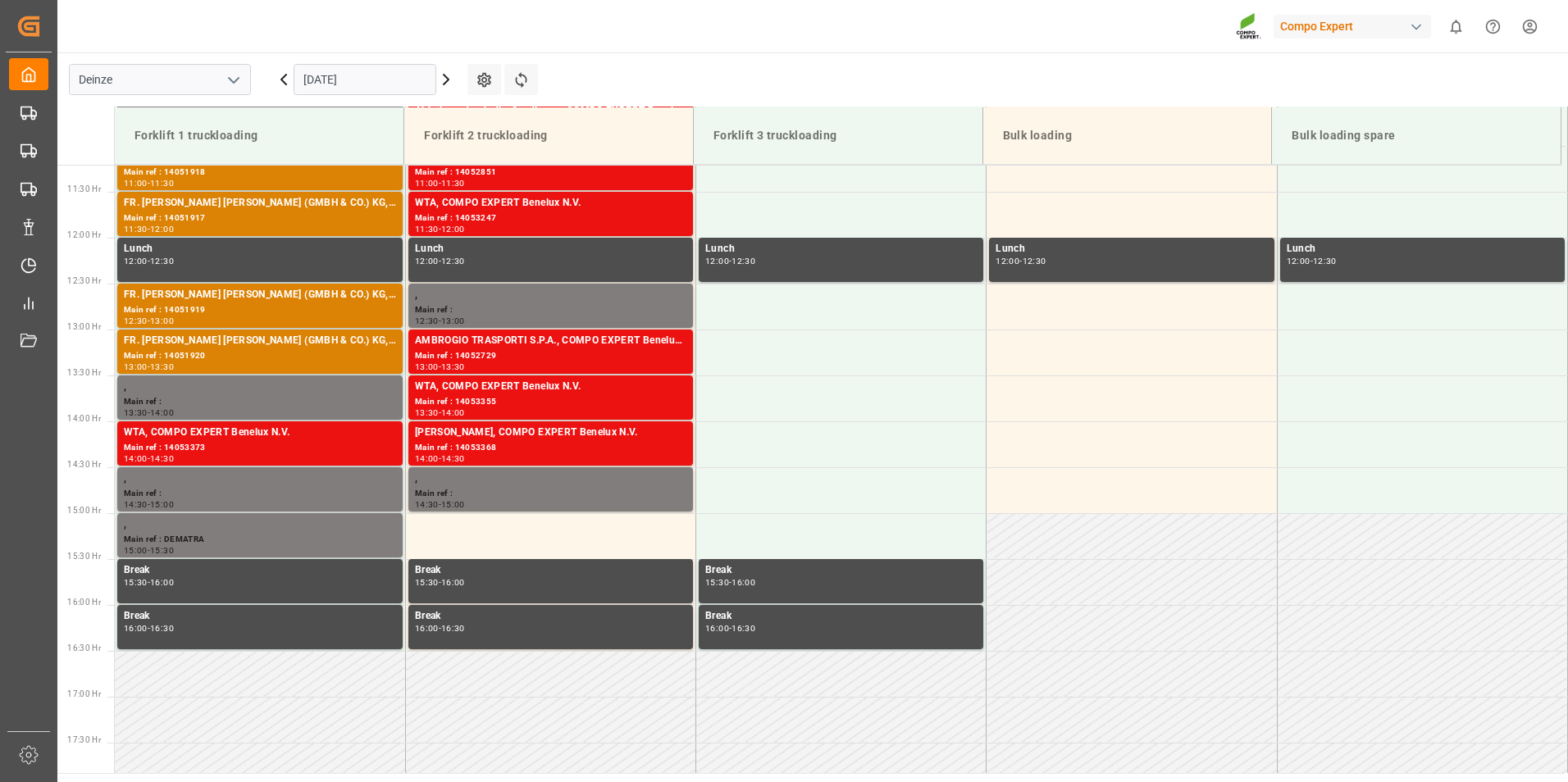
scroll to position [946, 0]
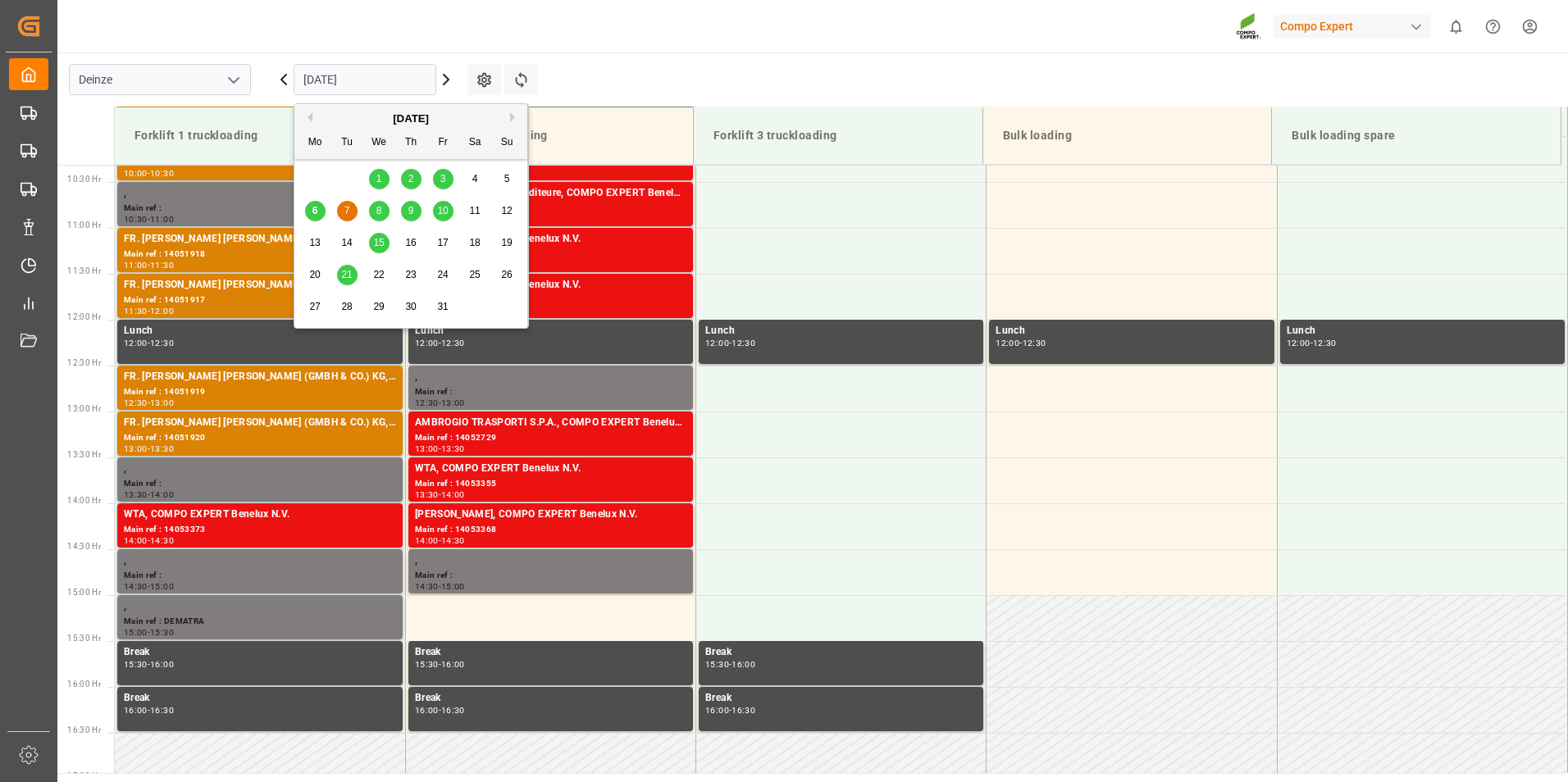
click at [388, 76] on input "[DATE]" at bounding box center [365, 79] width 143 height 31
click at [317, 209] on span "6" at bounding box center [315, 210] width 5 height 12
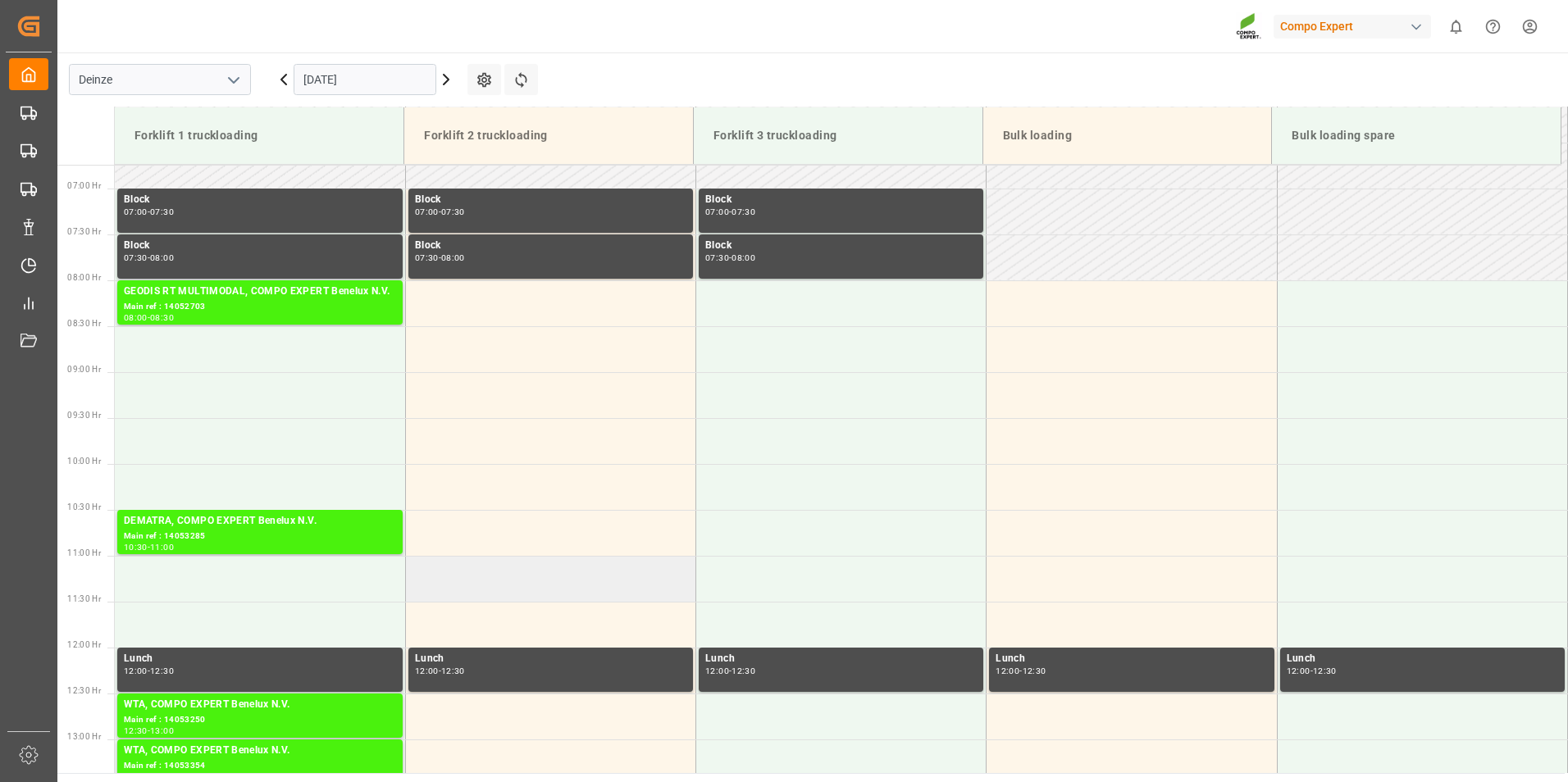
scroll to position [865, 0]
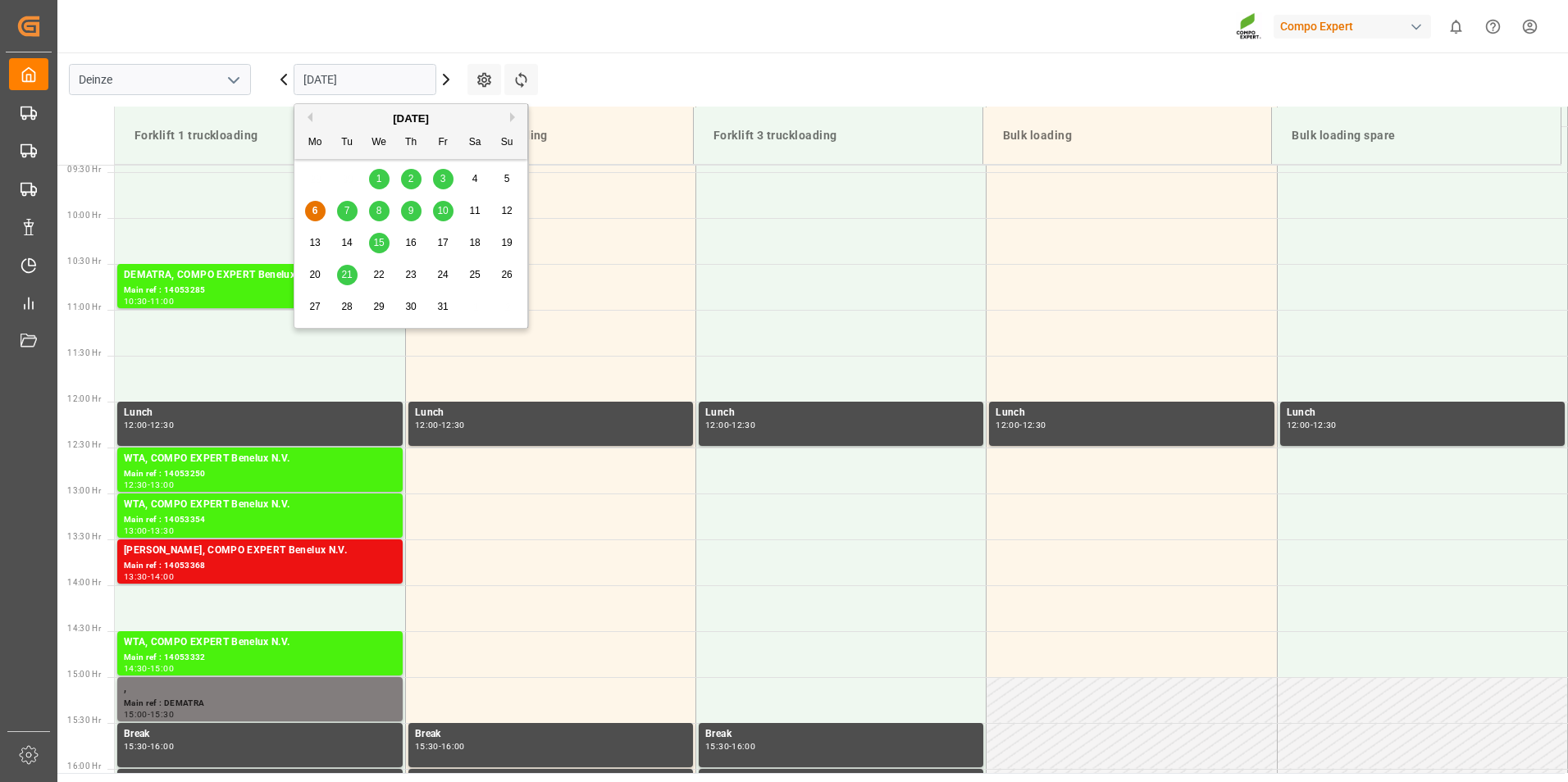
click at [373, 71] on input "[DATE]" at bounding box center [365, 79] width 143 height 31
click at [349, 214] on span "7" at bounding box center [347, 210] width 5 height 12
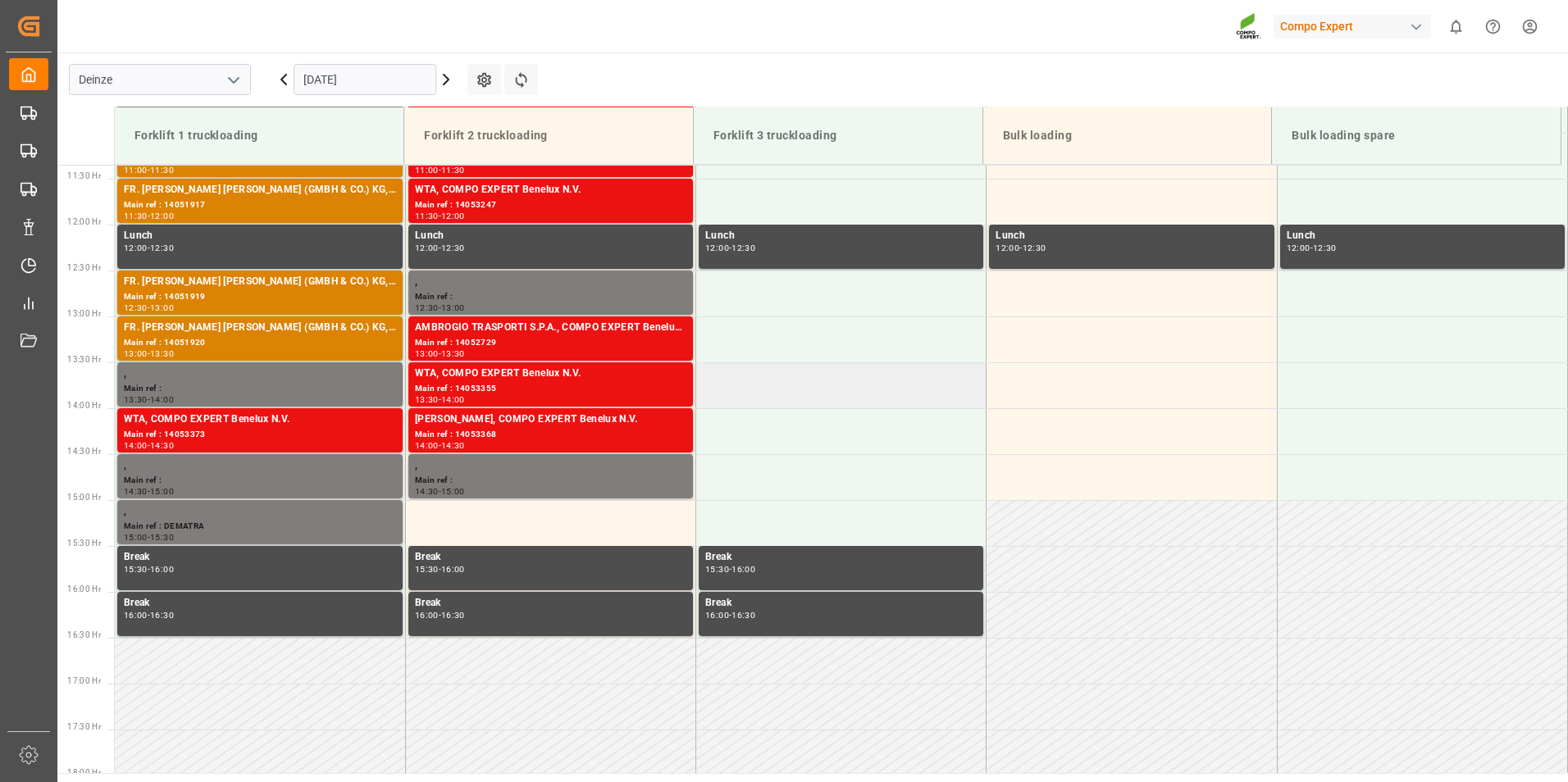
scroll to position [946, 0]
